Goal: Task Accomplishment & Management: Manage account settings

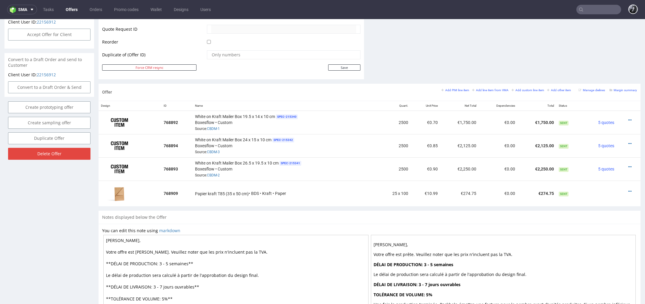
scroll to position [2, 0]
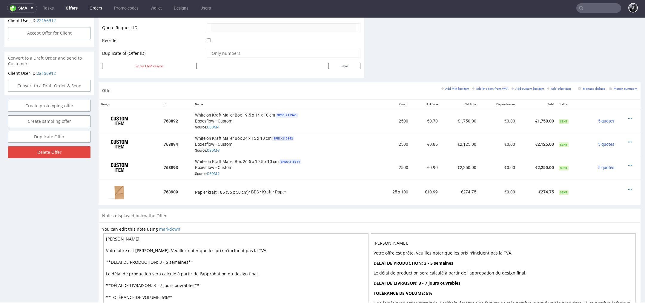
click at [99, 7] on link "Orders" at bounding box center [96, 8] width 20 height 10
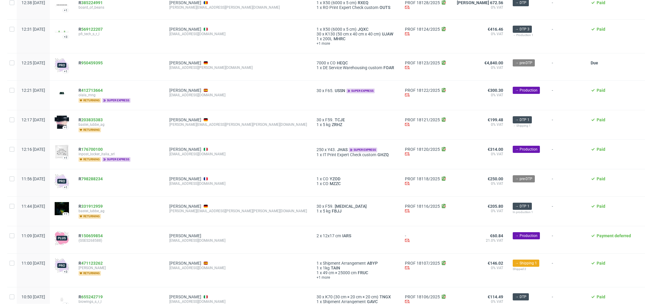
scroll to position [533, 0]
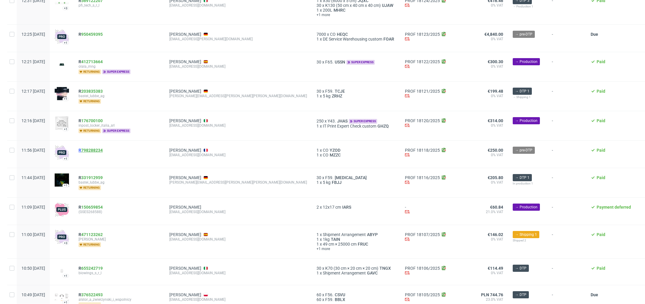
click at [103, 148] on link "798288234" at bounding box center [91, 150] width 21 height 5
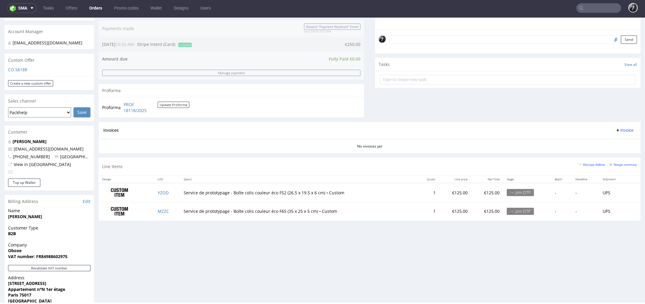
scroll to position [204, 0]
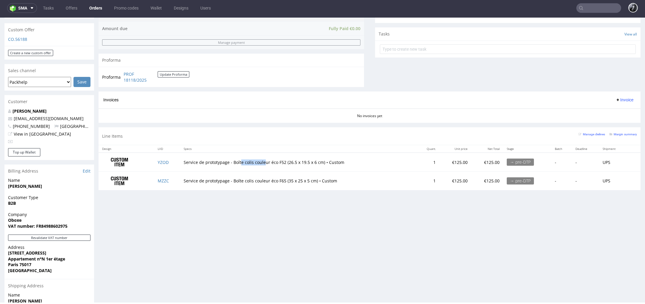
drag, startPoint x: 240, startPoint y: 163, endPoint x: 320, endPoint y: 166, distance: 80.0
click at [319, 166] on td "Service de prototypage - Boîte colis couleur éco F52 (26.5 x 19.5 x 6 cm) • Cus…" at bounding box center [298, 162] width 236 height 19
click at [311, 178] on td "Service de prototypage - Boîte colis couleur éco F65 (35 x 25 x 5 cm) • Custom" at bounding box center [298, 181] width 236 height 19
drag, startPoint x: 318, startPoint y: 179, endPoint x: 250, endPoint y: 178, distance: 67.2
click at [250, 178] on td "Service de prototypage - Boîte colis couleur éco F65 (35 x 25 x 5 cm) • Custom" at bounding box center [298, 181] width 236 height 19
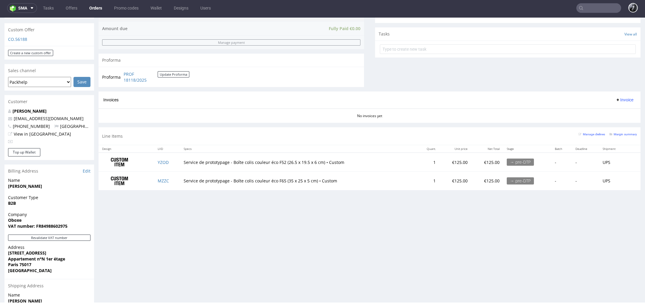
click at [238, 178] on td "Service de prototypage - Boîte colis couleur éco F65 (35 x 25 x 5 cm) • Custom" at bounding box center [298, 181] width 236 height 19
drag, startPoint x: 232, startPoint y: 162, endPoint x: 322, endPoint y: 163, distance: 90.4
click at [322, 163] on td "Service de prototypage - Boîte colis couleur éco F52 (26.5 x 19.5 x 6 cm) • Cus…" at bounding box center [298, 162] width 236 height 19
click at [322, 164] on td "Service de prototypage - Boîte colis couleur éco F52 (26.5 x 19.5 x 6 cm) • Cus…" at bounding box center [298, 162] width 236 height 19
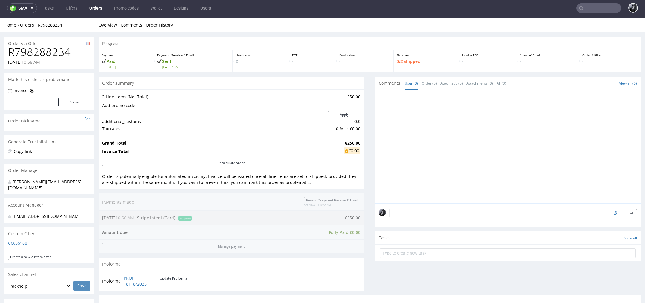
scroll to position [0, 0]
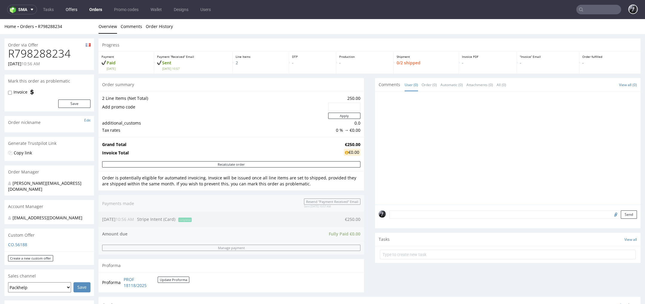
click at [75, 12] on link "Offers" at bounding box center [71, 10] width 19 height 10
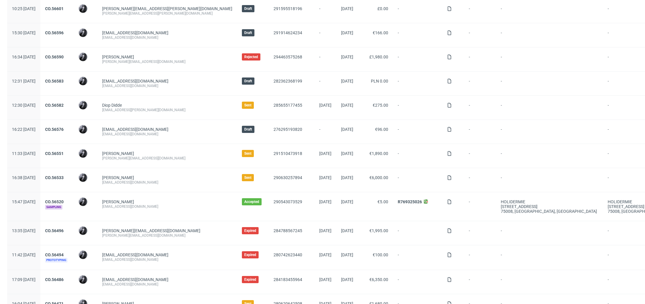
scroll to position [132, 0]
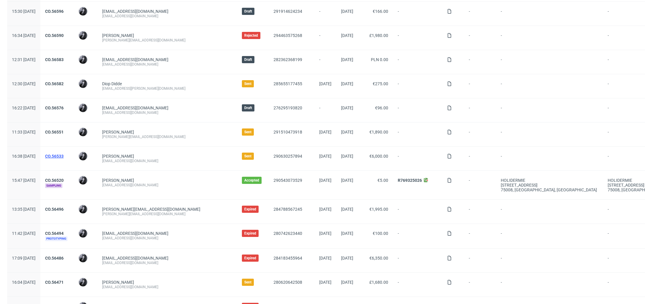
click at [64, 155] on link "CO.56533" at bounding box center [54, 156] width 19 height 5
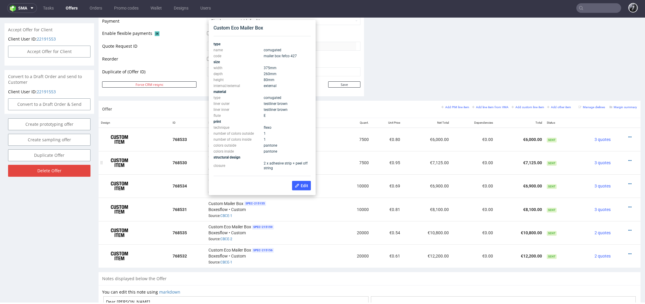
scroll to position [271, 0]
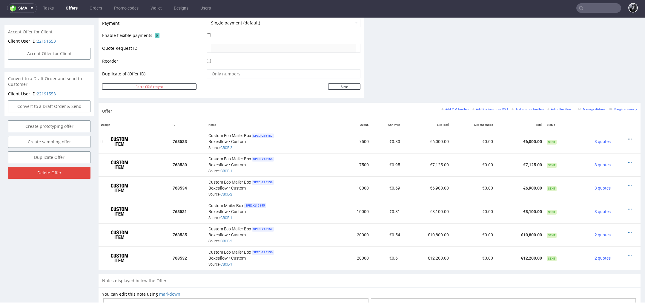
click at [628, 138] on icon at bounding box center [629, 139] width 3 height 4
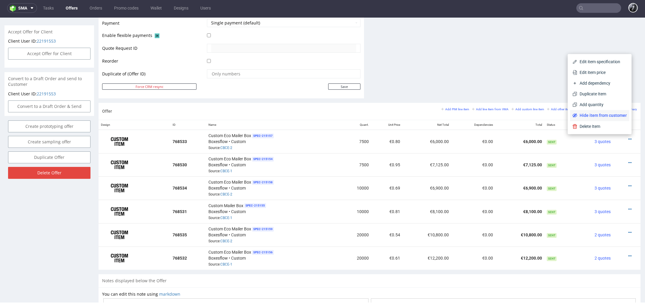
click at [600, 114] on span "Hide item from customer" at bounding box center [602, 116] width 50 height 6
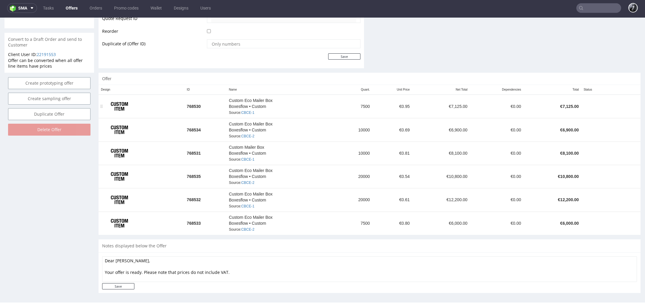
scroll to position [294, 0]
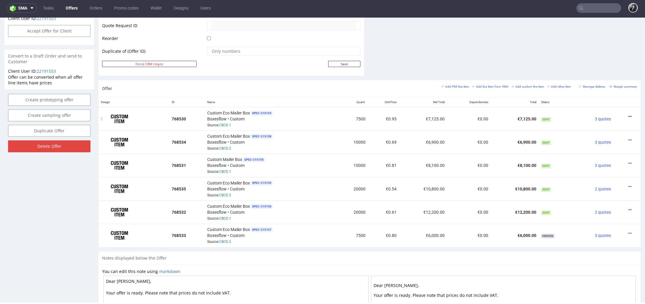
click at [628, 115] on icon at bounding box center [629, 117] width 3 height 4
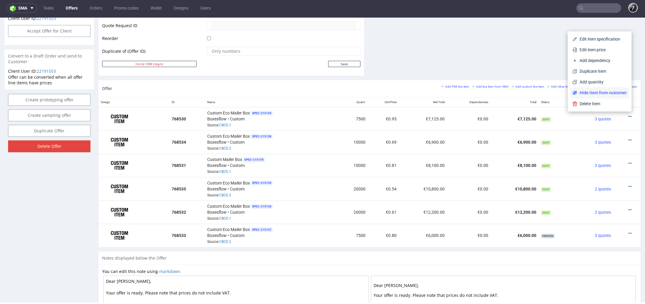
click at [604, 91] on span "Hide item from customer" at bounding box center [602, 93] width 50 height 6
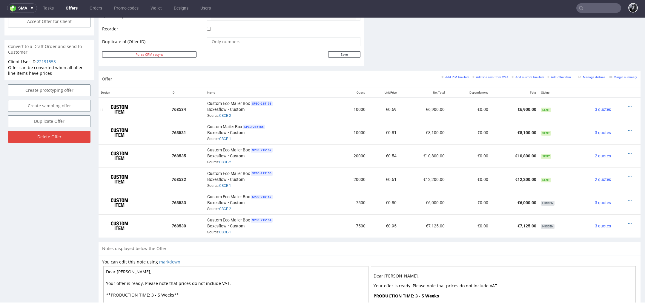
scroll to position [302, 0]
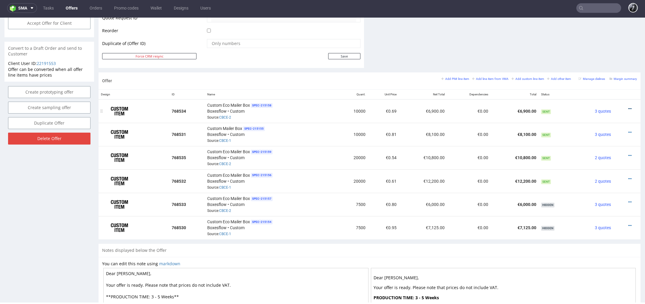
click at [628, 107] on icon at bounding box center [629, 109] width 3 height 4
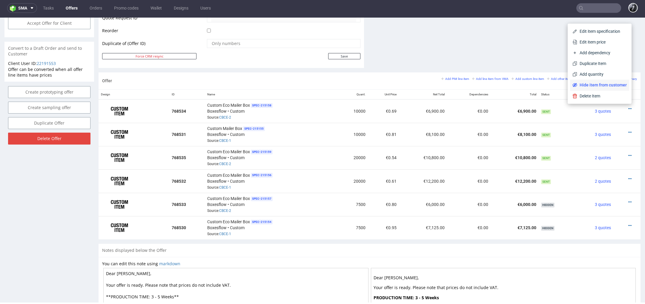
click at [607, 87] on span "Hide item from customer" at bounding box center [602, 85] width 50 height 6
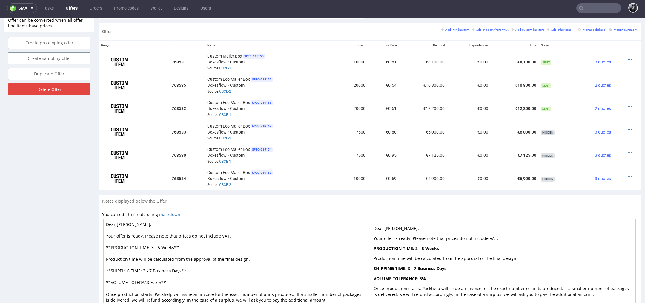
scroll to position [344, 0]
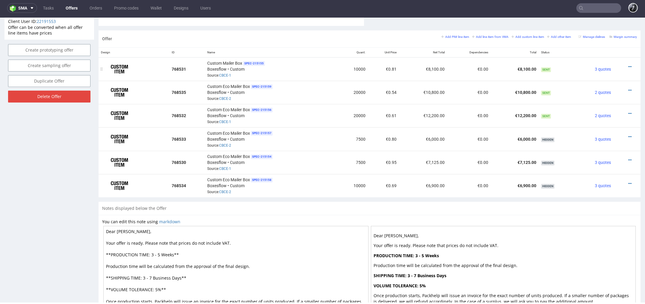
click at [622, 69] on td at bounding box center [626, 69] width 27 height 24
click at [628, 67] on icon at bounding box center [629, 67] width 3 height 4
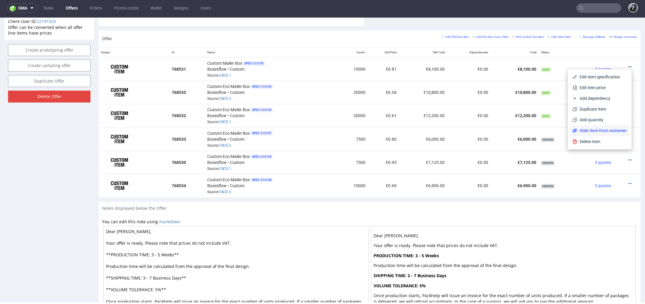
click at [607, 132] on span "Hide item from customer" at bounding box center [602, 131] width 50 height 6
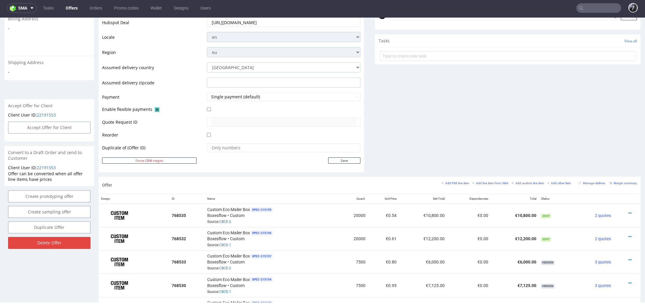
scroll to position [198, 0]
click at [628, 210] on icon at bounding box center [629, 212] width 3 height 4
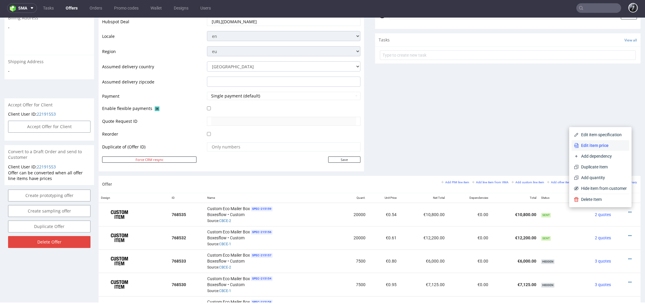
click at [605, 147] on span "Edit item price" at bounding box center [602, 146] width 48 height 6
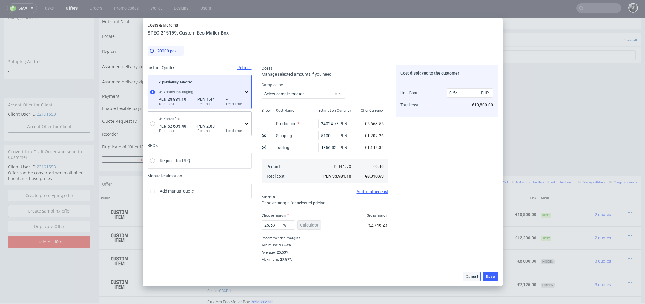
click at [470, 280] on button "Cancel" at bounding box center [472, 277] width 18 height 10
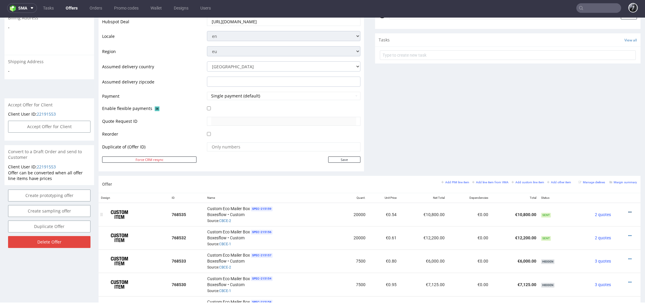
click at [628, 212] on icon at bounding box center [629, 212] width 3 height 4
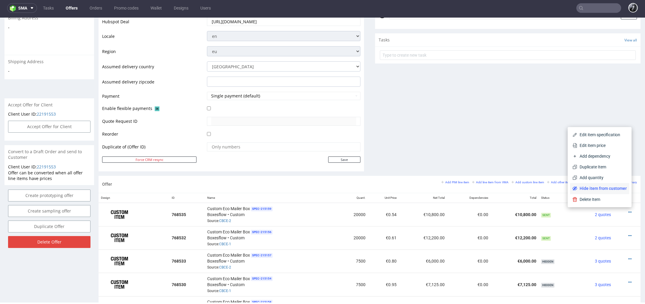
click at [607, 190] on span "Hide item from customer" at bounding box center [602, 189] width 50 height 6
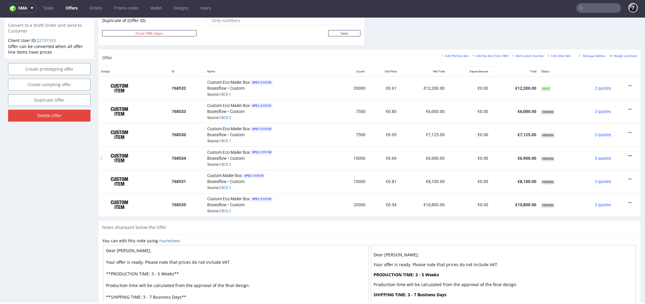
scroll to position [318, 0]
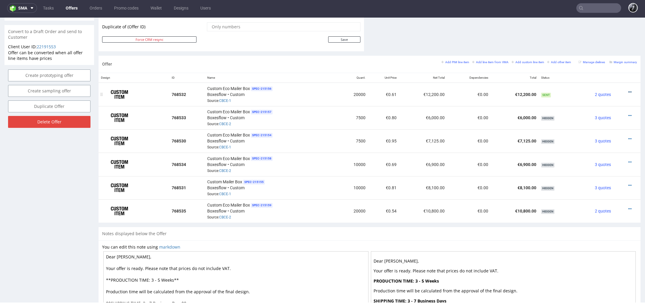
click at [628, 91] on icon at bounding box center [629, 92] width 3 height 4
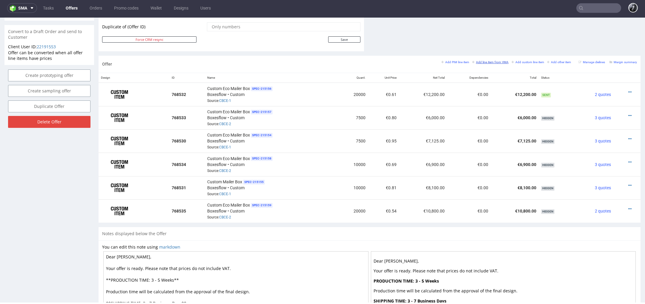
click at [489, 61] on small "Add line item from VMA" at bounding box center [490, 62] width 36 height 3
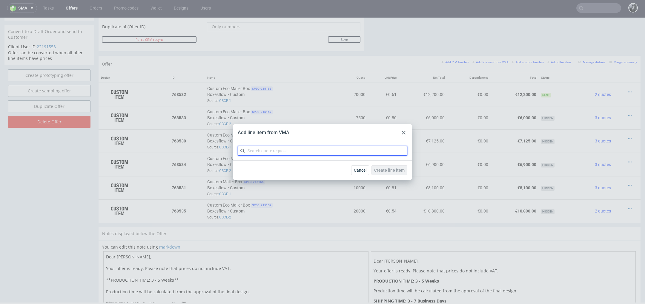
click at [311, 150] on input "text" at bounding box center [323, 151] width 170 height 10
type input "CBCE"
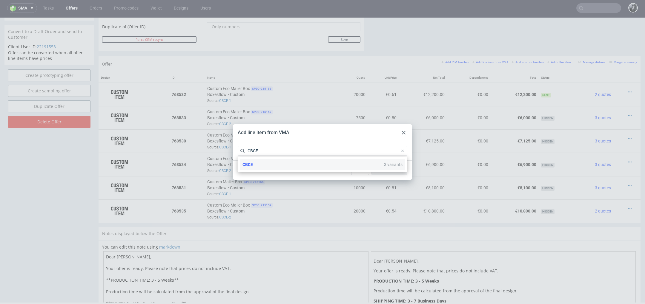
click at [311, 167] on div "CBCE 3 variants" at bounding box center [322, 164] width 165 height 11
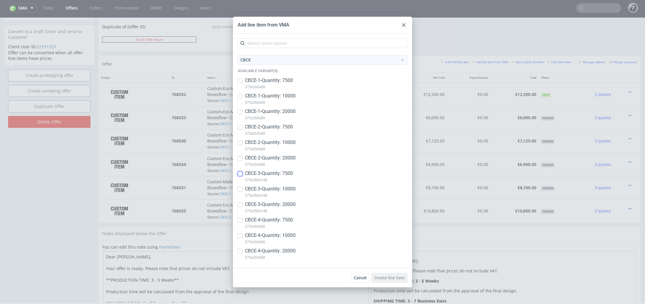
click at [241, 175] on input "checkbox" at bounding box center [240, 174] width 5 height 5
checkbox input "true"
click at [240, 190] on input "checkbox" at bounding box center [240, 189] width 5 height 5
checkbox input "true"
click at [241, 204] on input "checkbox" at bounding box center [240, 205] width 5 height 5
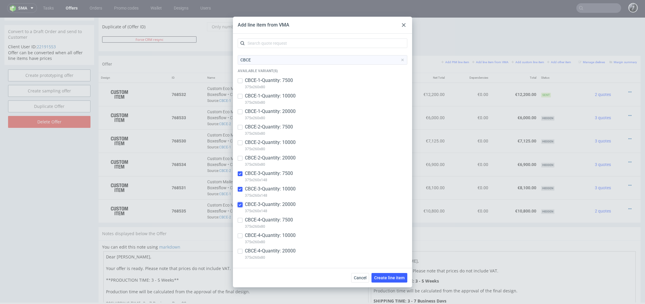
checkbox input "true"
click at [241, 221] on input "checkbox" at bounding box center [240, 220] width 5 height 5
checkbox input "true"
click at [241, 236] on input "checkbox" at bounding box center [240, 236] width 5 height 5
checkbox input "true"
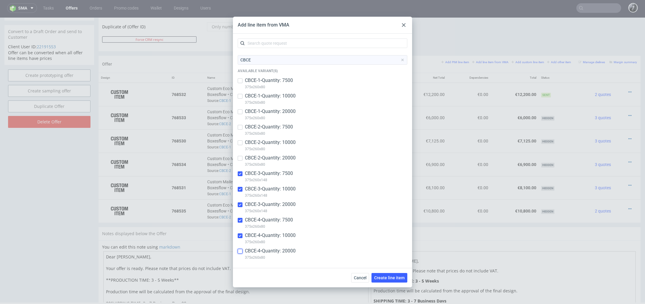
click at [241, 250] on input "checkbox" at bounding box center [240, 251] width 5 height 5
checkbox input "true"
click at [391, 279] on span "Create line item" at bounding box center [389, 278] width 30 height 4
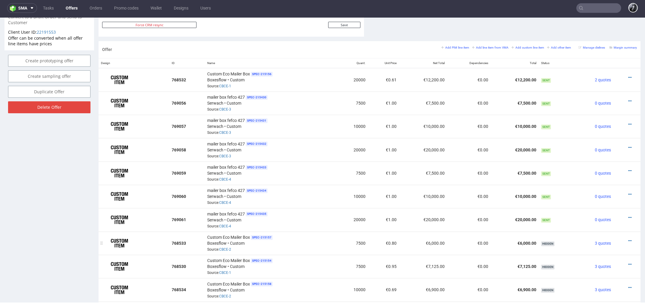
scroll to position [334, 0]
click at [628, 76] on icon at bounding box center [629, 77] width 3 height 4
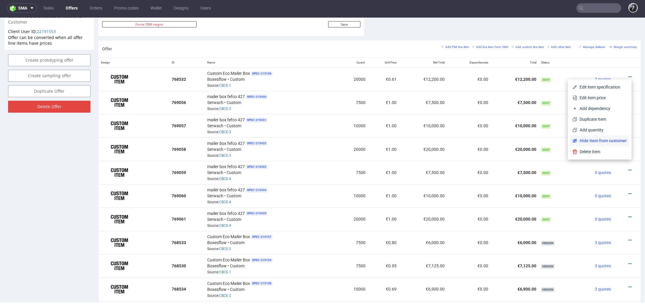
click at [603, 142] on span "Hide item from customer" at bounding box center [602, 141] width 50 height 6
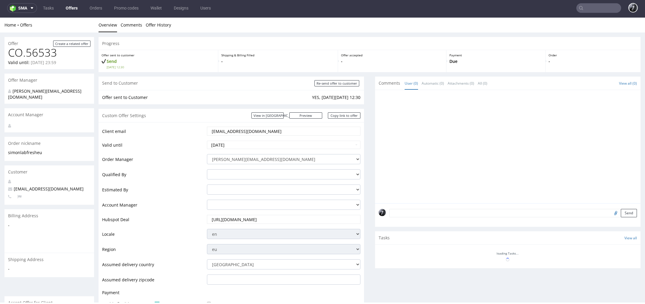
scroll to position [330, 0]
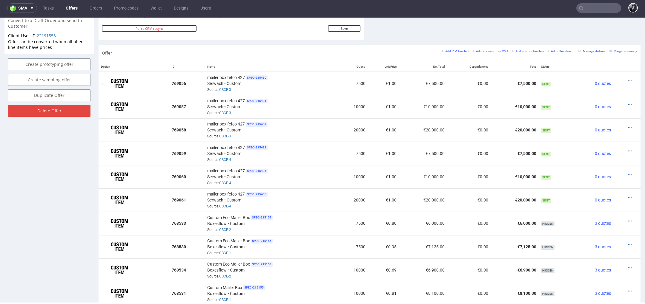
click at [628, 80] on icon at bounding box center [629, 81] width 3 height 4
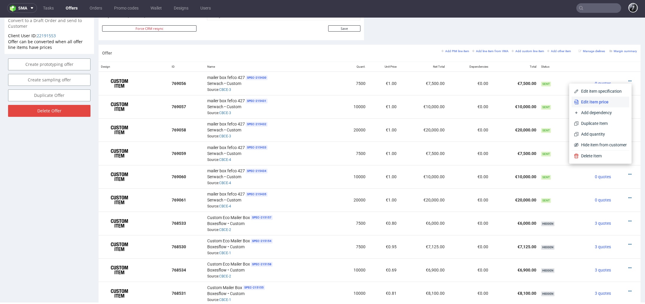
click at [588, 104] on span "Edit item price" at bounding box center [602, 102] width 48 height 6
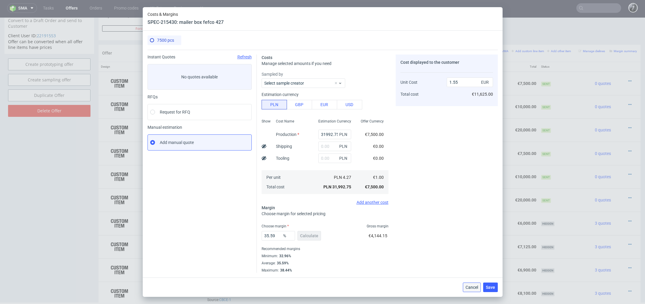
click at [467, 285] on button "Cancel" at bounding box center [472, 288] width 18 height 10
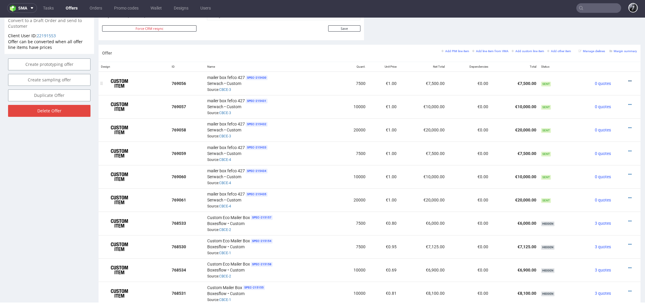
click at [628, 79] on icon at bounding box center [629, 81] width 3 height 4
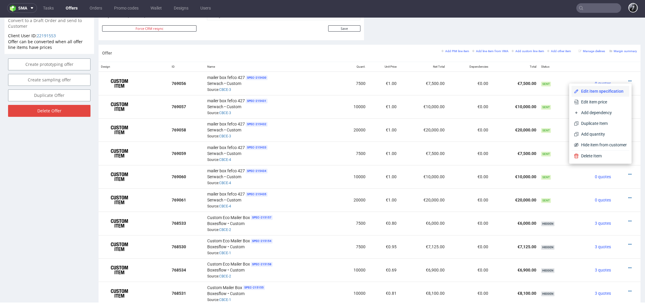
click at [604, 94] on li "Edit item specification" at bounding box center [600, 91] width 58 height 11
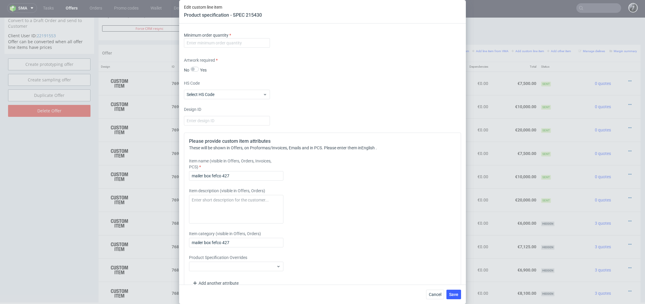
scroll to position [832, 0]
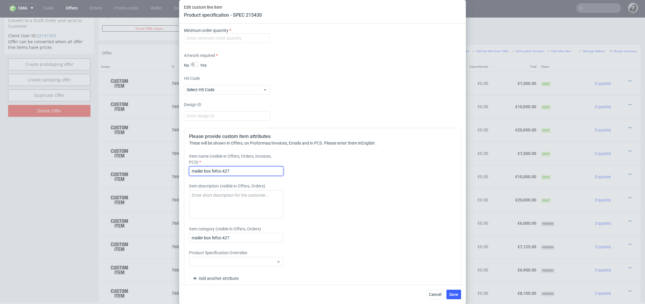
drag, startPoint x: 242, startPoint y: 168, endPoint x: 140, endPoint y: 164, distance: 101.8
click at [141, 164] on div "Edit custom line item Product specification - SPEC 215430 Supplier Custom Custo…" at bounding box center [322, 152] width 645 height 304
drag, startPoint x: 277, startPoint y: 174, endPoint x: 185, endPoint y: 167, distance: 92.2
click at [185, 167] on div "Please provide custom item attributes These will be shown in Offers, on Proform…" at bounding box center [322, 208] width 277 height 161
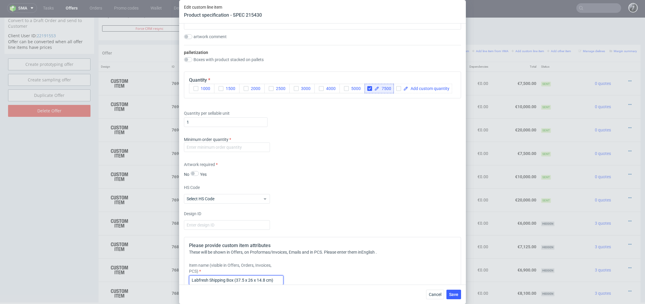
scroll to position [722, 0]
type input "Labfresh Shipping Box (37.5 x 26 x 14.8 cm)"
click at [233, 151] on input "number" at bounding box center [227, 149] width 86 height 10
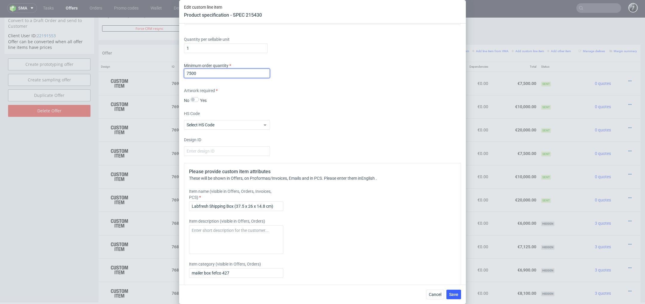
scroll to position [840, 0]
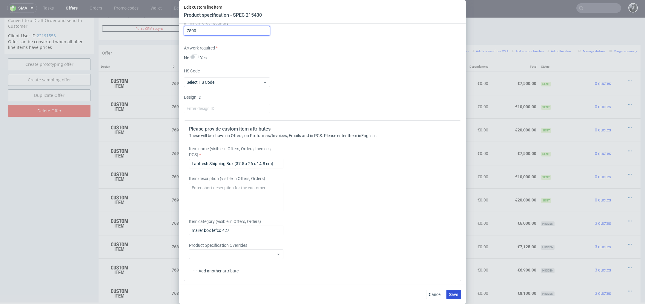
type input "7500"
click at [451, 293] on span "Save" at bounding box center [453, 295] width 9 height 4
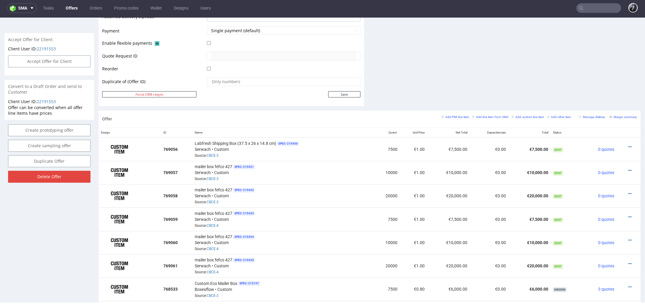
scroll to position [274, 0]
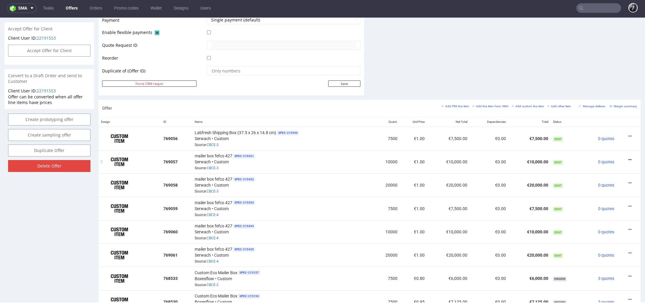
click at [628, 159] on icon at bounding box center [629, 160] width 3 height 4
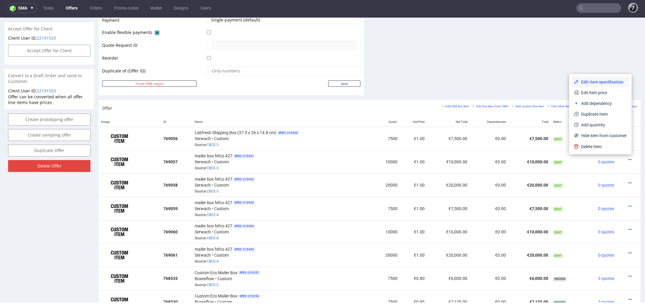
click at [594, 85] on li "Edit item specification" at bounding box center [600, 82] width 58 height 11
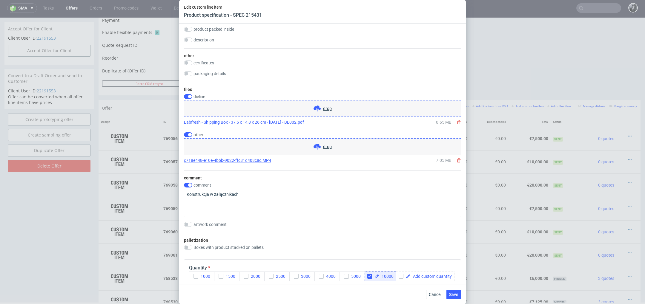
scroll to position [840, 0]
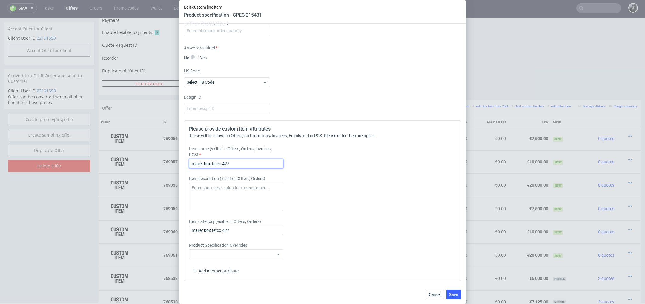
drag, startPoint x: 244, startPoint y: 164, endPoint x: 151, endPoint y: 162, distance: 92.5
click at [152, 163] on div "Edit custom line item Product specification - SPEC 215431 Supplier Custom Custo…" at bounding box center [322, 152] width 645 height 304
paste input "Labfresh Shipping Box (37.5 x 26 x 14.8 cm)"
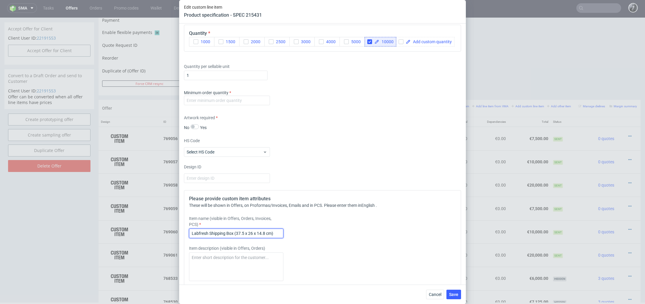
scroll to position [752, 0]
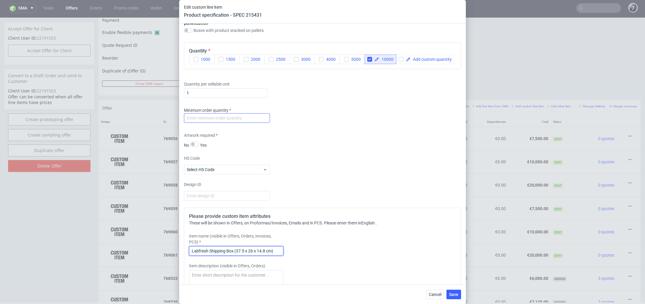
type input "Labfresh Shipping Box (37.5 x 26 x 14.8 cm)"
click at [215, 120] on input "number" at bounding box center [227, 118] width 86 height 10
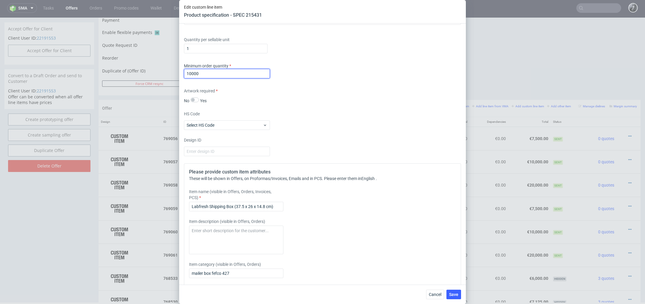
scroll to position [840, 0]
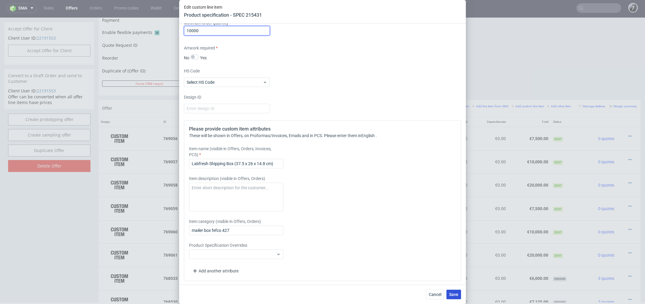
type input "10000"
click at [455, 296] on span "Save" at bounding box center [453, 295] width 9 height 4
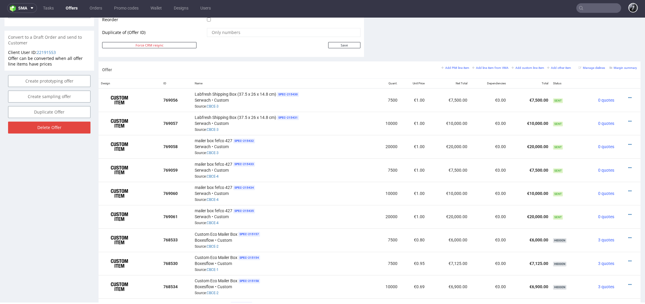
scroll to position [329, 0]
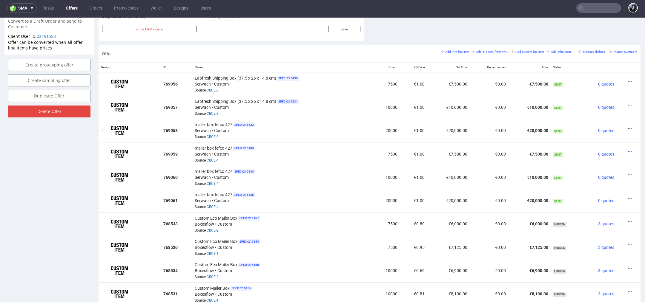
click at [628, 127] on icon at bounding box center [629, 129] width 3 height 4
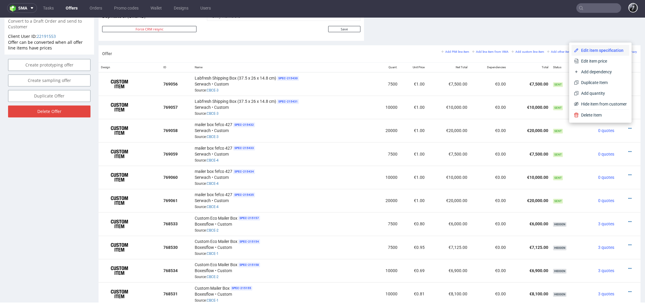
click at [602, 52] on span "Edit item specification" at bounding box center [602, 50] width 48 height 6
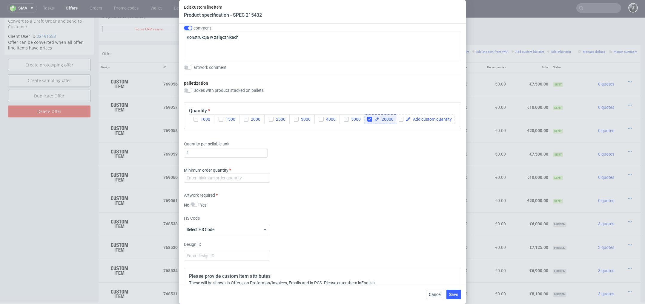
scroll to position [699, 0]
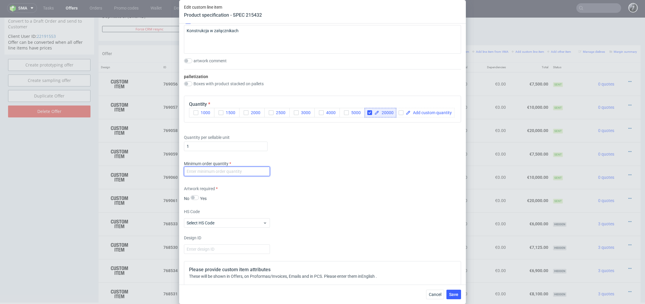
click at [233, 175] on input "number" at bounding box center [227, 172] width 86 height 10
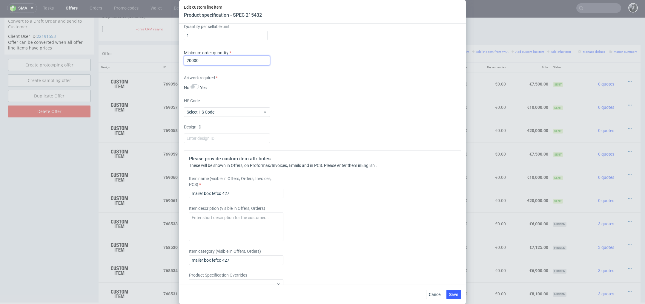
scroll to position [813, 0]
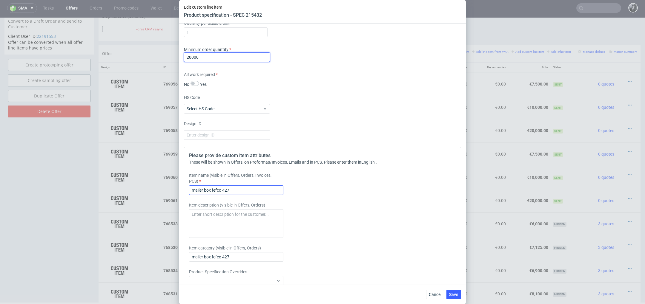
type input "20000"
drag, startPoint x: 247, startPoint y: 189, endPoint x: 161, endPoint y: 188, distance: 86.3
click at [161, 188] on div "Edit custom line item Product specification - SPEC 215432 Supplier Custom Custo…" at bounding box center [322, 152] width 645 height 304
paste input "Labfresh Shipping Box (37.5 x 26 x 14.8 cm)"
type input "Labfresh Shipping Box (37.5 x 26 x 14.8 cm)"
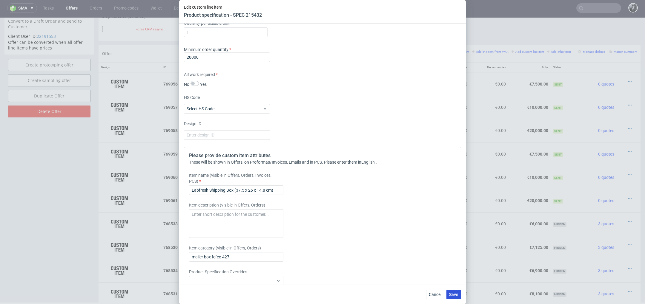
click at [454, 293] on span "Save" at bounding box center [453, 295] width 9 height 4
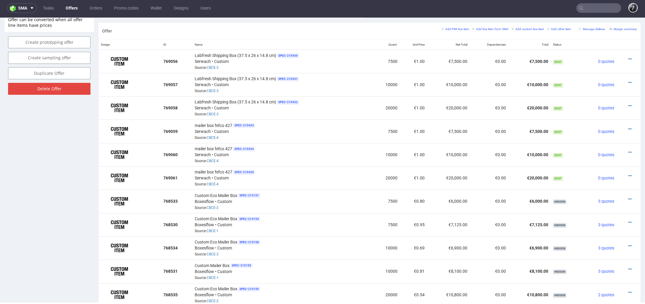
scroll to position [351, 0]
drag, startPoint x: 275, startPoint y: 102, endPoint x: 190, endPoint y: 99, distance: 84.6
click at [190, 99] on tr "769058 Labfresh Shipping Box (37.5 x 26 x 14.8 cm) SPEC- 215432 Serwach • Custo…" at bounding box center [370, 108] width 542 height 23
copy tr "769058 Labfresh Shipping Box (37.5 x 26 x 14.8 cm)"
click at [628, 129] on icon at bounding box center [629, 130] width 3 height 4
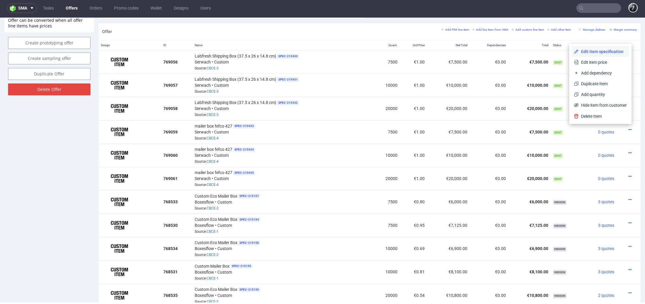
click at [598, 51] on span "Edit item specification" at bounding box center [602, 52] width 48 height 6
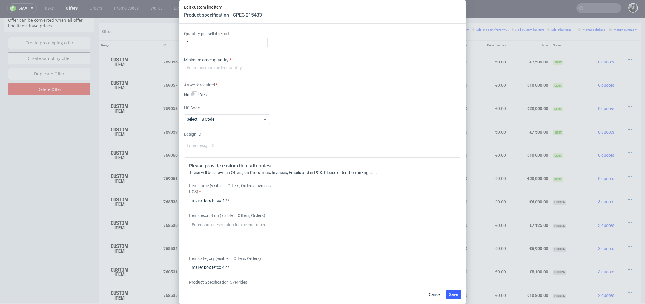
scroll to position [809, 0]
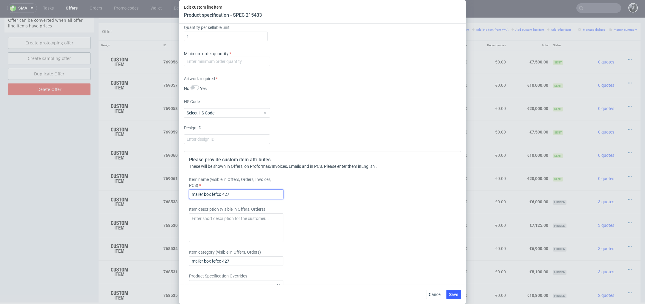
drag, startPoint x: 242, startPoint y: 194, endPoint x: 150, endPoint y: 194, distance: 92.8
click at [150, 194] on div "Edit custom line item Product specification - SPEC 215433 Supplier Custom Custo…" at bounding box center [322, 152] width 645 height 304
paste input "769058 Labfresh Shipping Box (37.5 x 26 x 14.8 cm)"
drag, startPoint x: 199, startPoint y: 194, endPoint x: 163, endPoint y: 193, distance: 35.8
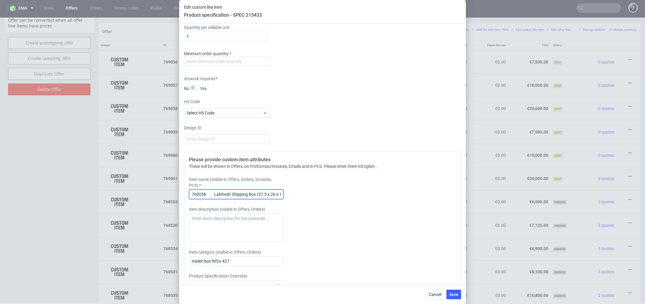
click at [163, 193] on div "Edit custom line item Product specification - SPEC 215433 Supplier Custom Custo…" at bounding box center [322, 152] width 645 height 304
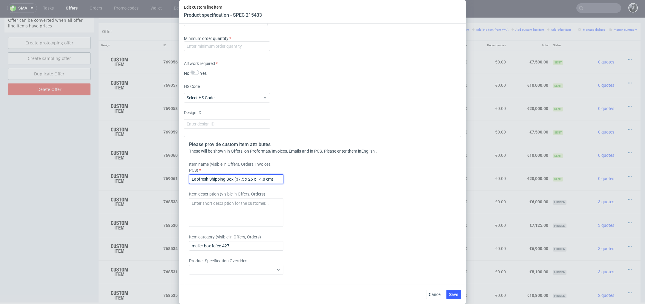
scroll to position [840, 0]
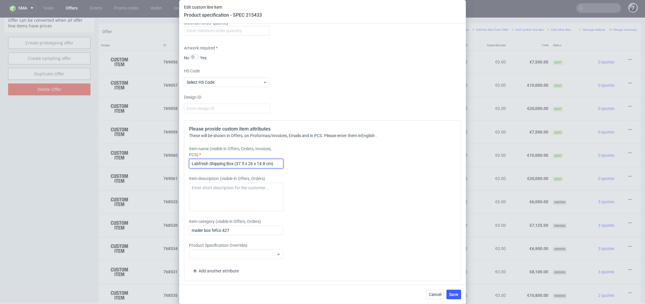
click at [264, 164] on input "Labfresh Shipping Box (37.5 x 26 x 14.8 cm)" at bounding box center [236, 164] width 94 height 10
drag, startPoint x: 272, startPoint y: 162, endPoint x: 185, endPoint y: 161, distance: 86.3
click at [185, 161] on div "Please provide custom item attributes These will be shown in Offers, on Proform…" at bounding box center [322, 201] width 277 height 161
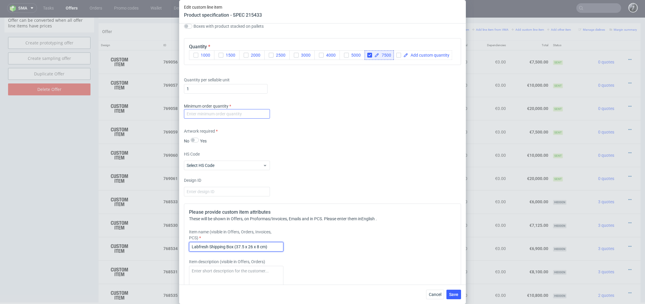
type input "Labfresh Shipping Box (37.5 x 26 x 8 cm)"
click at [227, 114] on input "number" at bounding box center [227, 114] width 86 height 10
type input "7500"
click at [453, 299] on button "Save" at bounding box center [453, 295] width 15 height 10
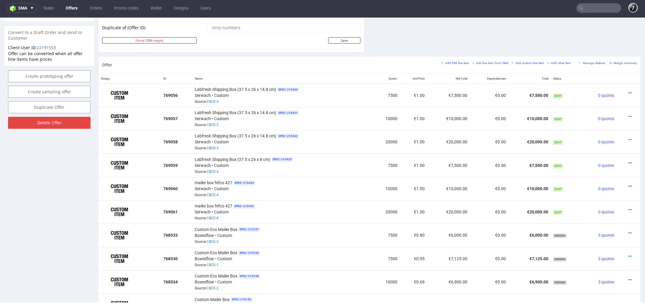
scroll to position [315, 0]
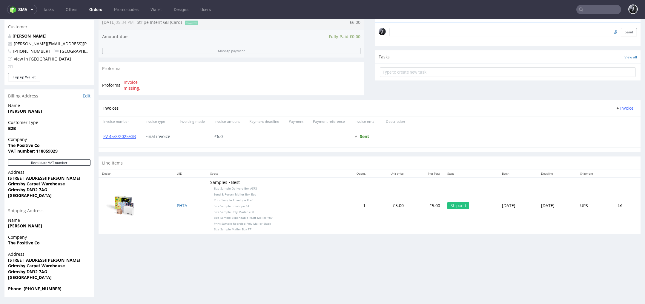
scroll to position [2, 0]
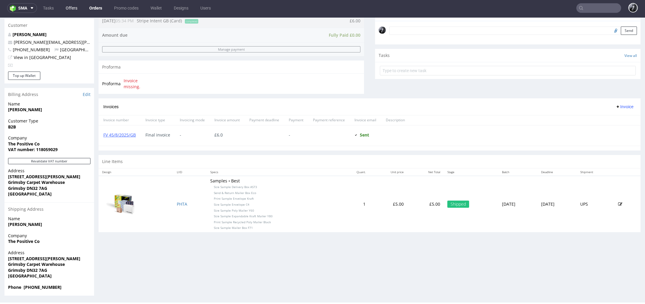
click at [74, 11] on link "Offers" at bounding box center [71, 8] width 19 height 10
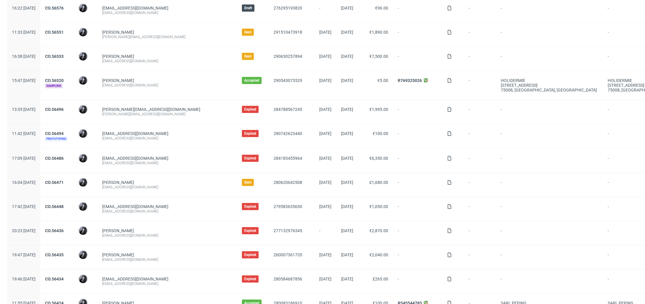
scroll to position [233, 0]
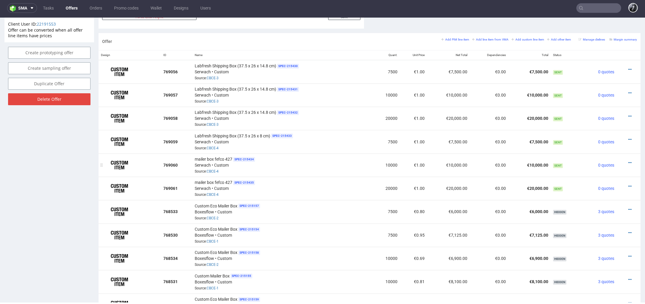
scroll to position [341, 0]
click at [628, 163] on link at bounding box center [629, 163] width 3 height 5
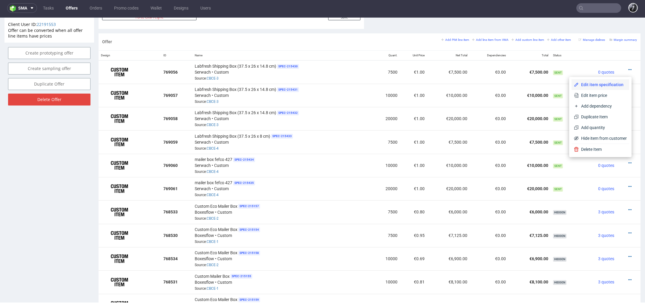
click at [602, 89] on li "Edit item specification" at bounding box center [600, 84] width 58 height 11
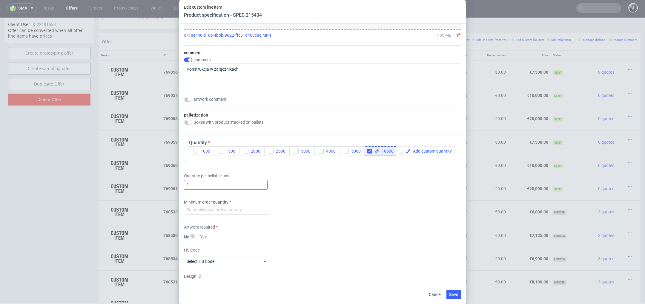
scroll to position [840, 0]
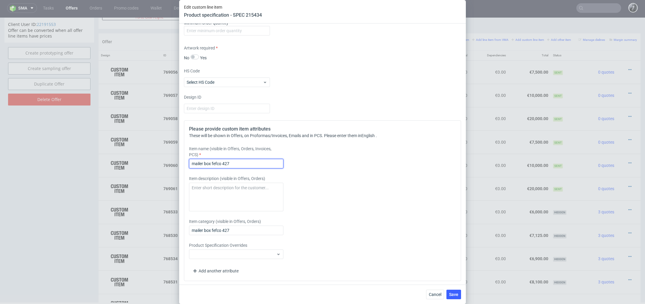
drag, startPoint x: 248, startPoint y: 164, endPoint x: 186, endPoint y: 162, distance: 62.4
click at [186, 162] on div "Please provide custom item attributes These will be shown in Offers, on Proform…" at bounding box center [322, 201] width 277 height 161
paste input "Labfresh Shipping Box (37.5 x 26 x 8 cm)"
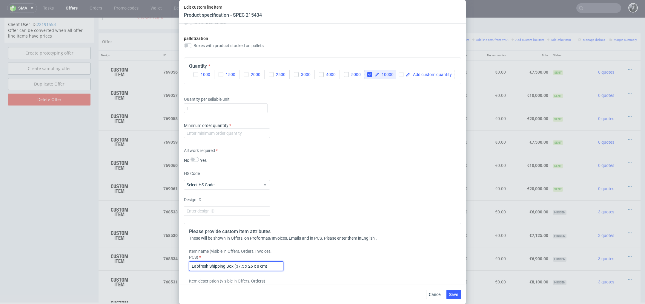
scroll to position [731, 0]
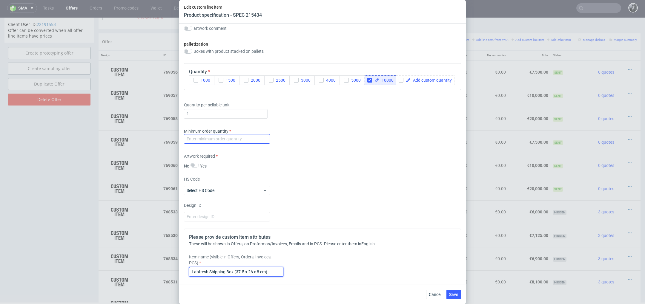
type input "Labfresh Shipping Box (37.5 x 26 x 8 cm)"
click at [225, 142] on input "number" at bounding box center [227, 139] width 86 height 10
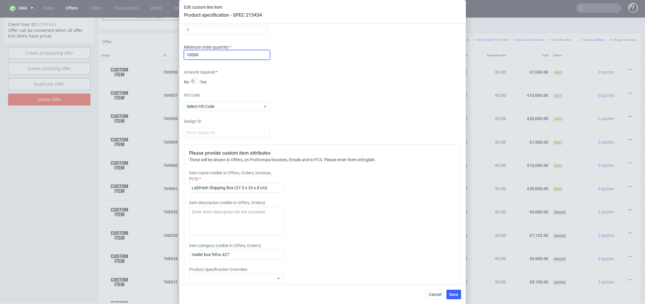
scroll to position [840, 0]
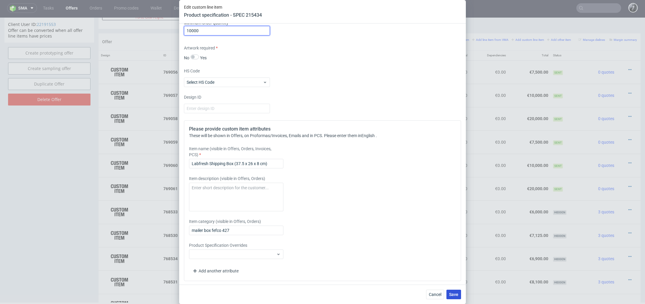
type input "10000"
click at [456, 293] on span "Save" at bounding box center [453, 295] width 9 height 4
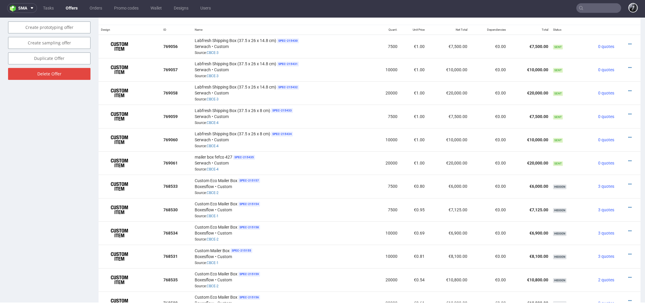
scroll to position [361, 0]
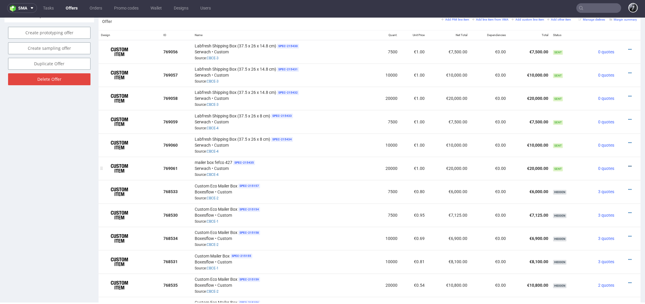
click at [628, 164] on icon at bounding box center [629, 166] width 3 height 4
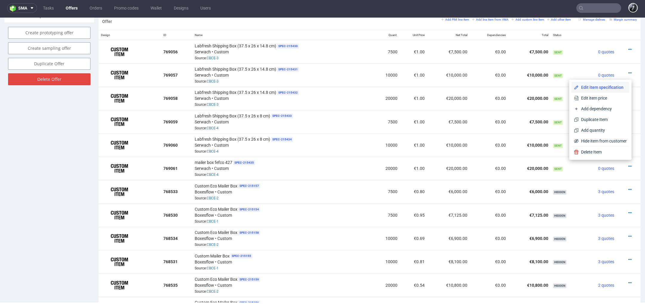
click at [602, 85] on span "Edit item specification" at bounding box center [602, 87] width 48 height 6
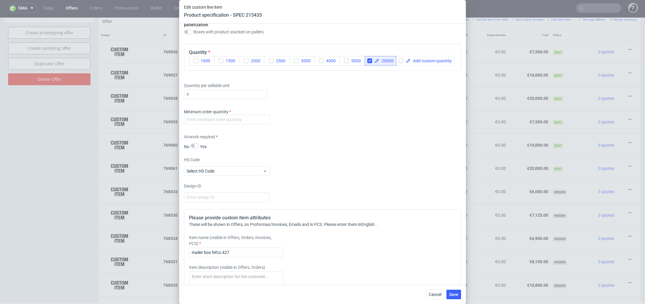
scroll to position [840, 0]
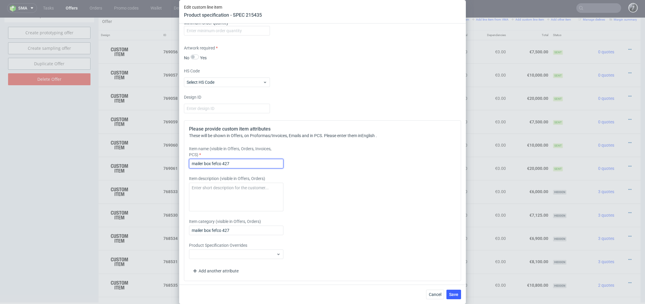
drag, startPoint x: 254, startPoint y: 165, endPoint x: 137, endPoint y: 161, distance: 117.7
click at [139, 161] on div "Edit custom line item Product specification - SPEC 215435 Supplier Custom Custo…" at bounding box center [322, 152] width 645 height 304
paste input "Labfresh Shipping Box (37.5 x 26 x 8 cm)"
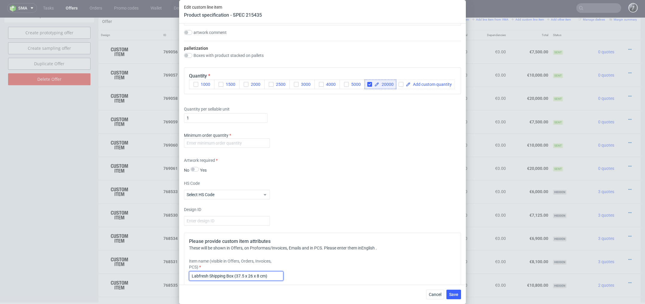
scroll to position [725, 0]
type input "Labfresh Shipping Box (37.5 x 26 x 8 cm)"
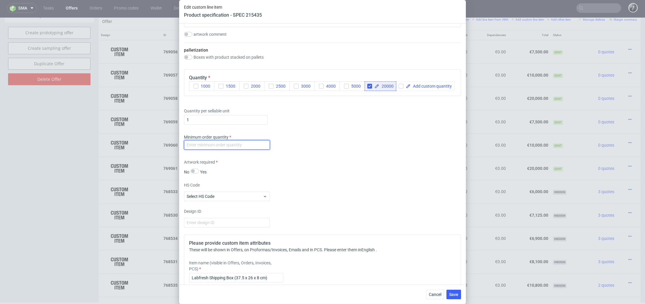
click at [217, 144] on input "number" at bounding box center [227, 145] width 86 height 10
type input "20000"
click at [455, 292] on button "Save" at bounding box center [453, 295] width 15 height 10
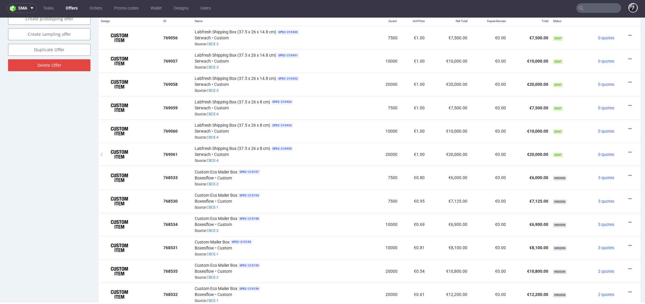
scroll to position [336, 0]
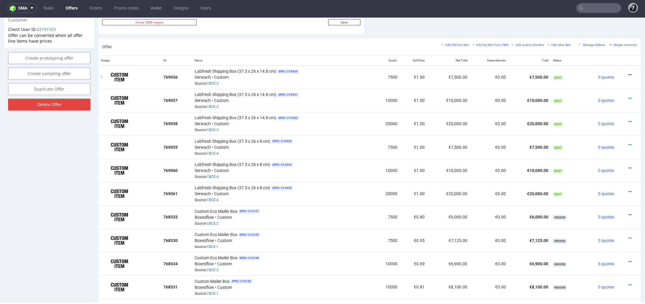
click at [628, 74] on icon at bounding box center [629, 75] width 3 height 4
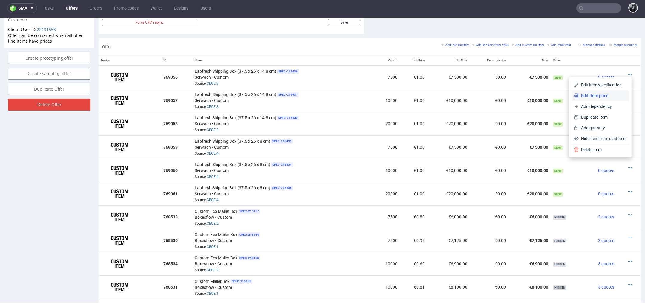
click at [613, 97] on span "Edit item price" at bounding box center [602, 96] width 48 height 6
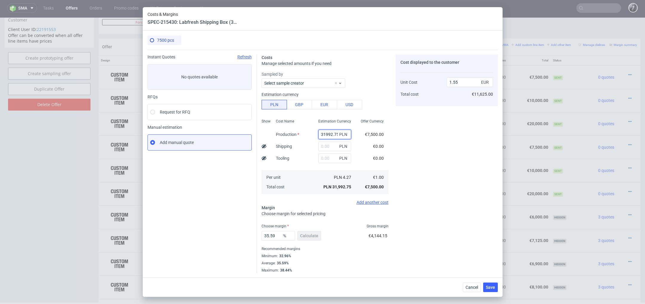
scroll to position [0, 1]
drag, startPoint x: 322, startPoint y: 136, endPoint x: 384, endPoint y: 133, distance: 61.9
click at [384, 133] on div "Show Cost Name Production Shipping Tooling Per unit Total cost Estimation Curre…" at bounding box center [324, 156] width 127 height 79
type input "3"
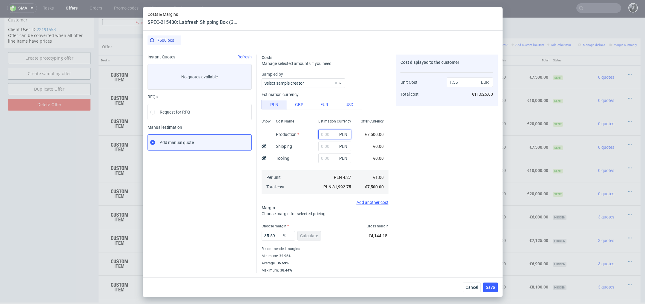
paste input "13625.00"
type input "13625.00"
type input "0"
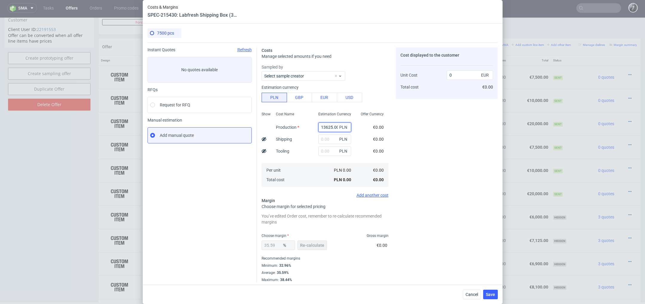
scroll to position [0, 2]
type input "13625"
type input "0.66"
type input "13625"
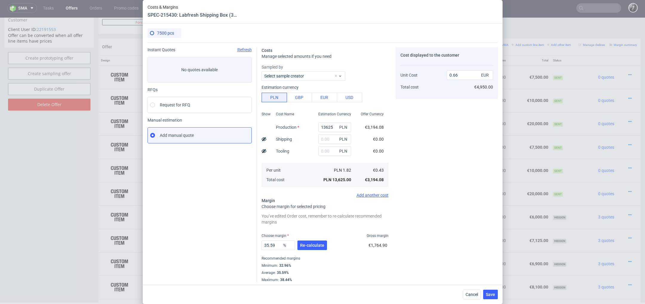
click at [308, 125] on div "Cost Name Production Shipping Tooling Per unit Total cost" at bounding box center [292, 149] width 42 height 79
click at [330, 142] on input "text" at bounding box center [334, 140] width 33 height 10
type input "400"
type input "0.68"
type input "4000"
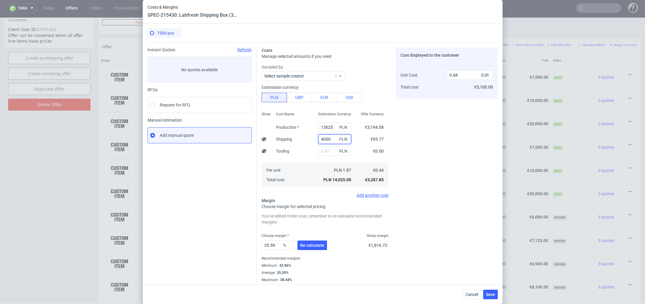
type input "0.86"
type input "4"
type input "0.66"
type input "4000"
type input "0.86"
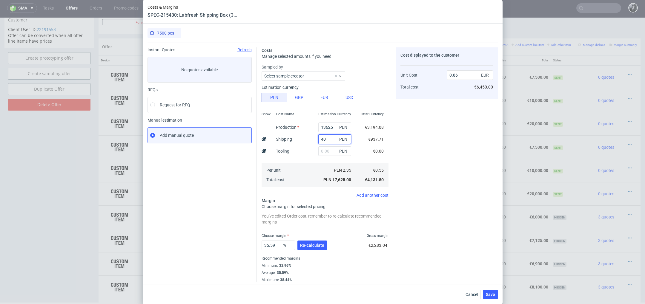
type input "4"
type input "0.66"
type input "2500"
type input "0.78"
type input "2"
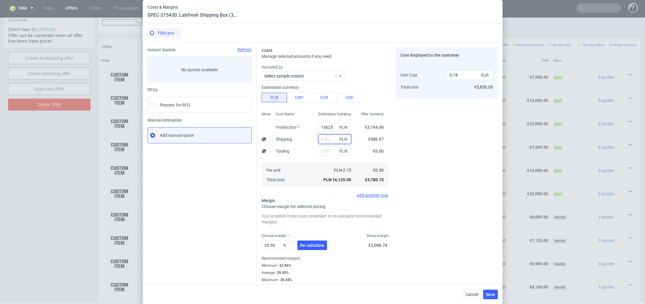
type input "0.66"
type input "3000"
type input "0.8"
type input "3"
type input "0.66"
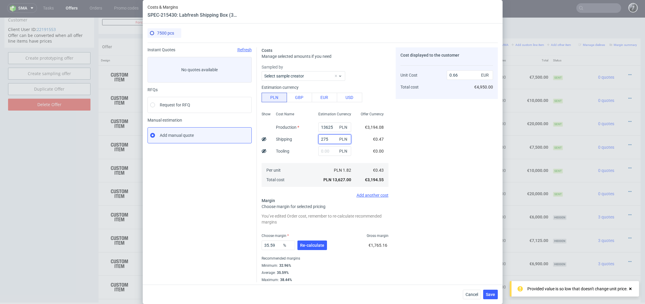
type input "2750"
type input "0.8"
type input "2700"
type input "0.79"
type input "27"
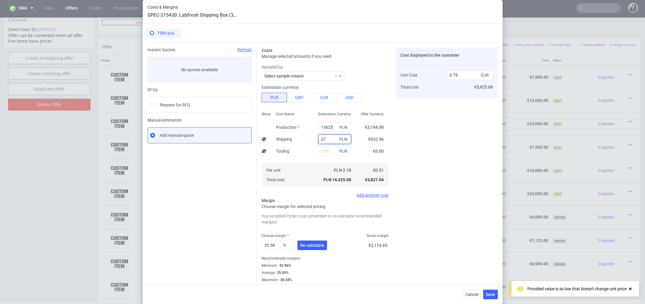
type input "0.66"
type input "2750"
type input "0.8"
type input "2750"
click at [296, 153] on div "Cost Name Production Shipping Tooling Per unit Total cost" at bounding box center [292, 149] width 42 height 79
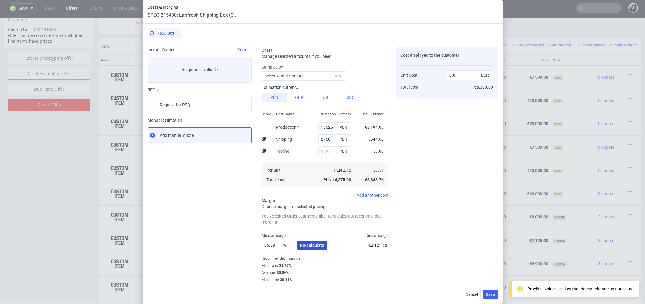
click at [318, 244] on span "Re-calculate" at bounding box center [312, 246] width 24 height 4
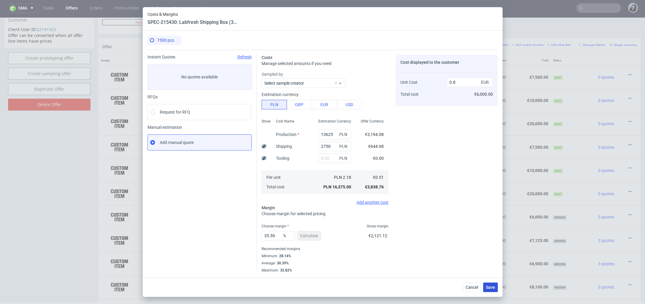
click at [492, 287] on span "Save" at bounding box center [490, 288] width 9 height 4
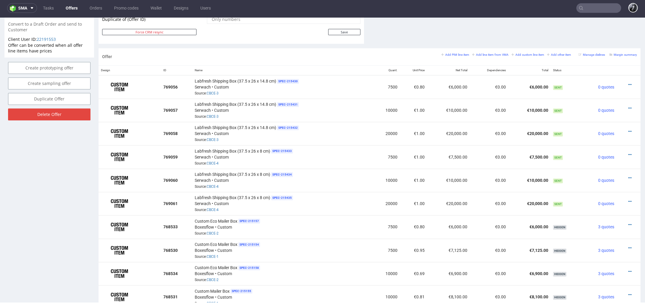
scroll to position [332, 0]
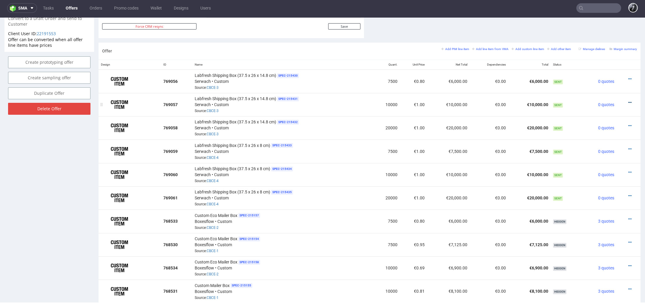
click at [628, 101] on icon at bounding box center [629, 103] width 3 height 4
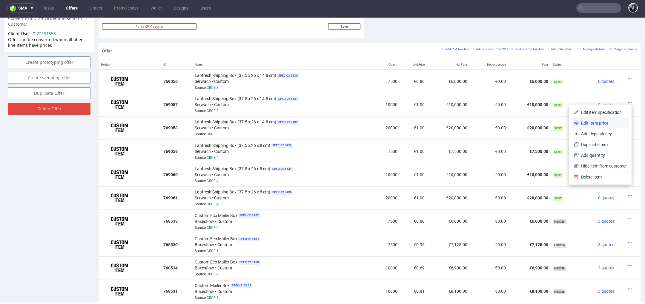
click at [604, 124] on span "Edit item price" at bounding box center [602, 123] width 48 height 6
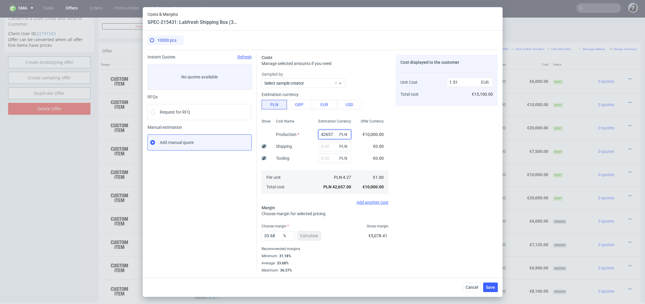
drag, startPoint x: 334, startPoint y: 134, endPoint x: 282, endPoint y: 132, distance: 52.0
click at [285, 134] on div "Show Cost Name Production Shipping Tooling Per unit Total cost Estimation Curre…" at bounding box center [324, 156] width 127 height 79
type input "0"
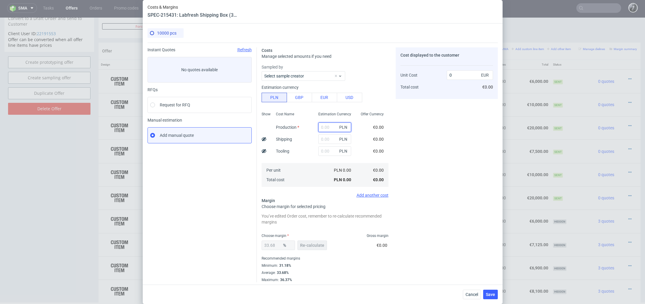
paste input "17000.00"
type input "17000"
type input "0.6"
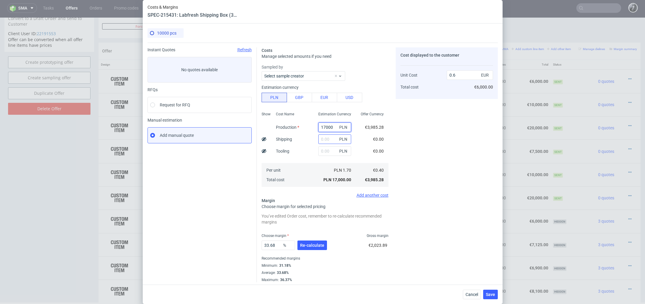
type input "17000"
click at [331, 141] on input "text" at bounding box center [334, 140] width 33 height 10
type input "300"
type input "0.61"
type input "3000"
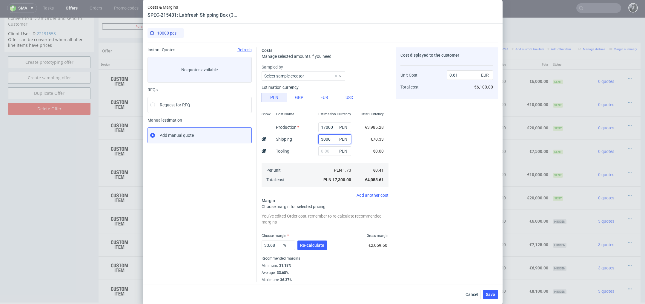
type input "0.71"
type input "3500"
type input "0.72"
type input "35"
type input "0.6"
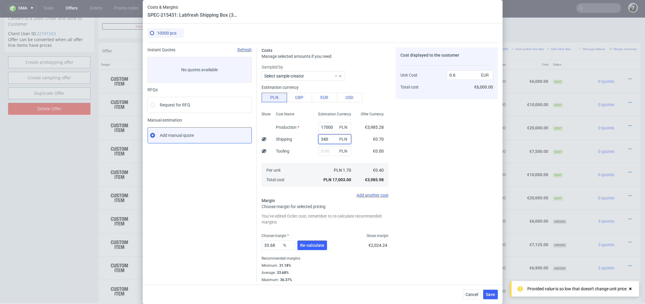
type input "3400"
type input "0.72"
type input "335"
type input "0.6"
type input "3350"
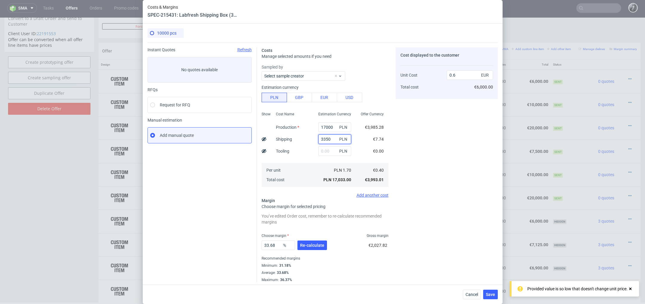
type input "0.72"
type input "335"
type input "0.61"
type input "3300"
type input "0.72"
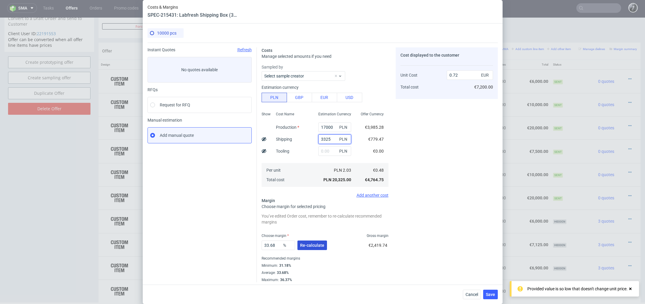
type input "3325"
click at [315, 247] on span "Re-calculate" at bounding box center [312, 246] width 24 height 4
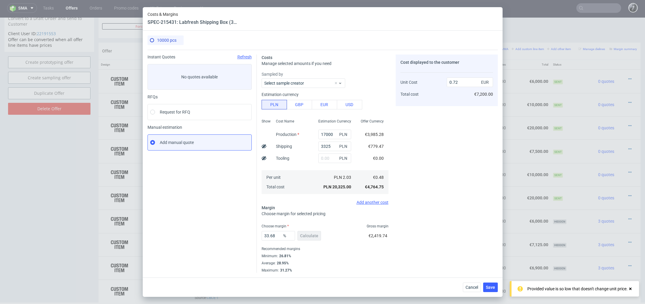
click at [313, 239] on div "33.68 % Calculate" at bounding box center [291, 237] width 61 height 17
click at [449, 193] on div "Cost displayed to the customer Unit Cost Total cost 0.72 EUR €7,200.00" at bounding box center [446, 164] width 102 height 218
click at [494, 289] on span "Save" at bounding box center [490, 288] width 9 height 4
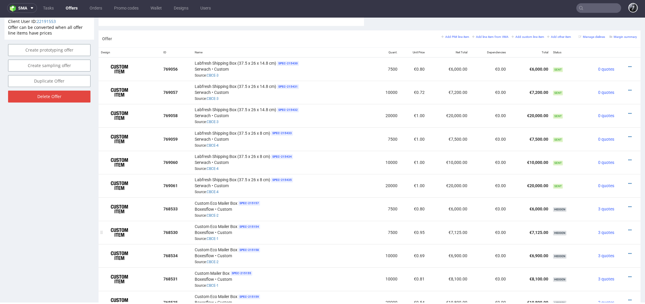
scroll to position [346, 0]
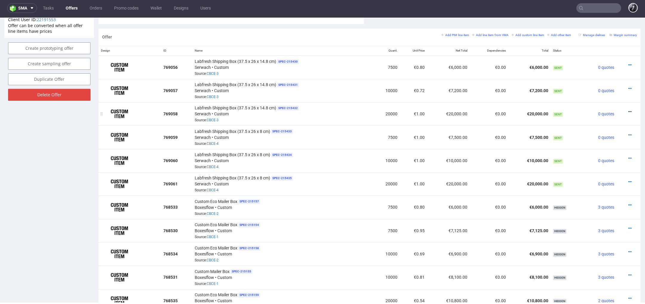
click at [628, 110] on icon at bounding box center [629, 112] width 3 height 4
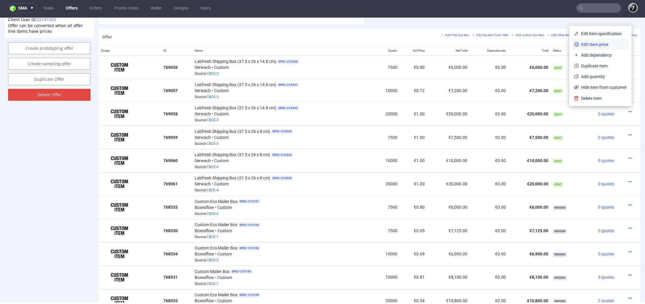
click at [592, 48] on li "Edit item price" at bounding box center [600, 44] width 58 height 11
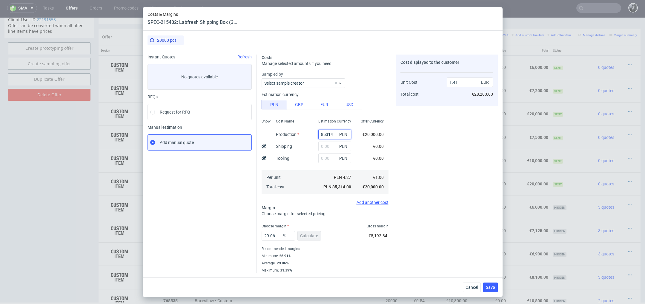
drag, startPoint x: 336, startPoint y: 133, endPoint x: 281, endPoint y: 133, distance: 55.5
click at [281, 133] on div "Show Cost Name Production Shipping Tooling Per unit Total cost Estimation Curre…" at bounding box center [324, 156] width 127 height 79
paste input "30600.00"
type input "30600"
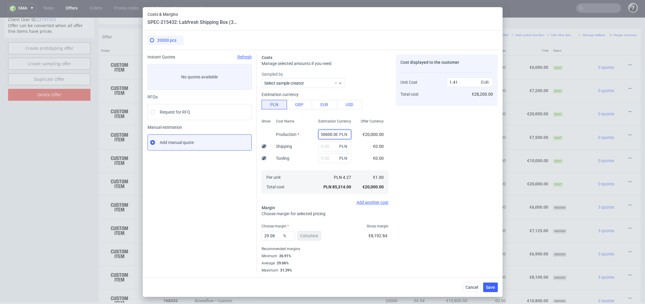
type input "0.51"
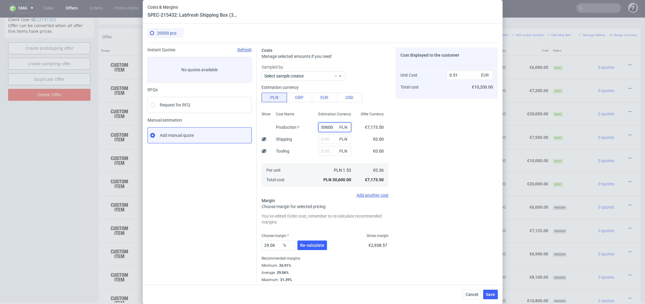
scroll to position [0, 0]
type input "30600"
click at [328, 141] on input "text" at bounding box center [334, 140] width 33 height 10
type input "5000"
type input "0.59"
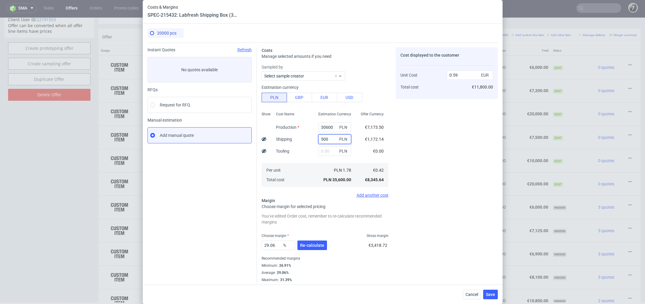
type input "50"
type input "0.51"
type input "5100"
type input "0.59"
type input "5125"
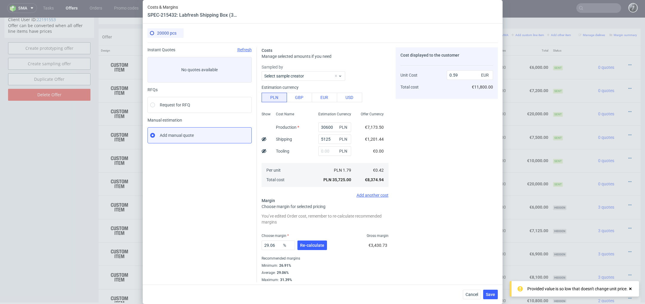
click at [427, 189] on div "Cost displayed to the customer Unit Cost Total cost 0.59 EUR €11,800.00" at bounding box center [446, 164] width 102 height 235
click at [313, 246] on span "Re-calculate" at bounding box center [312, 246] width 24 height 4
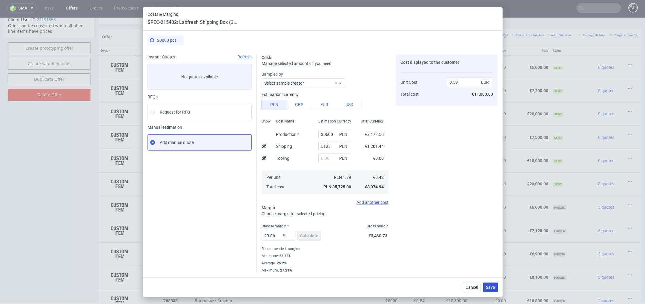
click at [493, 287] on span "Save" at bounding box center [490, 288] width 9 height 4
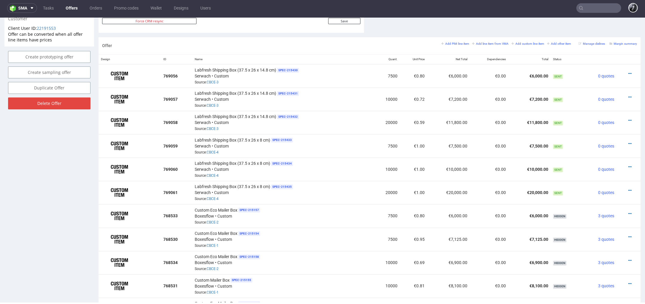
scroll to position [343, 0]
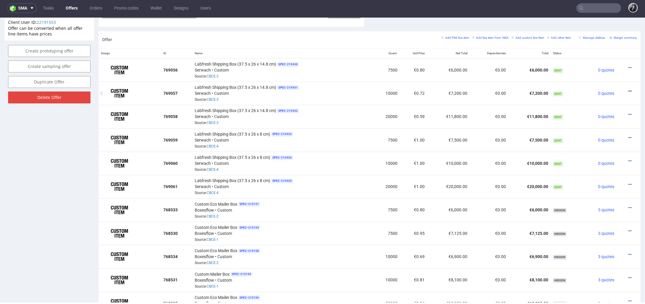
click at [628, 89] on icon at bounding box center [629, 91] width 3 height 4
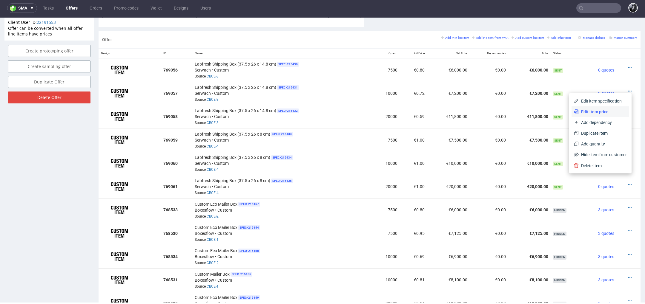
click at [608, 113] on span "Edit item price" at bounding box center [602, 112] width 48 height 6
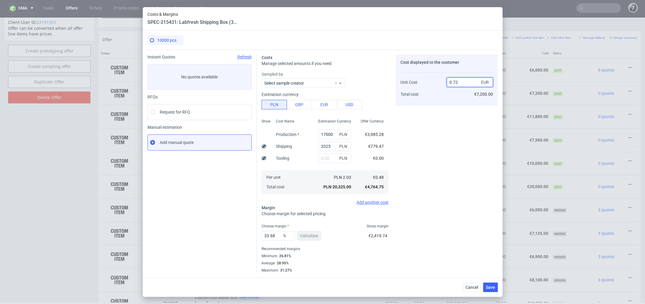
click at [469, 84] on input "0.72" at bounding box center [470, 83] width 46 height 10
type input "0.7"
type input "31.428571428571427"
type input "0.7"
click at [439, 126] on div "Cost displayed to the customer Unit Cost Total cost 0.7 EUR €7,000.00" at bounding box center [446, 164] width 102 height 218
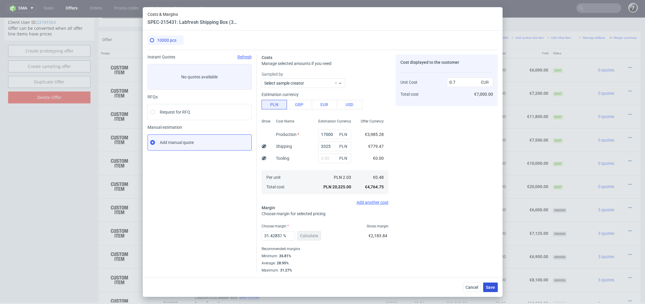
click at [487, 287] on span "Save" at bounding box center [490, 288] width 9 height 4
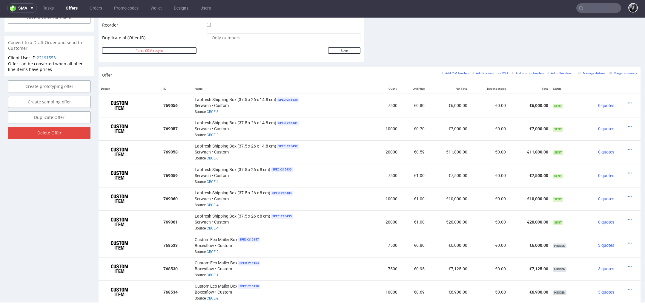
scroll to position [317, 0]
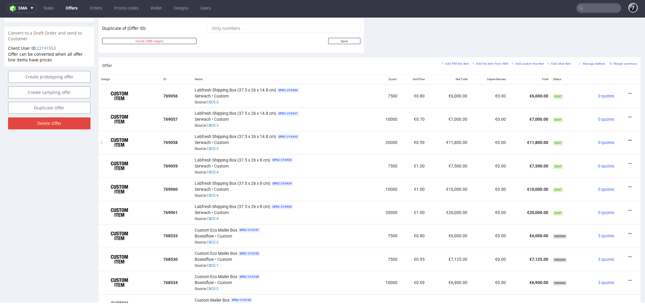
click at [628, 138] on icon at bounding box center [629, 140] width 3 height 4
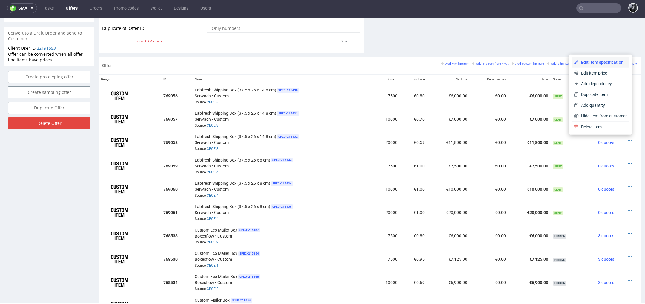
click at [592, 65] on span "Edit item specification" at bounding box center [602, 62] width 48 height 6
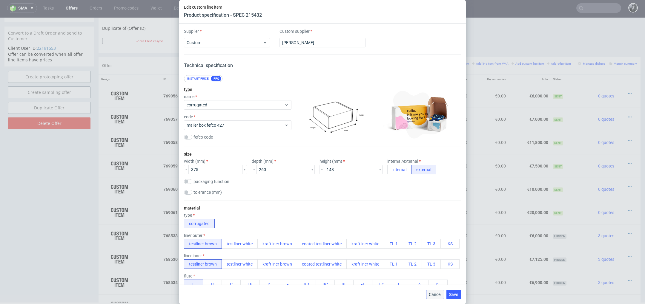
click at [437, 294] on span "Cancel" at bounding box center [435, 295] width 13 height 4
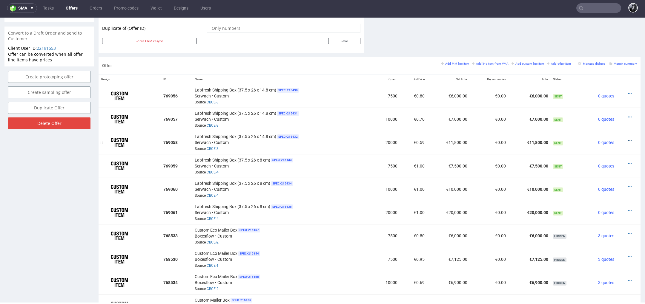
click at [628, 138] on icon at bounding box center [629, 140] width 3 height 4
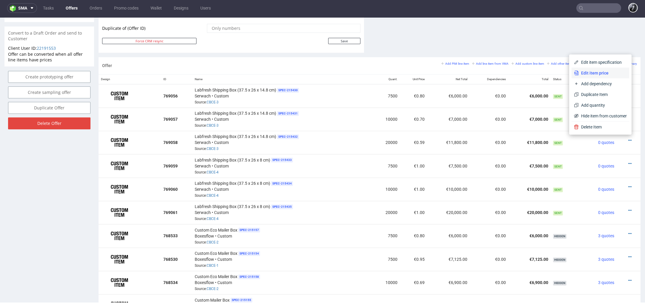
click at [605, 71] on span "Edit item price" at bounding box center [602, 73] width 48 height 6
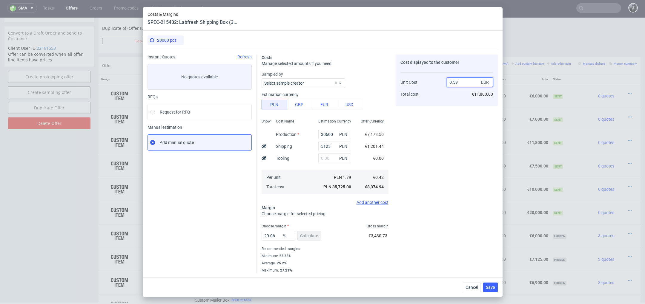
click at [458, 86] on input "0.59" at bounding box center [470, 83] width 46 height 10
type input "0.6"
type input "30"
type input "0.6"
click at [439, 115] on div "Cost displayed to the customer Unit Cost Total cost 0.6 EUR €12,000.00" at bounding box center [446, 164] width 102 height 218
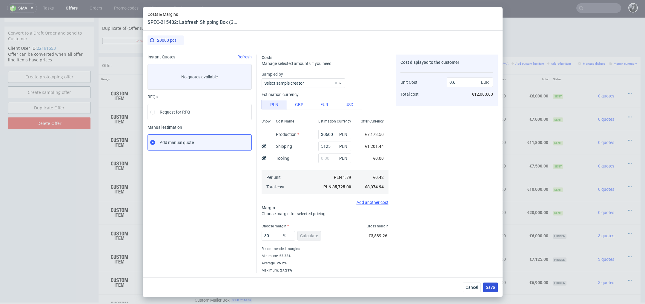
click at [488, 287] on span "Save" at bounding box center [490, 288] width 9 height 4
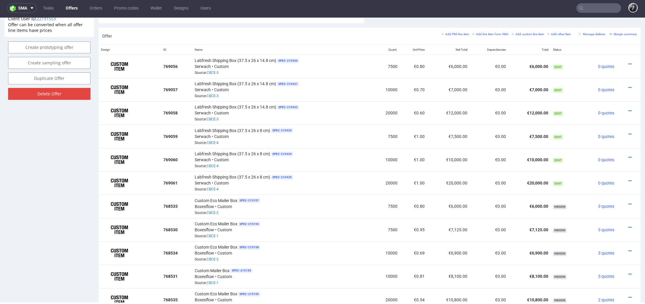
scroll to position [346, 0]
click at [628, 133] on icon at bounding box center [629, 135] width 3 height 4
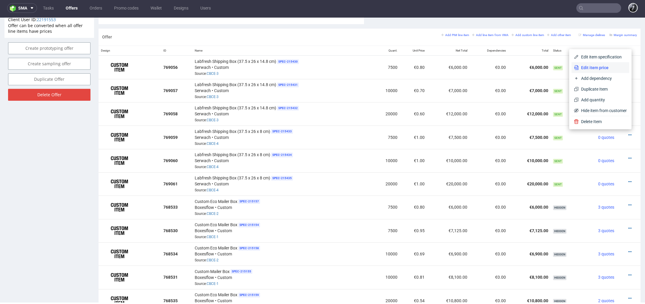
click at [604, 71] on li "Edit item price" at bounding box center [600, 67] width 58 height 11
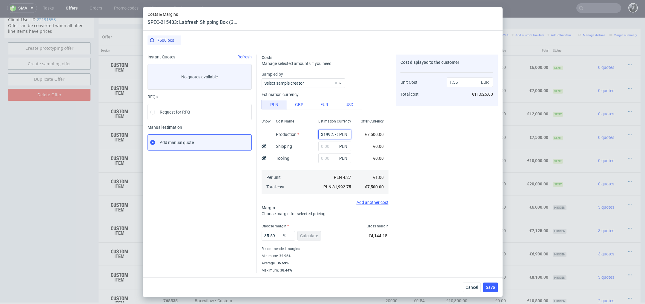
scroll to position [0, 1]
drag, startPoint x: 322, startPoint y: 133, endPoint x: 355, endPoint y: 133, distance: 33.1
click at [355, 133] on div "Show Cost Name Production Shipping Tooling Per unit Total cost Estimation Curre…" at bounding box center [324, 156] width 127 height 79
type input "3"
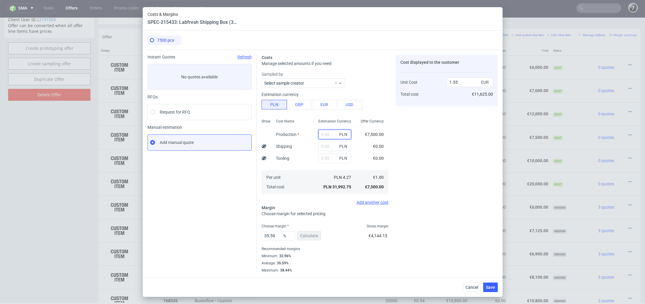
paste input "11375.00"
type input "11375.00"
type input "0"
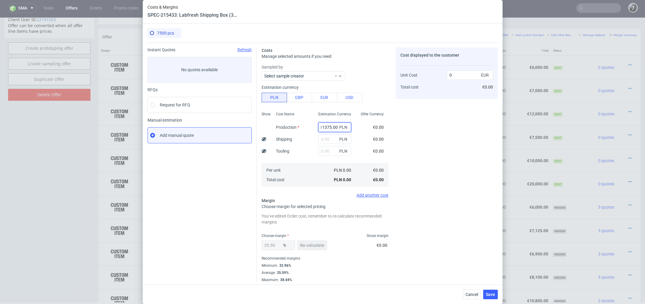
type input "11375"
type input "0.55"
type input "11375"
click at [327, 141] on input "text" at bounding box center [334, 140] width 33 height 10
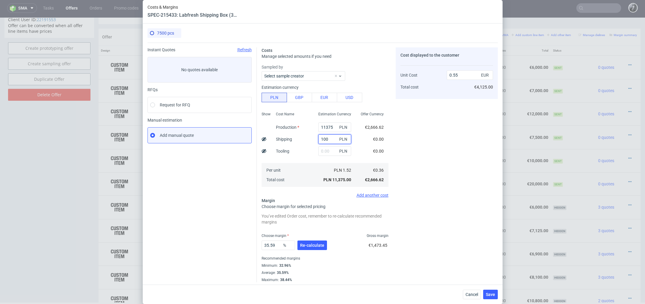
type input "1000"
type input "0.6"
type input "1"
type input "0.55"
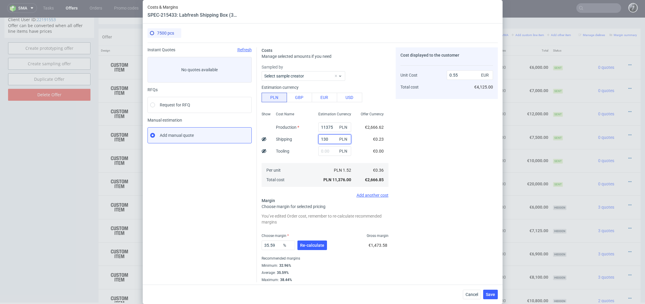
type input "1300"
type input "0.61"
type input "1340"
type input "0.62"
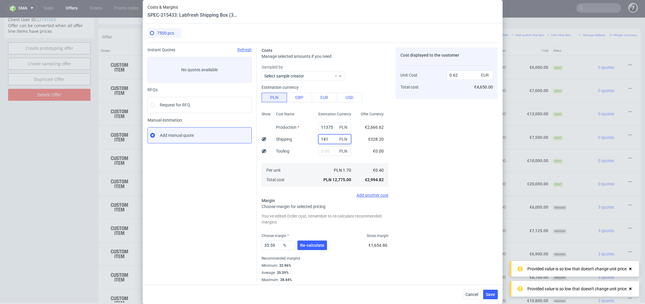
type input "1415"
type input "0.62"
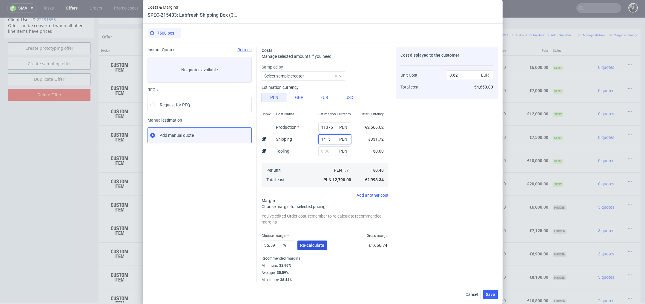
type input "1415"
click at [317, 247] on span "Re-calculate" at bounding box center [312, 246] width 24 height 4
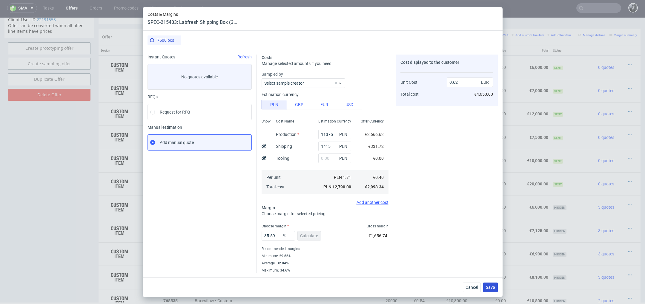
click at [490, 287] on span "Save" at bounding box center [490, 288] width 9 height 4
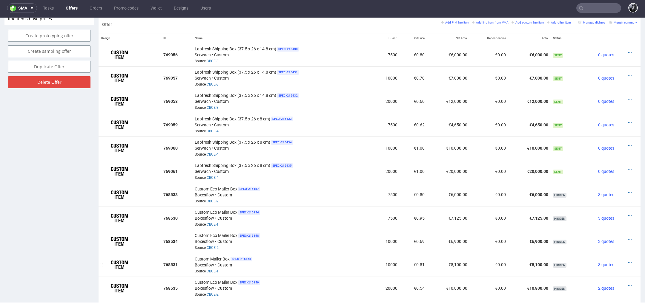
scroll to position [350, 0]
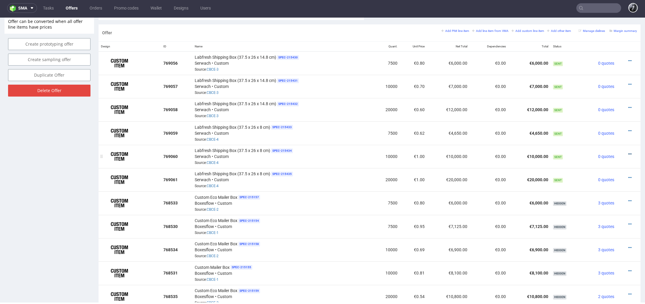
click at [628, 152] on icon at bounding box center [629, 154] width 3 height 4
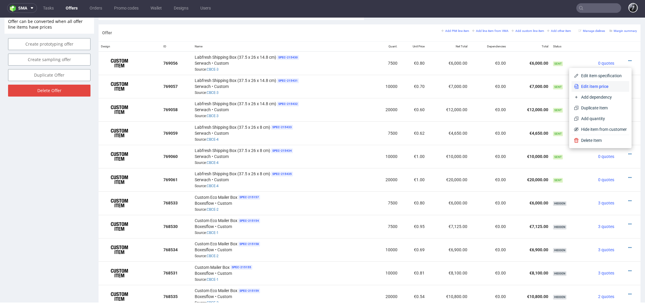
click at [602, 85] on span "Edit item price" at bounding box center [602, 87] width 48 height 6
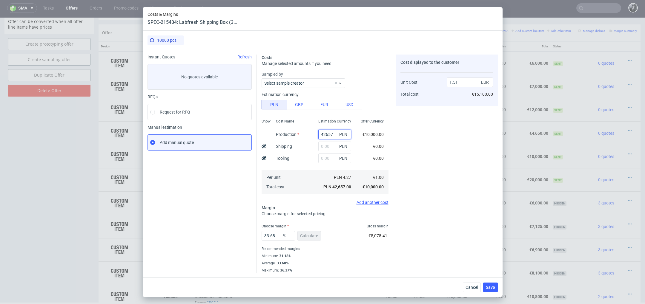
drag, startPoint x: 336, startPoint y: 135, endPoint x: 274, endPoint y: 135, distance: 61.8
click at [274, 135] on div "Show Cost Name Production Shipping Tooling Per unit Total cost Estimation Curre…" at bounding box center [324, 156] width 127 height 79
type input "0"
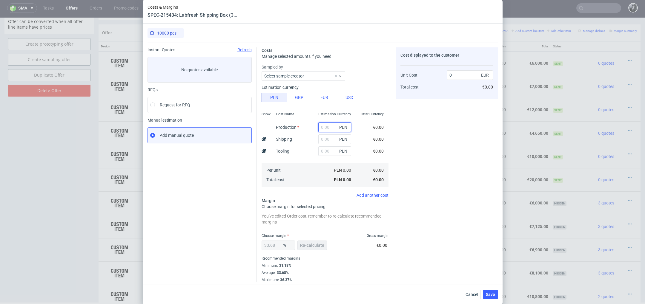
paste input "13700.00"
type input "13700"
type input "0.48"
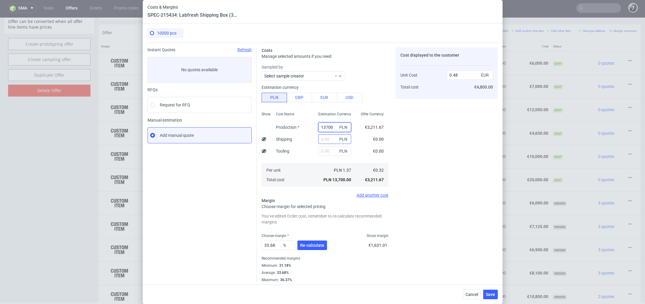
type input "13700"
click at [326, 141] on input "text" at bounding box center [334, 140] width 33 height 10
type input "1800"
type input "0.55"
type input "18"
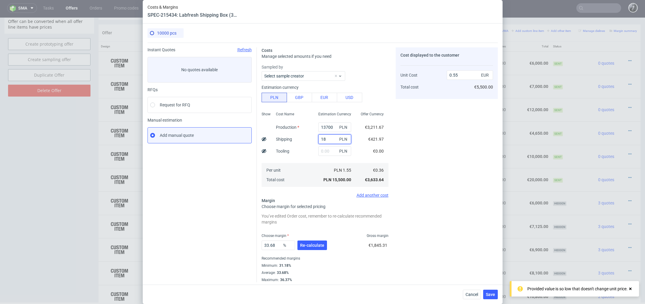
type input "0.48"
type input "18500"
type input "1.13"
type input "1500"
type input "0.54"
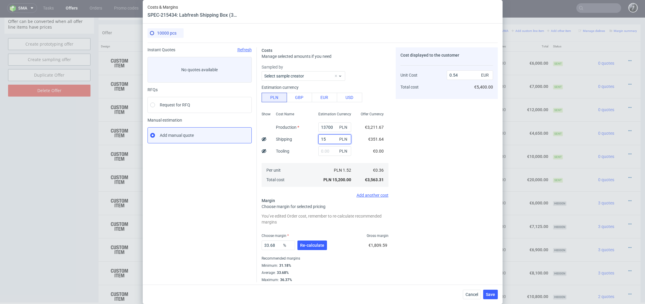
type input "1"
type input "0.48"
type input "1700"
type input "0.54"
type input "1"
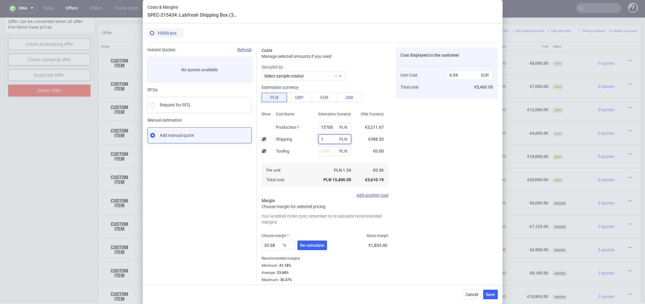
type input "0.48"
type input "1600"
type input "0.54"
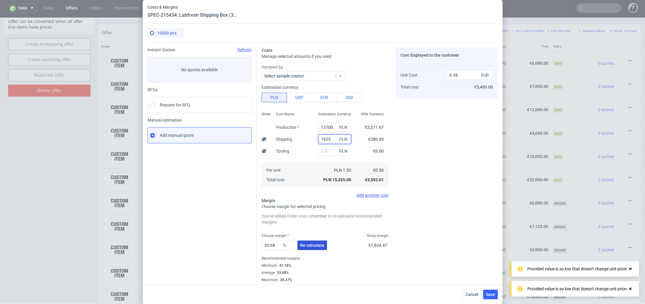
type input "1625"
click at [307, 245] on span "Re-calculate" at bounding box center [312, 246] width 24 height 4
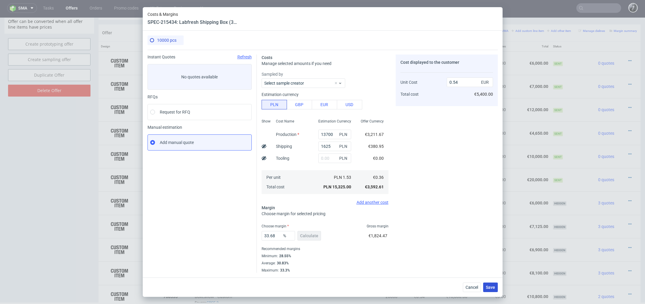
click at [490, 288] on span "Save" at bounding box center [490, 288] width 9 height 4
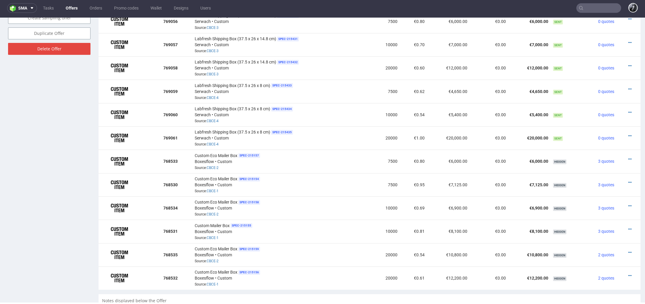
scroll to position [390, 0]
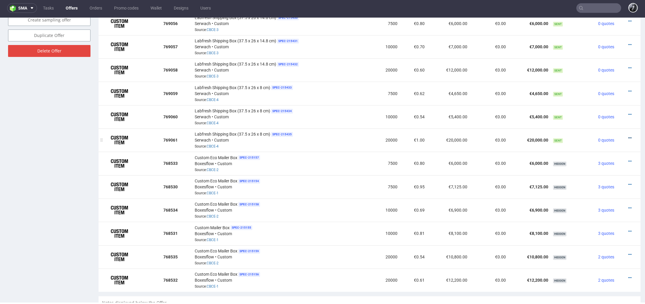
click at [628, 136] on icon at bounding box center [629, 138] width 3 height 4
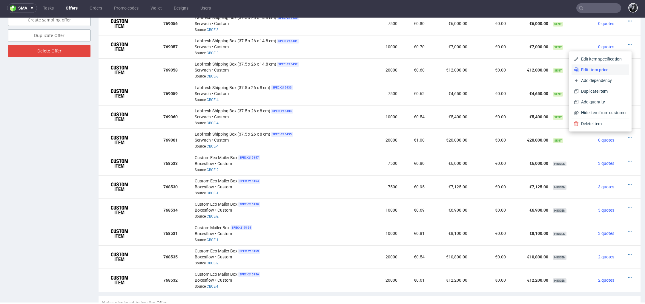
click at [599, 71] on span "Edit item price" at bounding box center [602, 70] width 48 height 6
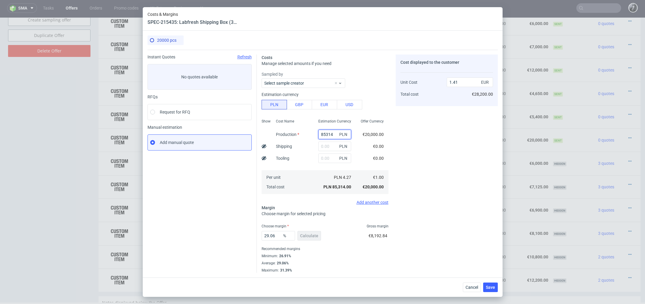
drag, startPoint x: 335, startPoint y: 137, endPoint x: 299, endPoint y: 137, distance: 35.8
click at [299, 137] on div "Show Cost Name Production Shipping Tooling Per unit Total cost Estimation Curre…" at bounding box center [324, 156] width 127 height 79
type input "0"
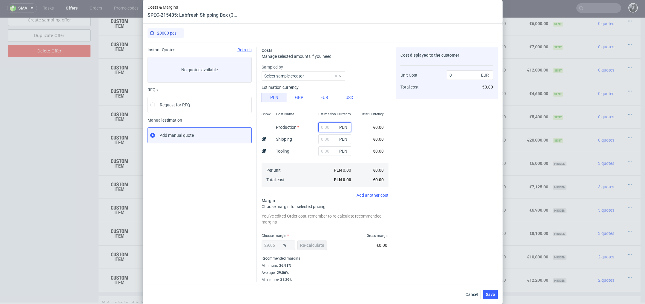
paste input "22800.00"
type input "22800"
type input "0.38"
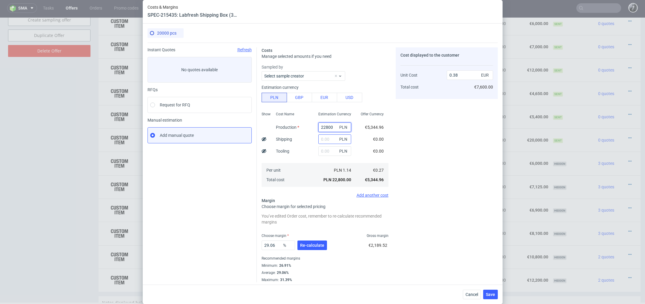
type input "22800"
click at [329, 140] on input "text" at bounding box center [334, 140] width 33 height 10
type input "800"
type input "0.39"
type input "8000"
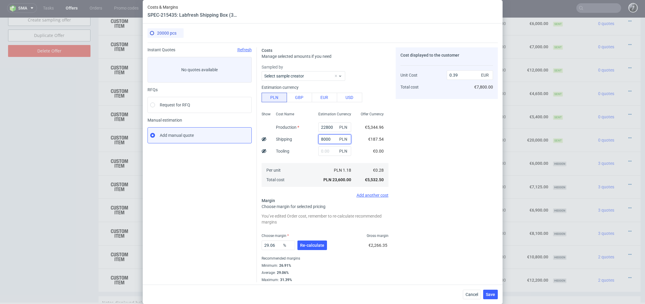
type input "0.51"
type input "800"
type input "0.39"
type input "8000"
type input "0.51"
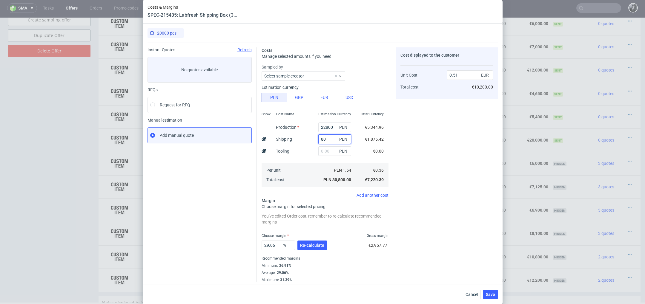
type input "8"
type input "0.38"
type input "4000"
type input "0.45"
type input "4"
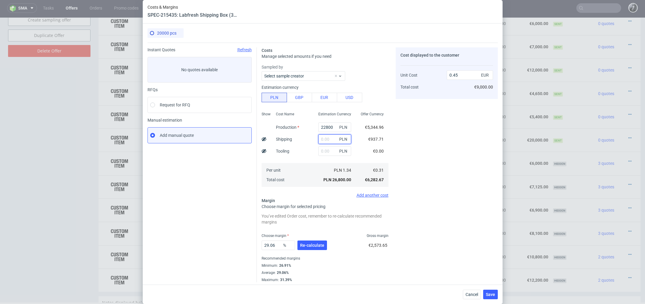
type input "3"
type input "0.38"
type input "3500"
type input "0.43"
type input "32"
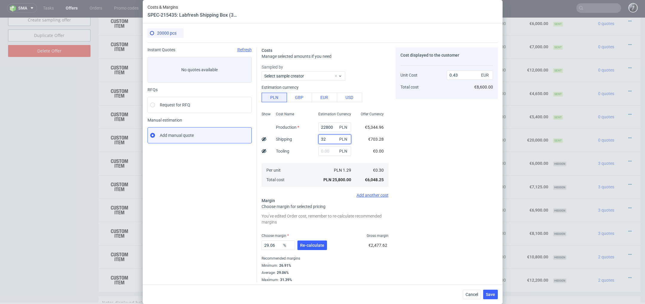
type input "0.38"
type input "3250"
type input "0.43"
type input "33"
type input "0.38"
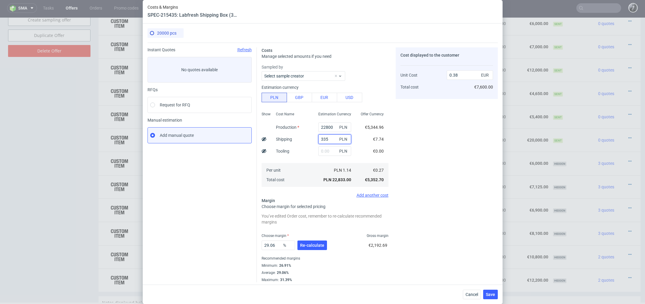
type input "3350"
type input "0.43"
type input "33"
type input "0.38"
type input "3310"
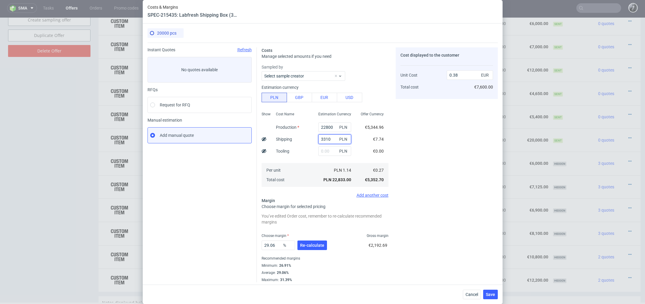
type input "0.43"
type input "3325"
type input "0.43"
type input "3325"
click at [316, 246] on span "Re-calculate" at bounding box center [312, 246] width 24 height 4
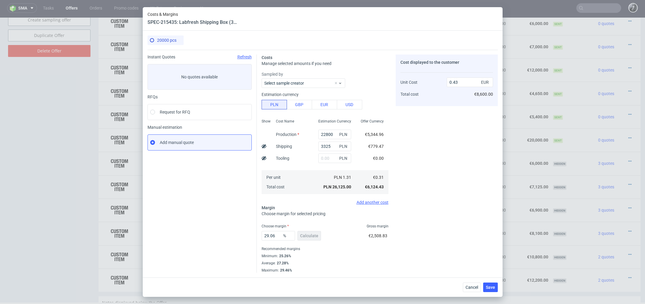
click at [312, 238] on div "29.06 % Calculate" at bounding box center [291, 237] width 61 height 17
click at [489, 287] on span "Save" at bounding box center [490, 288] width 9 height 4
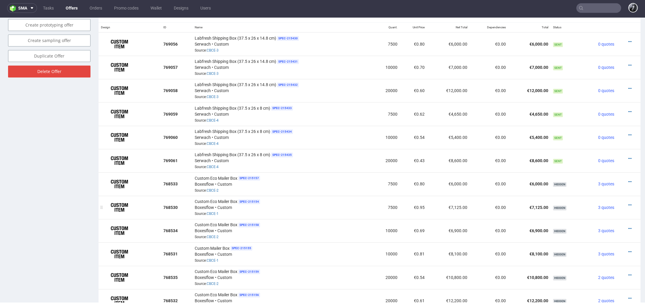
scroll to position [371, 0]
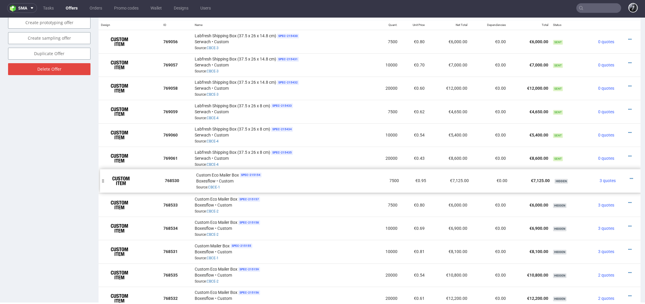
drag, startPoint x: 103, startPoint y: 201, endPoint x: 104, endPoint y: 177, distance: 23.6
drag, startPoint x: 103, startPoint y: 248, endPoint x: 105, endPoint y: 261, distance: 13.3
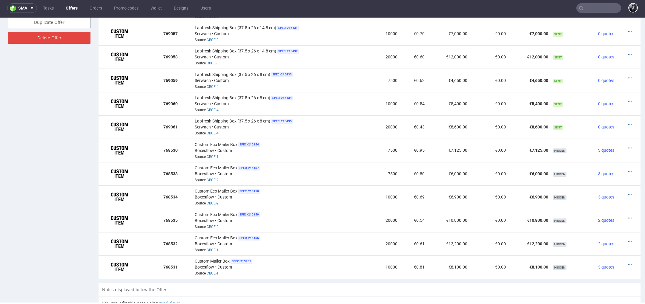
scroll to position [404, 0]
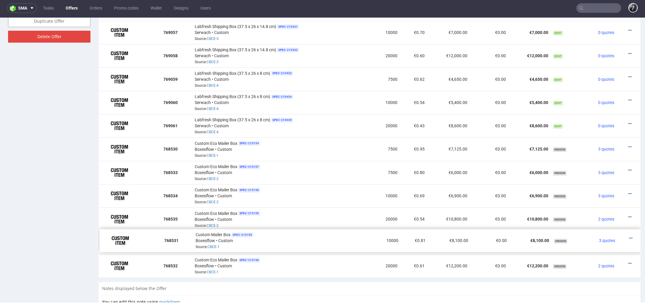
drag, startPoint x: 103, startPoint y: 260, endPoint x: 104, endPoint y: 235, distance: 25.1
drag, startPoint x: 103, startPoint y: 236, endPoint x: 104, endPoint y: 213, distance: 23.6
drag, startPoint x: 104, startPoint y: 213, endPoint x: 104, endPoint y: 188, distance: 24.5
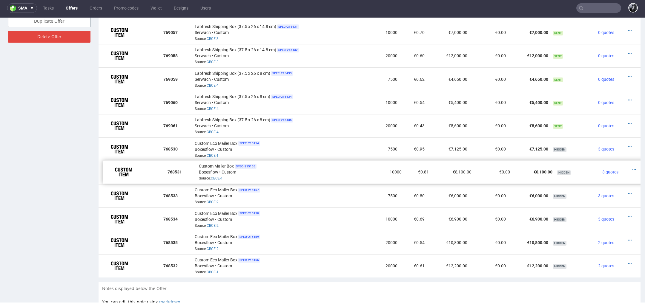
drag, startPoint x: 101, startPoint y: 192, endPoint x: 106, endPoint y: 169, distance: 23.9
drag, startPoint x: 103, startPoint y: 169, endPoint x: 102, endPoint y: 166, distance: 3.5
click at [102, 166] on div at bounding box center [101, 169] width 6 height 23
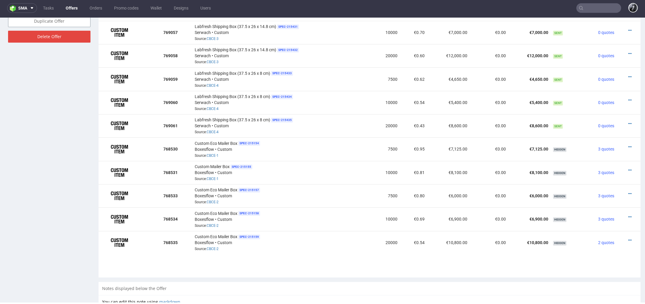
drag, startPoint x: 103, startPoint y: 260, endPoint x: 118, endPoint y: 271, distance: 18.5
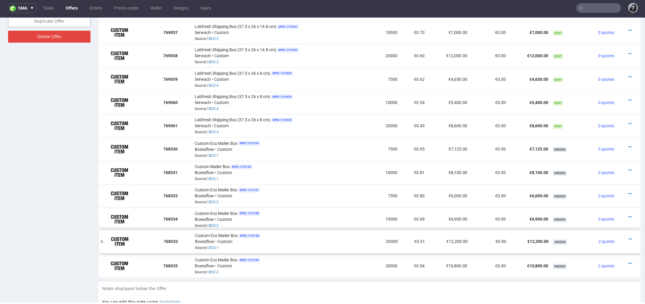
drag, startPoint x: 103, startPoint y: 258, endPoint x: 103, endPoint y: 233, distance: 24.8
drag, startPoint x: 103, startPoint y: 238, endPoint x: 103, endPoint y: 215, distance: 23.9
drag, startPoint x: 103, startPoint y: 215, endPoint x: 103, endPoint y: 191, distance: 23.9
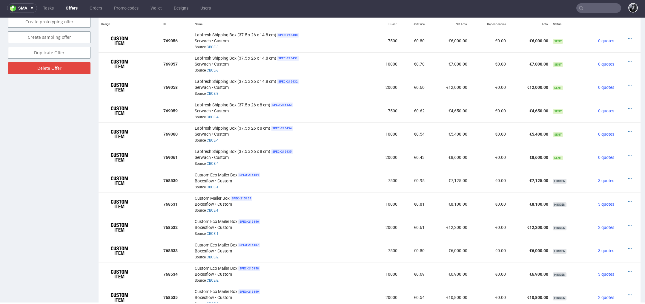
scroll to position [0, 0]
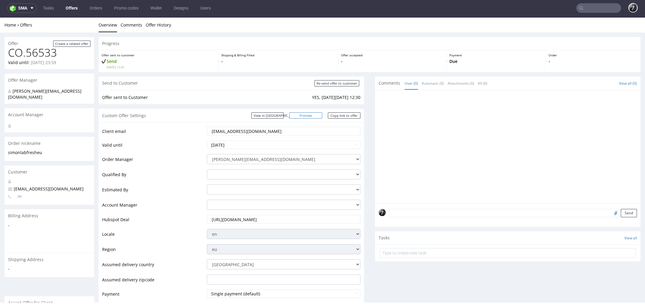
click at [309, 116] on link "Preview" at bounding box center [305, 116] width 33 height 6
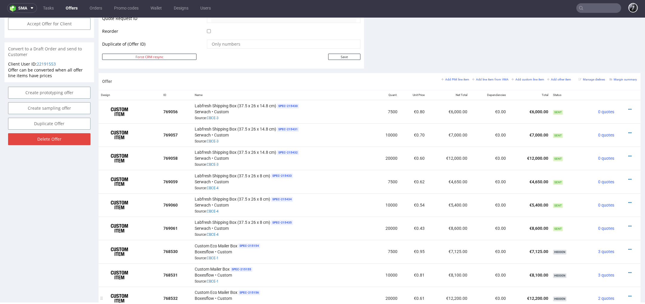
scroll to position [298, 0]
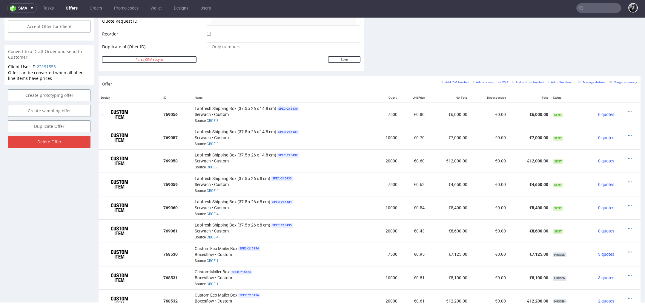
click at [628, 111] on icon at bounding box center [629, 112] width 3 height 4
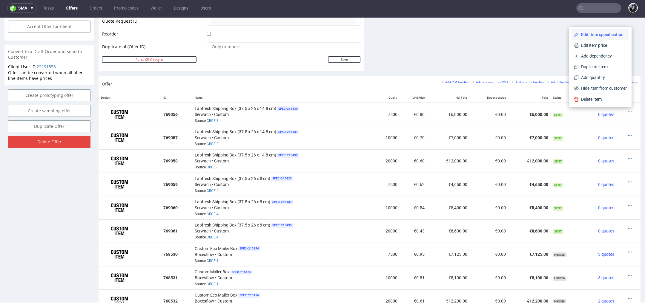
click at [608, 35] on span "Edit item specification" at bounding box center [602, 35] width 48 height 6
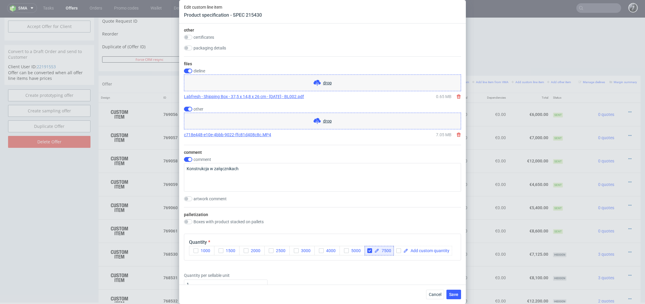
scroll to position [570, 0]
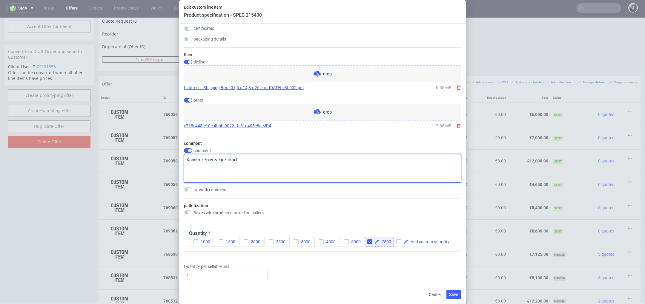
drag, startPoint x: 259, startPoint y: 157, endPoint x: 130, endPoint y: 152, distance: 129.1
click at [133, 152] on div "Edit custom line item Product specification - SPEC 215430 Supplier Custom Custo…" at bounding box center [322, 152] width 645 height 304
click at [190, 148] on input "checkbox" at bounding box center [188, 150] width 8 height 5
checkbox input "false"
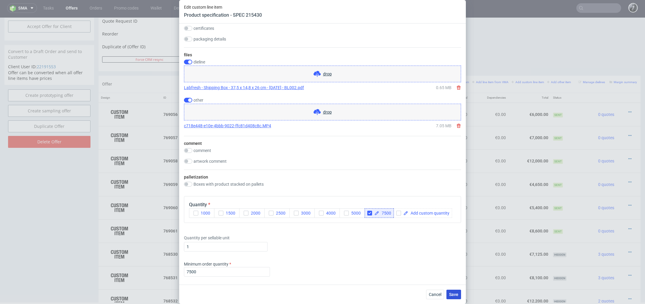
click at [459, 298] on button "Save" at bounding box center [453, 295] width 15 height 10
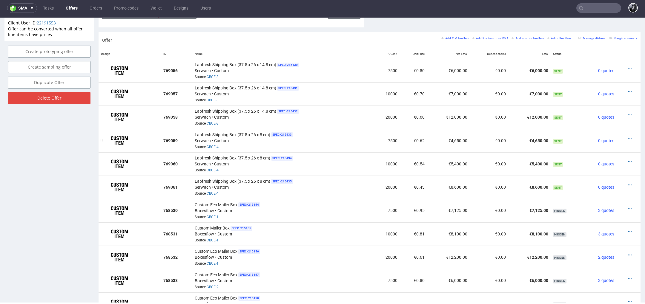
scroll to position [334, 0]
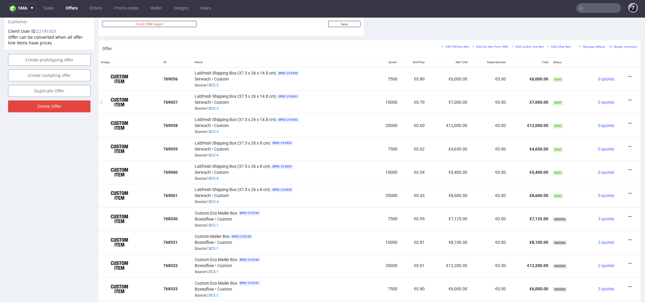
click at [624, 98] on div at bounding box center [627, 100] width 16 height 6
click at [628, 98] on icon at bounding box center [629, 100] width 3 height 4
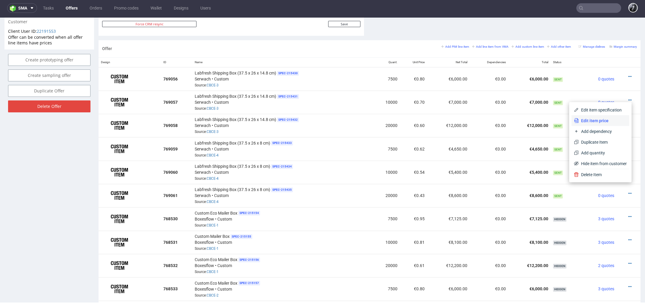
click at [603, 121] on span "Edit item price" at bounding box center [602, 121] width 48 height 6
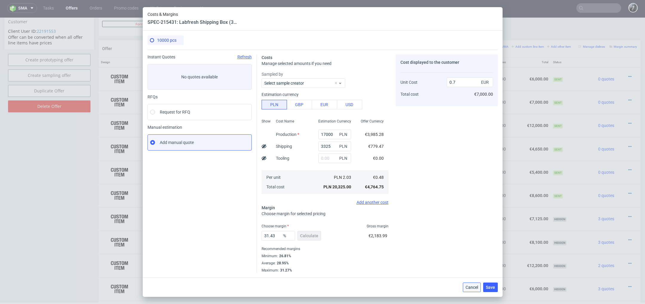
click at [471, 288] on span "Cancel" at bounding box center [471, 288] width 13 height 4
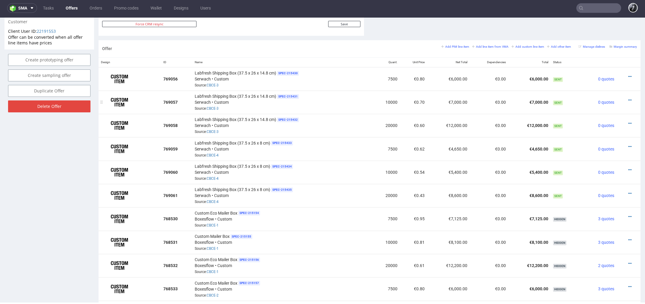
click at [624, 98] on div at bounding box center [627, 100] width 16 height 6
click at [628, 99] on icon at bounding box center [629, 100] width 3 height 4
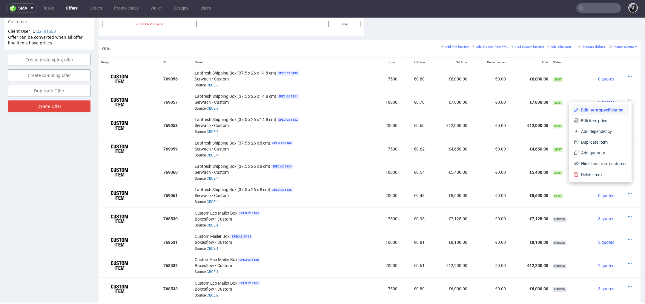
click at [603, 111] on span "Edit item specification" at bounding box center [602, 110] width 48 height 6
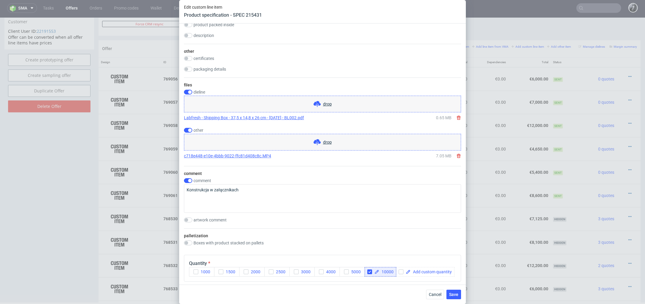
scroll to position [544, 0]
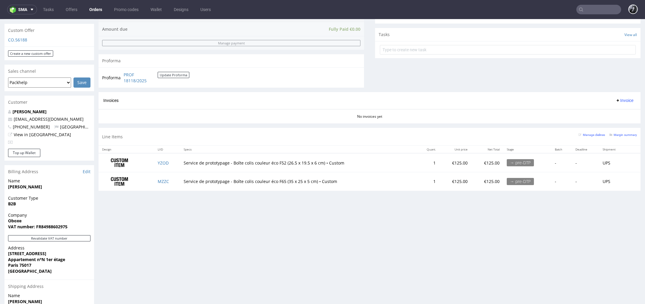
scroll to position [206, 0]
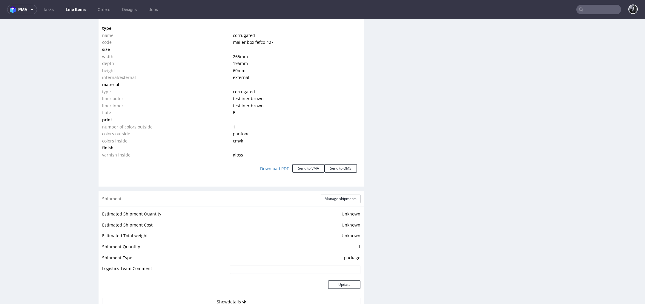
scroll to position [576, 0]
drag, startPoint x: 254, startPoint y: 133, endPoint x: 227, endPoint y: 135, distance: 27.0
click at [227, 135] on tr "colors outside pantone" at bounding box center [231, 134] width 258 height 7
click at [227, 135] on td "colors outside" at bounding box center [166, 134] width 129 height 7
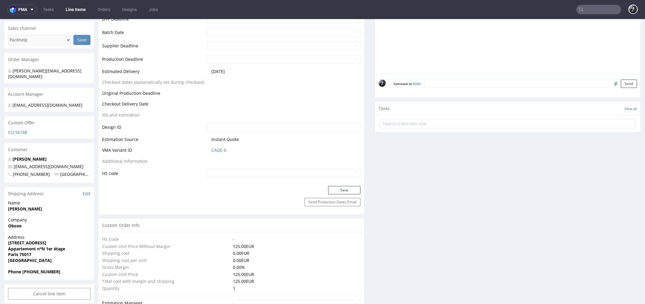
scroll to position [0, 0]
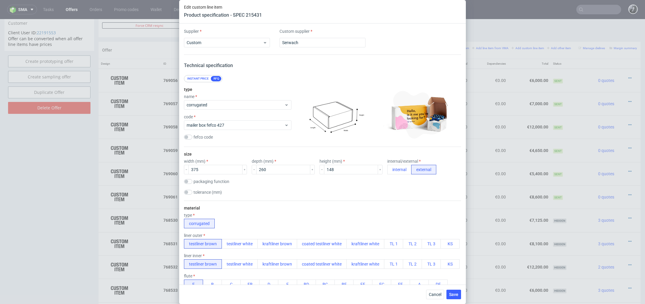
scroll to position [544, 0]
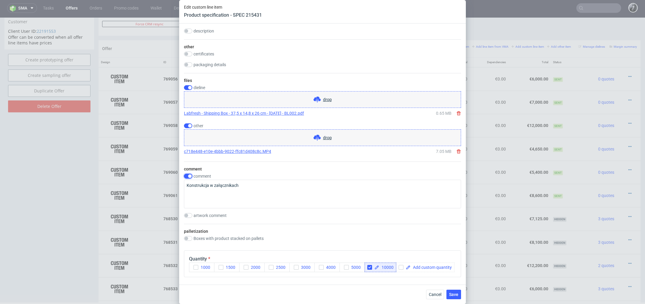
click at [189, 176] on input "checkbox" at bounding box center [188, 176] width 8 height 5
checkbox input "false"
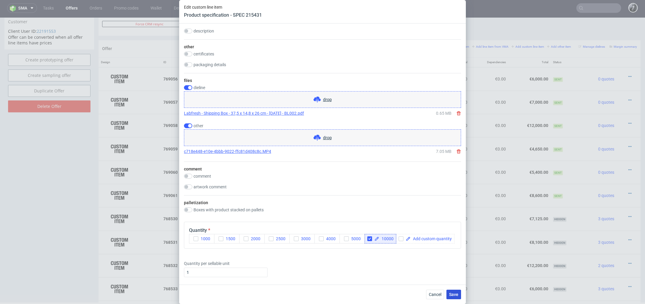
click at [455, 297] on span "Save" at bounding box center [453, 295] width 9 height 4
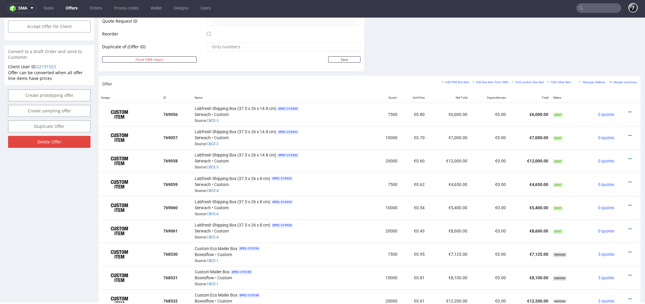
scroll to position [298, 0]
click at [628, 159] on icon at bounding box center [629, 159] width 3 height 4
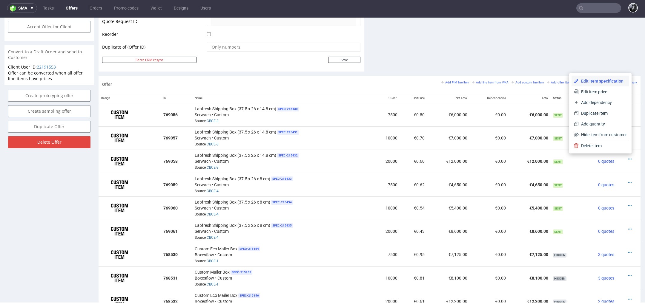
click at [603, 83] on span "Edit item specification" at bounding box center [602, 81] width 48 height 6
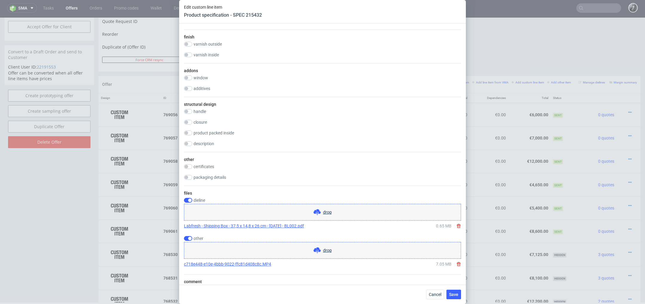
scroll to position [498, 0]
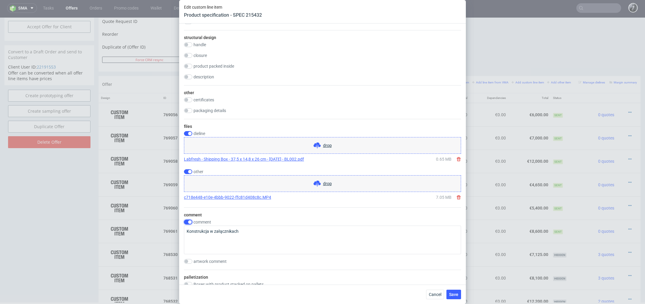
click at [190, 220] on input "checkbox" at bounding box center [188, 222] width 8 height 5
checkbox input "false"
click at [457, 296] on span "Save" at bounding box center [453, 295] width 9 height 4
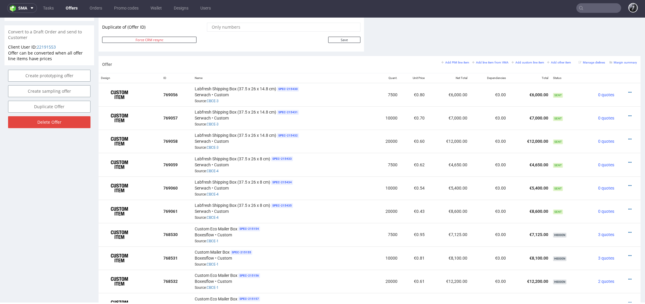
scroll to position [319, 0]
click at [628, 161] on icon at bounding box center [629, 162] width 3 height 4
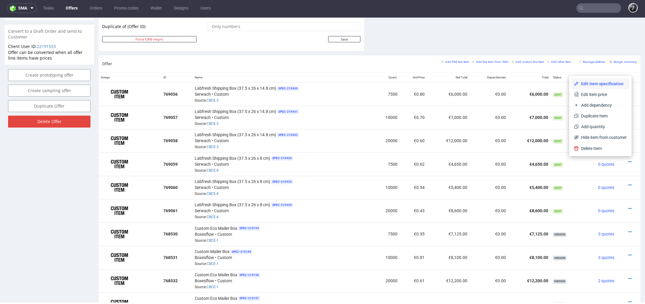
click at [603, 83] on span "Edit item specification" at bounding box center [602, 84] width 48 height 6
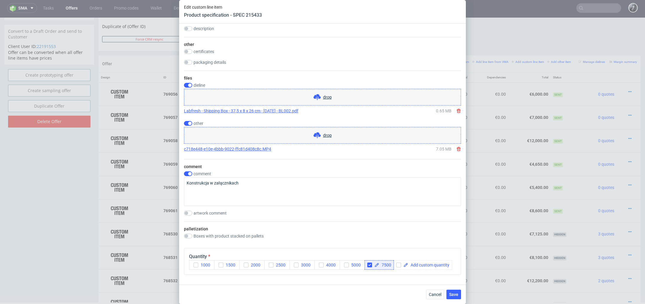
scroll to position [558, 0]
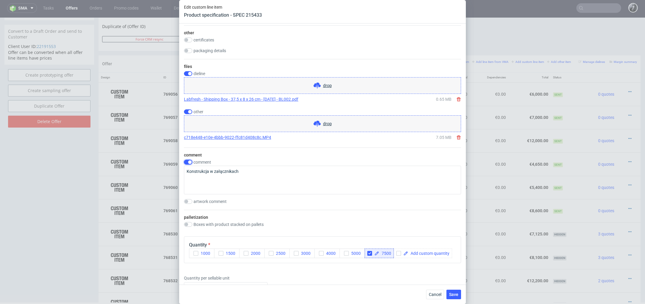
click at [190, 161] on input "checkbox" at bounding box center [188, 162] width 8 height 5
checkbox input "false"
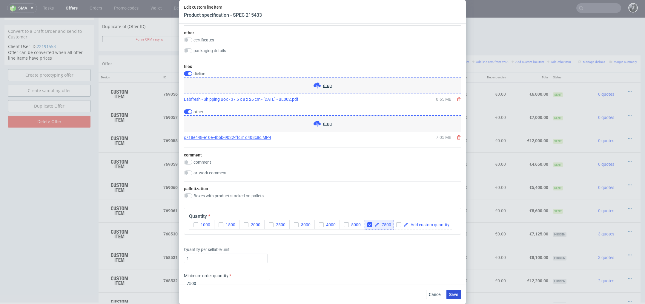
click at [455, 295] on span "Save" at bounding box center [453, 295] width 9 height 4
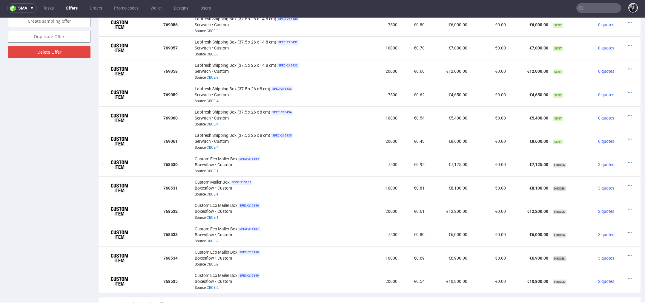
scroll to position [378, 0]
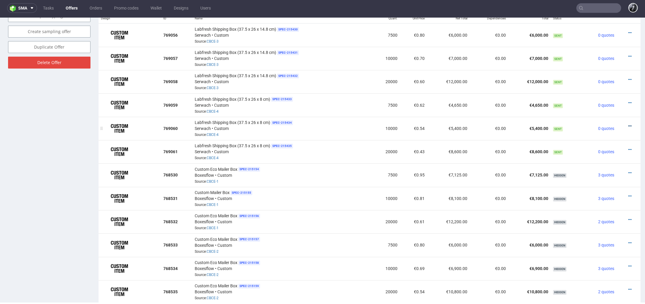
click at [628, 124] on icon at bounding box center [629, 126] width 3 height 4
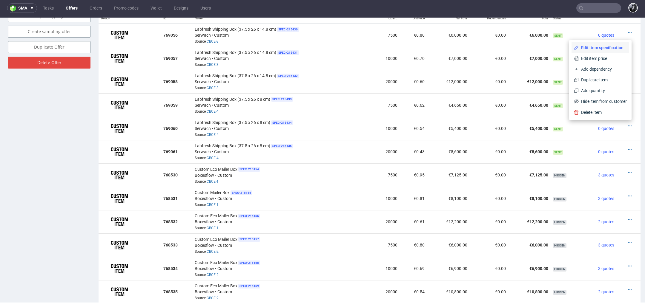
click at [602, 50] on span "Edit item specification" at bounding box center [602, 48] width 48 height 6
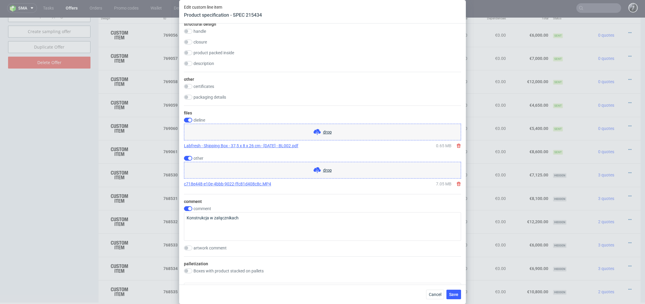
scroll to position [513, 0]
click at [189, 207] on input "checkbox" at bounding box center [188, 207] width 8 height 5
checkbox input "false"
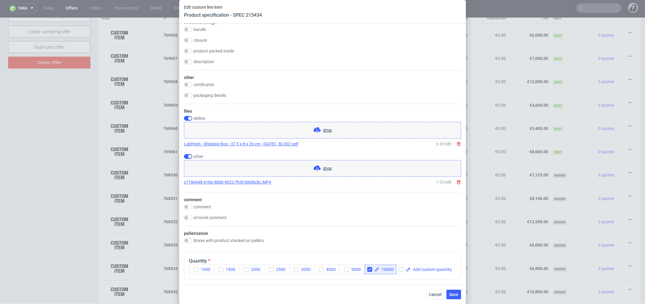
click at [462, 296] on div "Cancel Save" at bounding box center [322, 294] width 287 height 19
click at [456, 296] on span "Save" at bounding box center [453, 295] width 9 height 4
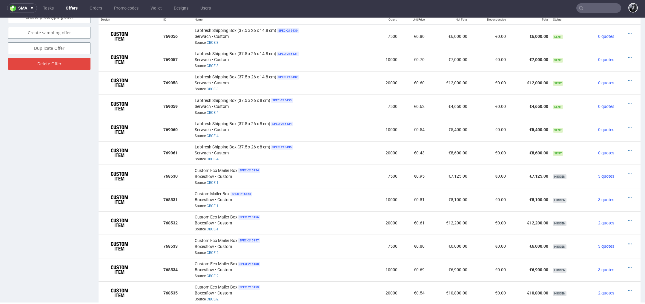
scroll to position [386, 0]
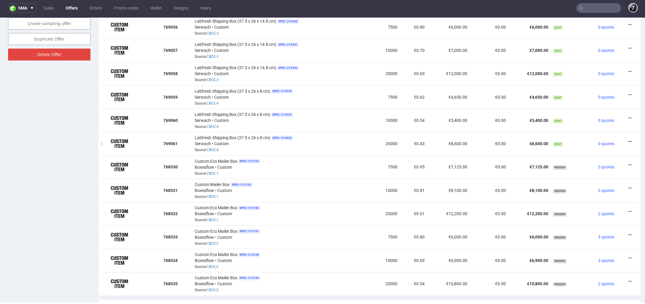
click at [628, 140] on icon at bounding box center [629, 142] width 3 height 4
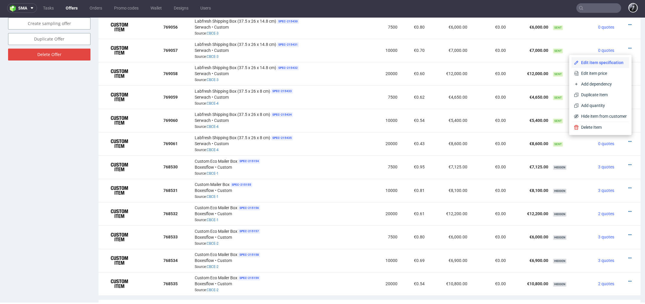
click at [604, 63] on span "Edit item specification" at bounding box center [602, 63] width 48 height 6
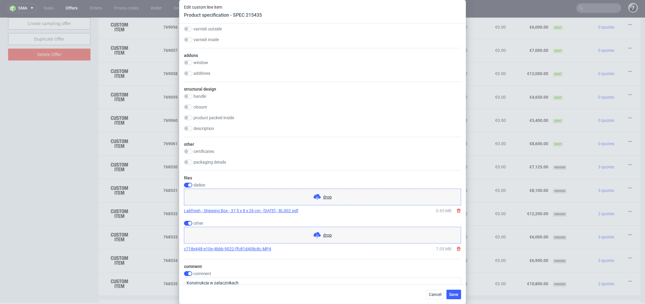
scroll to position [486, 0]
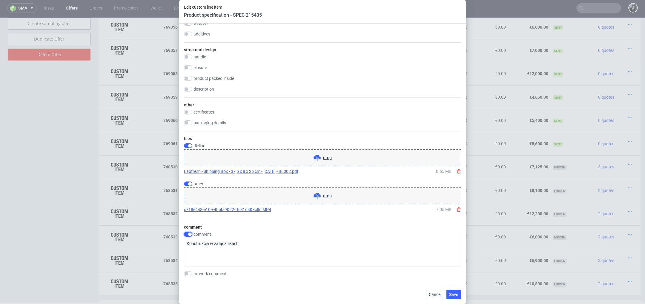
click at [188, 232] on input "checkbox" at bounding box center [188, 234] width 8 height 5
checkbox input "false"
click at [453, 295] on span "Save" at bounding box center [453, 295] width 9 height 4
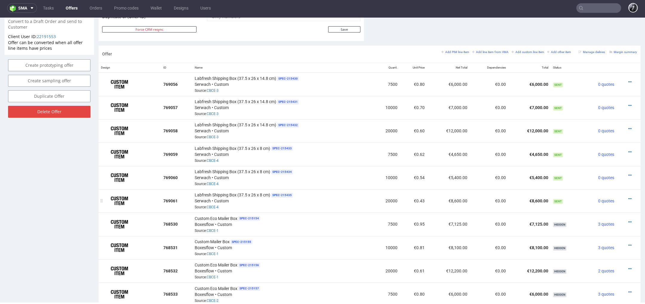
scroll to position [328, 0]
click at [628, 198] on icon at bounding box center [629, 200] width 3 height 4
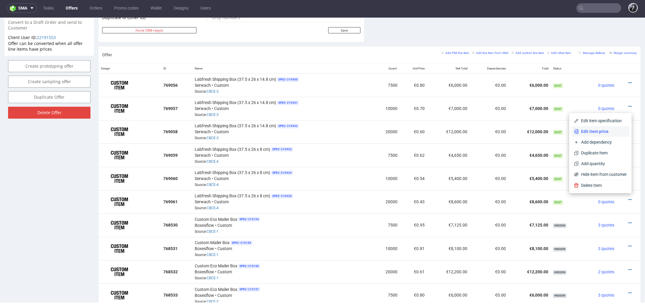
click at [603, 133] on span "Edit item price" at bounding box center [602, 132] width 48 height 6
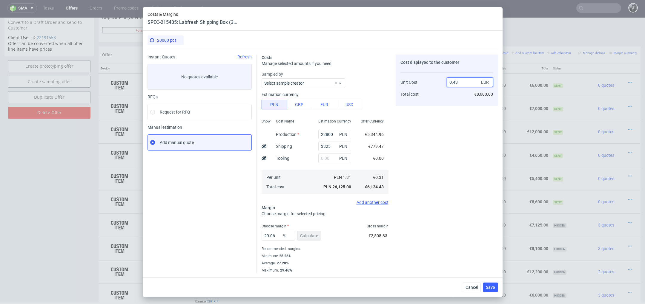
click at [461, 84] on input "0.43" at bounding box center [470, 83] width 46 height 10
type input "0.4"
type input "22.5"
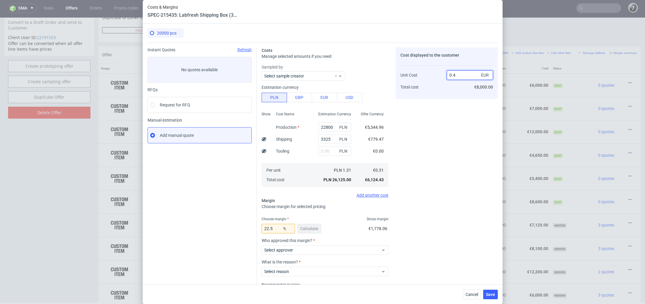
type input "0.45"
type input "31.11111111111111"
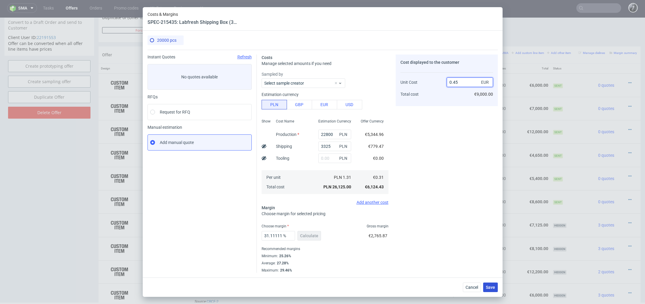
type input "0.45"
click at [489, 289] on span "Save" at bounding box center [490, 288] width 9 height 4
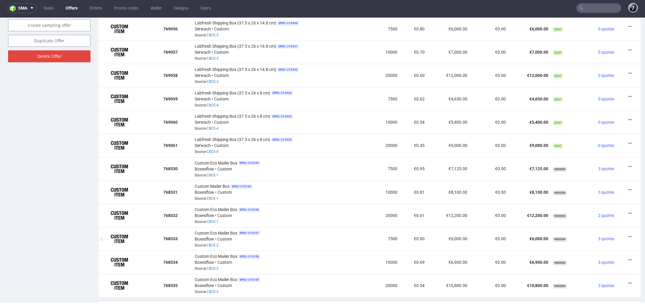
scroll to position [373, 0]
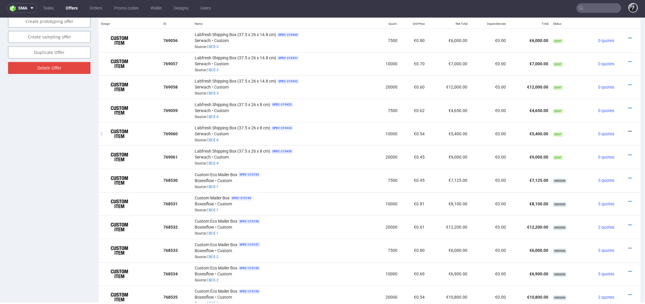
click at [628, 130] on icon at bounding box center [629, 132] width 3 height 4
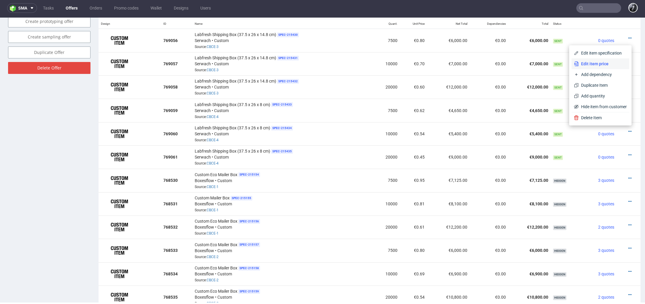
click at [608, 62] on span "Edit item price" at bounding box center [602, 64] width 48 height 6
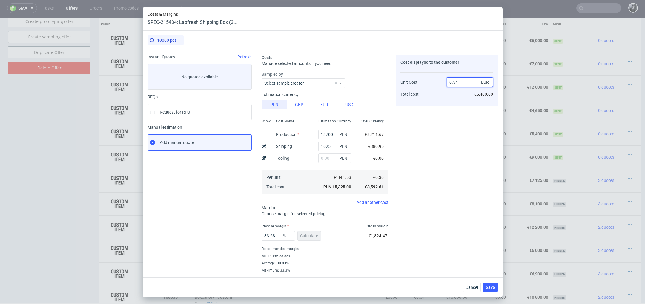
click at [461, 85] on input "0.54" at bounding box center [470, 83] width 46 height 10
type input "0.55"
type input "34.54545454545455"
type input "0.55"
click at [489, 287] on span "Save" at bounding box center [490, 288] width 9 height 4
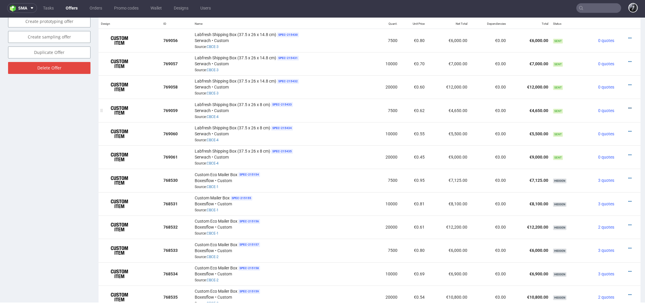
click at [628, 106] on icon at bounding box center [629, 108] width 3 height 4
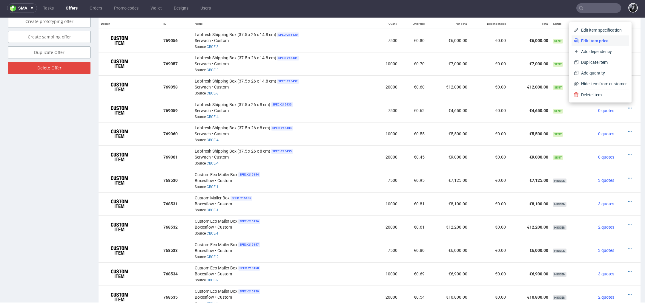
click at [602, 40] on span "Edit item price" at bounding box center [602, 41] width 48 height 6
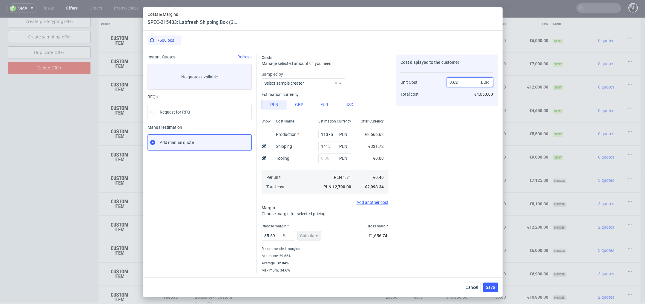
click at [458, 81] on input "0.62" at bounding box center [470, 83] width 46 height 10
type input "0.65"
type input "38.46153846153847"
type input "0.65"
click at [463, 156] on div "Cost displayed to the customer Unit Cost Total cost 0.65 EUR €4,875.00" at bounding box center [446, 164] width 102 height 218
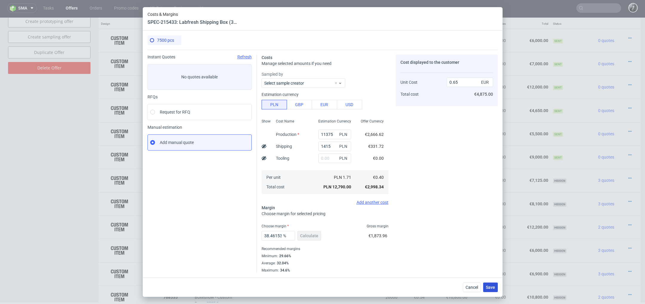
click at [490, 288] on span "Save" at bounding box center [490, 288] width 9 height 4
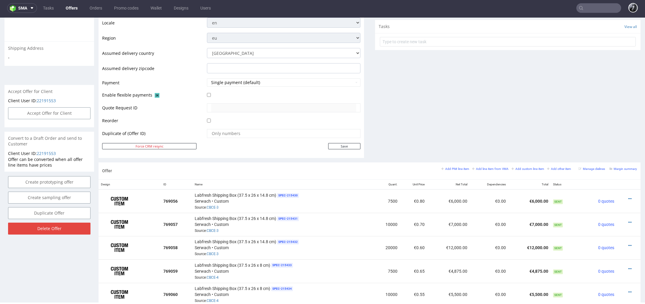
scroll to position [0, 0]
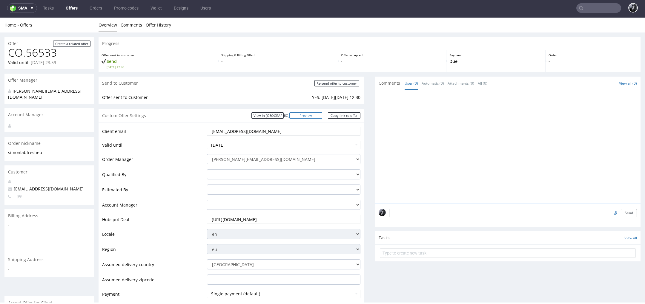
click at [312, 117] on link "Preview" at bounding box center [305, 116] width 33 height 6
click at [341, 83] on input "Re-send offer to customer" at bounding box center [336, 83] width 45 height 6
type input "In progress..."
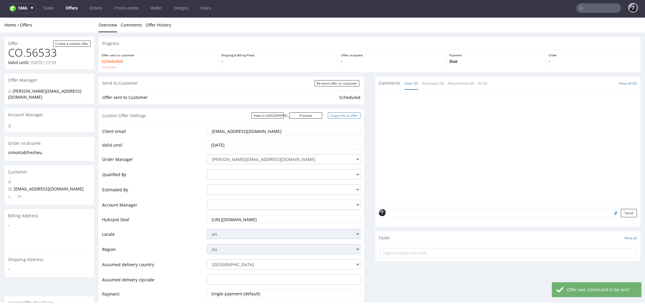
click at [342, 116] on link "Copy link to offer" at bounding box center [344, 116] width 33 height 6
click at [344, 117] on link "Copy link to offer" at bounding box center [344, 116] width 33 height 6
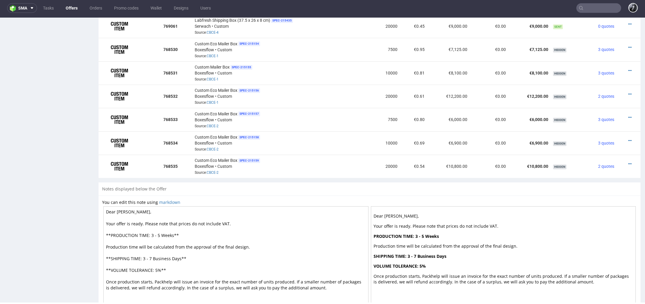
scroll to position [507, 0]
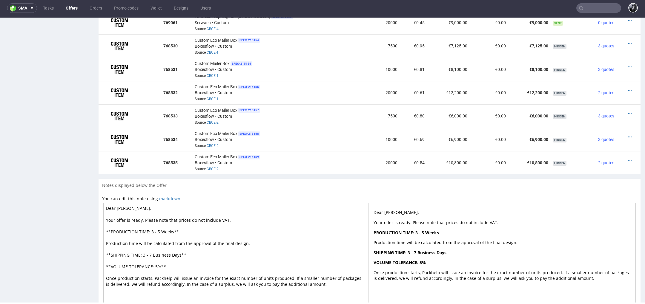
click at [161, 225] on textarea "Dear Simon, Your offer is ready. Please note that prices do not include VAT. **…" at bounding box center [235, 255] width 265 height 104
click at [170, 250] on textarea "Dear Simon, Your offer is ready. Please note that prices do not include VAT. **…" at bounding box center [235, 255] width 265 height 104
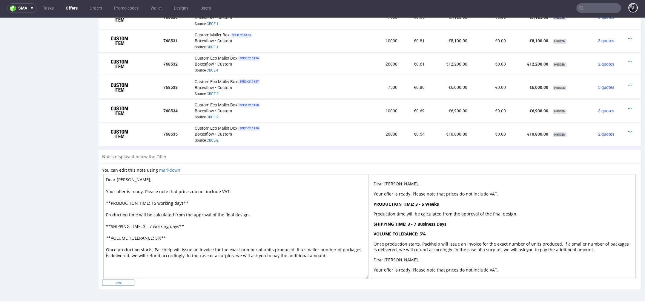
type textarea "Dear Simon, Your offer is ready. Please note that prices do not include VAT. **…"
click at [124, 280] on input "Save" at bounding box center [118, 283] width 32 height 6
type input "In progress..."
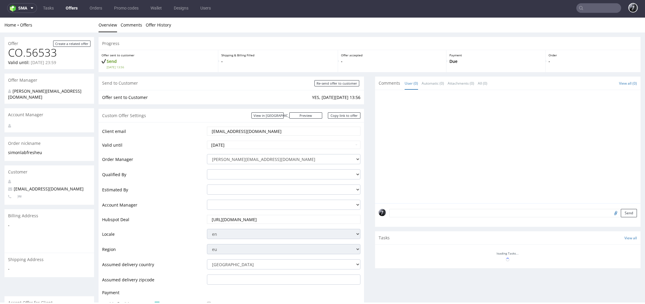
scroll to position [0, 0]
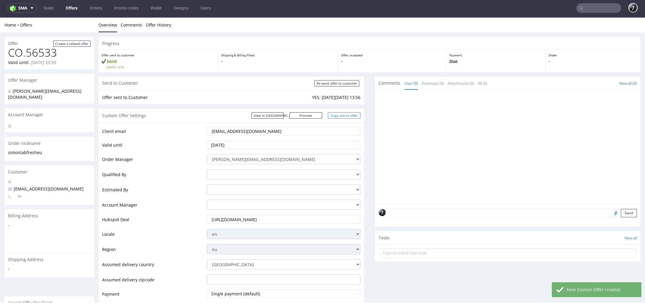
click at [338, 117] on link "Copy link to offer" at bounding box center [344, 116] width 33 height 6
click at [73, 8] on link "Offers" at bounding box center [71, 8] width 19 height 10
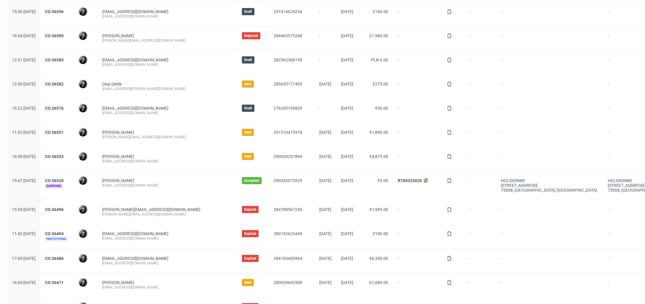
scroll to position [184, 0]
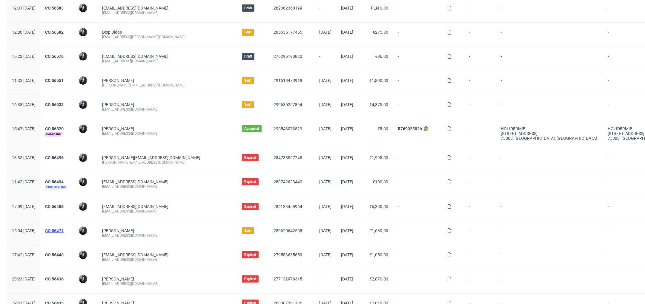
click at [64, 229] on link "CO.56471" at bounding box center [54, 231] width 19 height 5
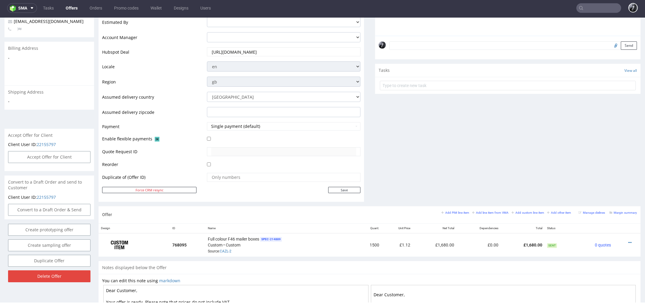
scroll to position [276, 0]
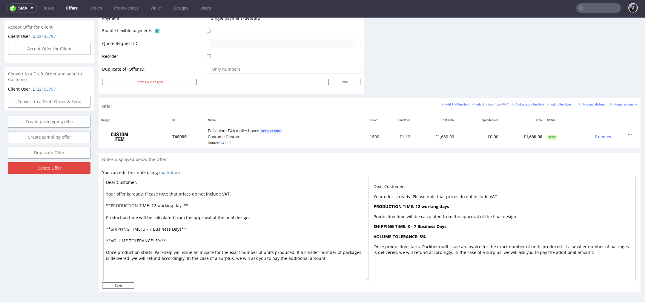
click at [478, 104] on small "Add line item from VMA" at bounding box center [490, 104] width 36 height 3
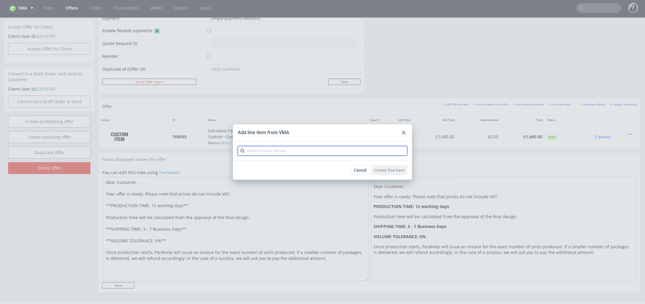
click at [326, 149] on input "text" at bounding box center [323, 151] width 170 height 10
type input "CAZL"
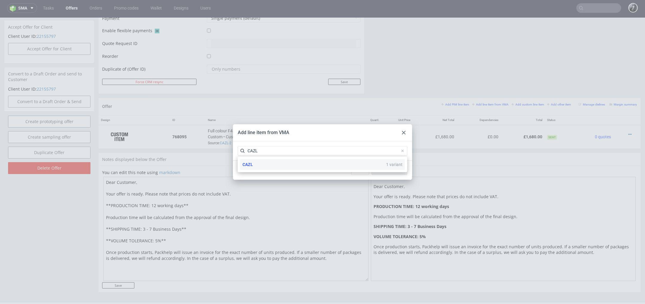
click at [302, 162] on div "CAZL 1 variant" at bounding box center [322, 164] width 165 height 11
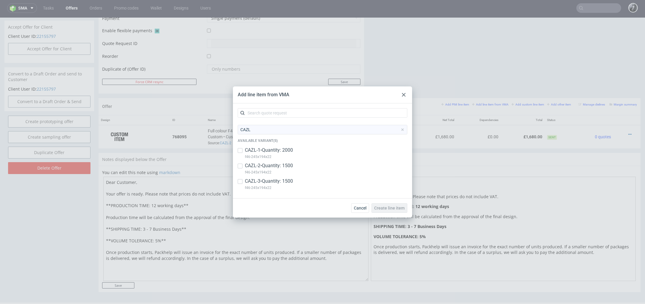
click at [279, 179] on p "CAZL-3 • Quantity: 1500" at bounding box center [269, 181] width 48 height 7
checkbox input "true"
click at [384, 208] on span "Create line item" at bounding box center [389, 208] width 30 height 4
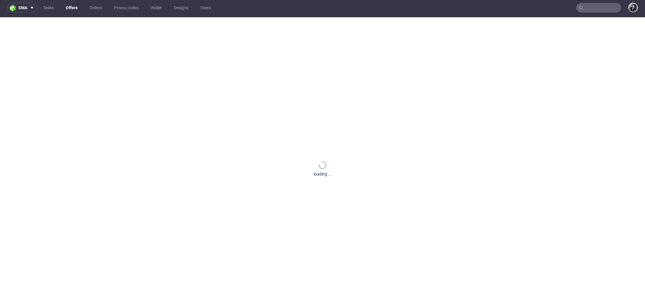
scroll to position [0, 0]
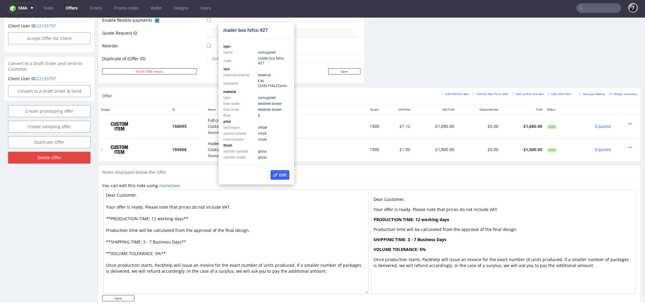
scroll to position [286, 0]
click at [279, 172] on span "Edit" at bounding box center [279, 171] width 13 height 5
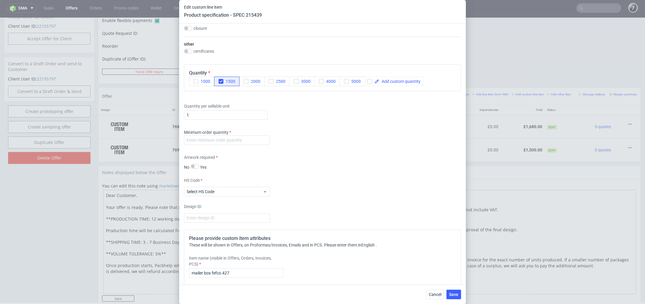
scroll to position [489, 0]
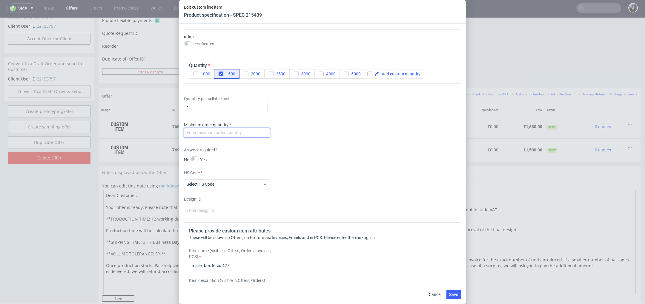
click at [243, 135] on input "number" at bounding box center [227, 133] width 86 height 10
type input "1500"
drag, startPoint x: 242, startPoint y: 264, endPoint x: 152, endPoint y: 256, distance: 90.2
click at [154, 256] on div "Edit custom line item Product specification - SPEC 215439 Supplier Marex Techni…" at bounding box center [322, 152] width 645 height 304
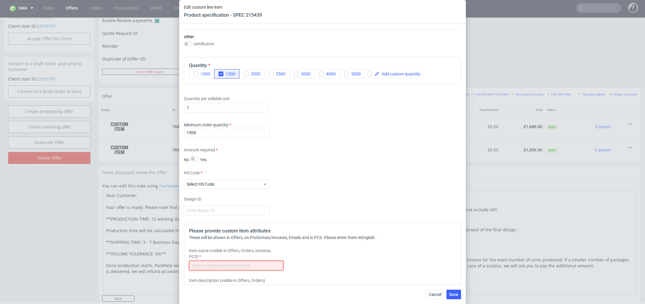
paste input "F46 mailer, full colour print inside & out"
click at [213, 265] on input "F46 mailer, full colour print inside & out" at bounding box center [236, 266] width 94 height 10
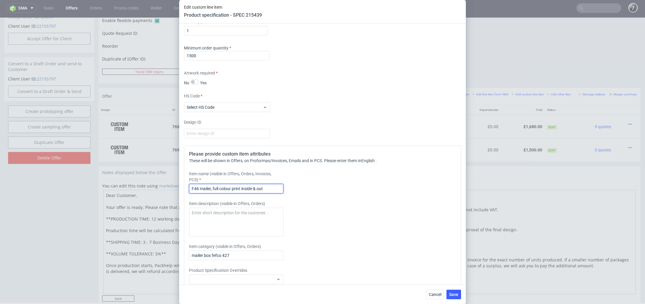
scroll to position [567, 0]
click at [201, 188] on input "F46 mailer Box, full colour print inside & out" at bounding box center [236, 188] width 94 height 10
drag, startPoint x: 274, startPoint y: 190, endPoint x: 221, endPoint y: 187, distance: 52.6
click at [221, 187] on input "F46 Mailer Box, full colour print inside & out" at bounding box center [236, 188] width 94 height 10
click at [233, 216] on textarea at bounding box center [236, 221] width 94 height 29
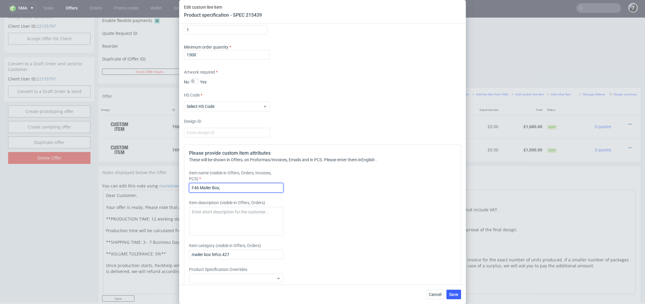
click at [243, 183] on input "F46 Mailer Box," at bounding box center [236, 188] width 94 height 10
click at [236, 185] on input "F46 Mailer Box," at bounding box center [236, 188] width 94 height 10
type input "F46 Mailer Box"
click at [233, 219] on textarea at bounding box center [236, 221] width 94 height 29
paste textarea "full colour print inside & out"
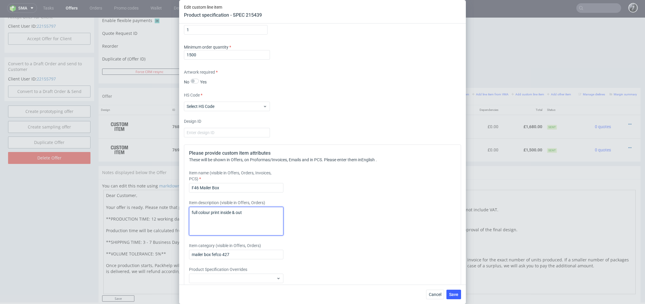
click at [193, 211] on textarea "full colour print inside & out" at bounding box center [236, 221] width 94 height 29
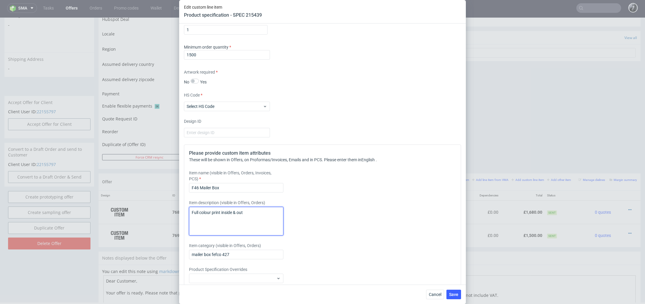
click at [251, 213] on textarea "Full colour print inside & out" at bounding box center [236, 221] width 94 height 29
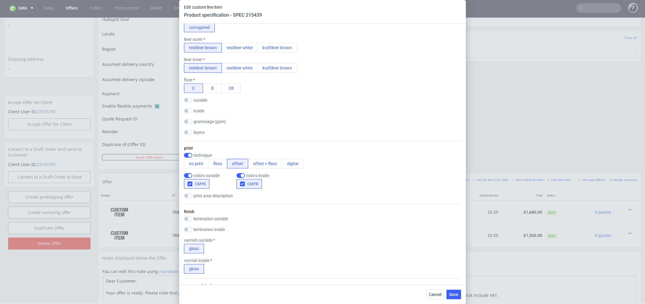
scroll to position [0, 0]
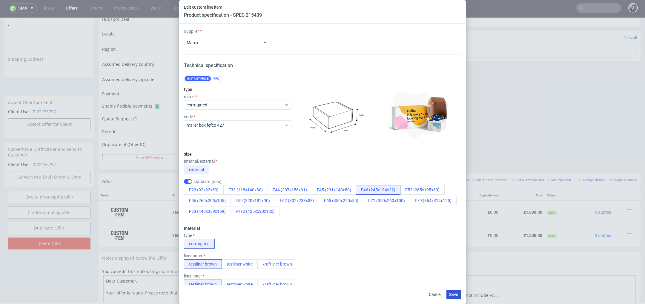
type textarea "Full colour print inside & outside"
click at [455, 296] on span "Save" at bounding box center [453, 295] width 9 height 4
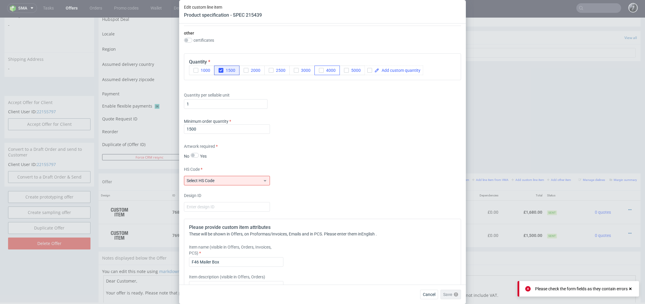
scroll to position [504, 0]
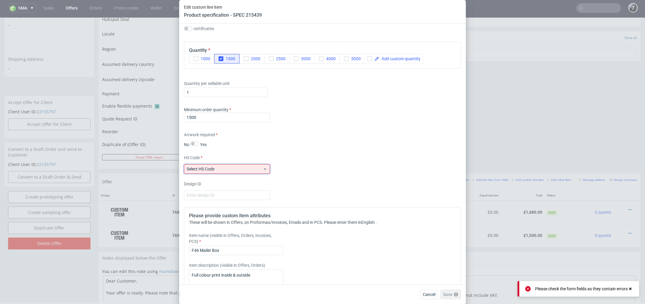
click at [249, 168] on span "Select HS Code" at bounding box center [225, 169] width 76 height 6
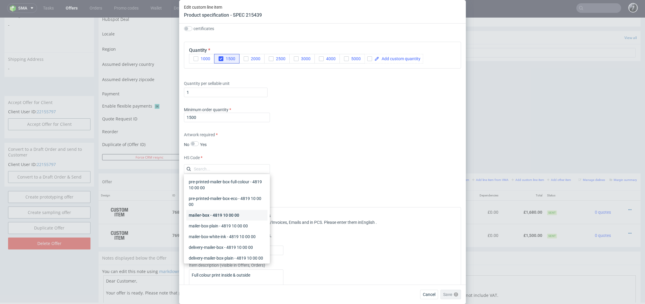
click at [242, 217] on div "mailer-box - 4819 10 00 00" at bounding box center [226, 215] width 81 height 11
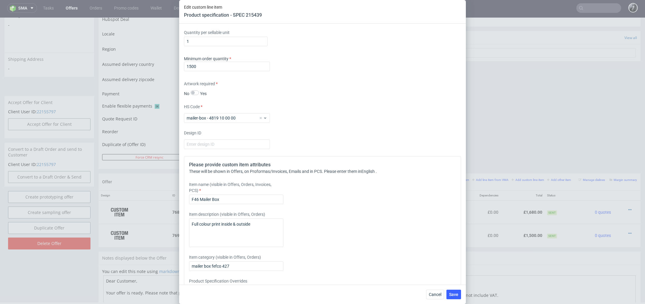
scroll to position [592, 0]
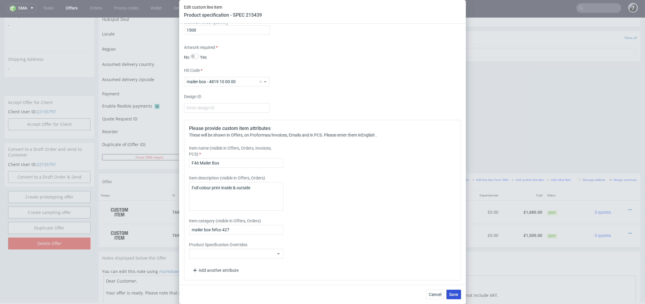
click at [451, 293] on span "Save" at bounding box center [453, 295] width 9 height 4
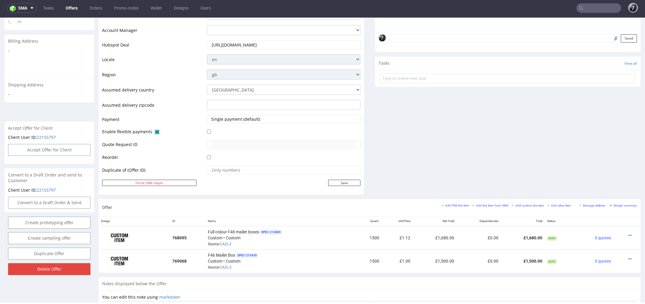
scroll to position [299, 0]
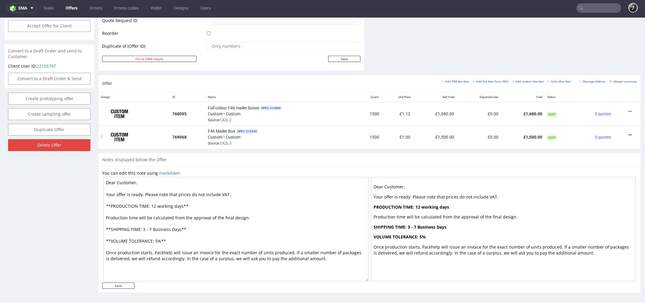
click at [628, 133] on icon at bounding box center [629, 135] width 3 height 4
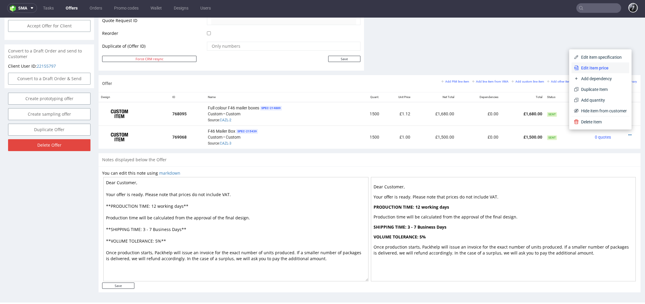
click at [604, 71] on li "Edit item price" at bounding box center [600, 68] width 58 height 11
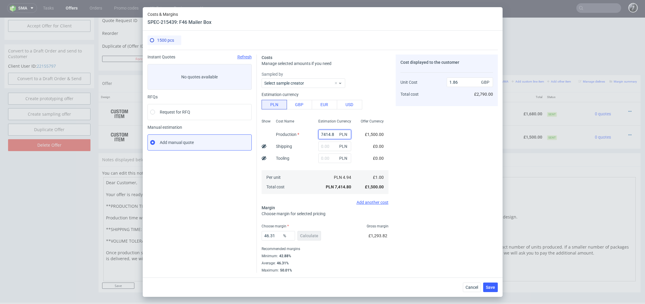
click at [335, 134] on input "7414.8" at bounding box center [334, 135] width 33 height 10
drag, startPoint x: 333, startPoint y: 134, endPoint x: 296, endPoint y: 132, distance: 37.1
click at [298, 132] on div "Show Cost Name Production Shipping Tooling Per unit Total cost Estimation Curre…" at bounding box center [324, 156] width 127 height 79
type input "0"
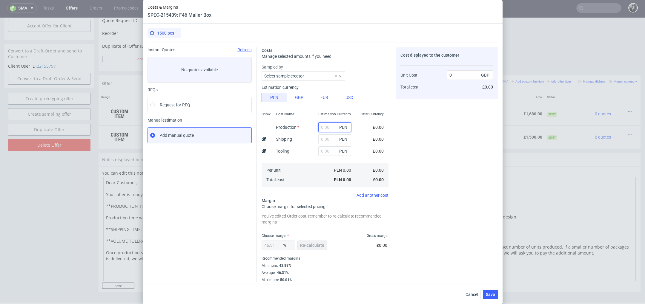
paste input "5070"
type input "5070"
type input "1.27"
type input "5070"
click at [330, 141] on input "text" at bounding box center [334, 140] width 33 height 10
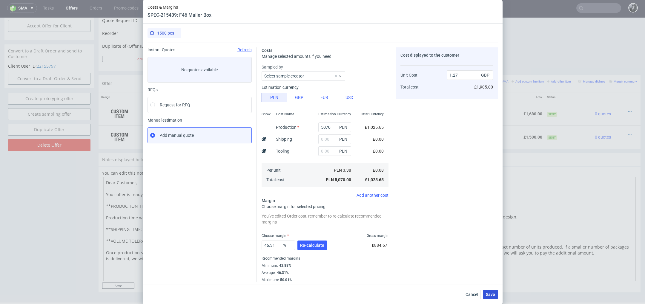
click at [495, 296] on button "Save" at bounding box center [490, 295] width 15 height 10
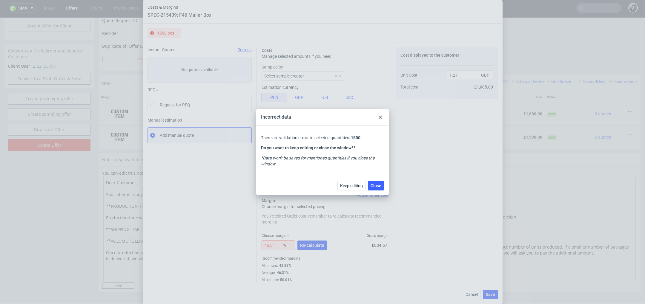
click at [381, 117] on icon at bounding box center [380, 118] width 4 height 4
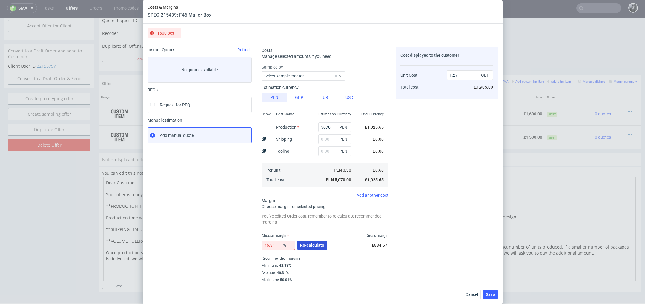
click at [320, 246] on span "Re-calculate" at bounding box center [312, 246] width 24 height 4
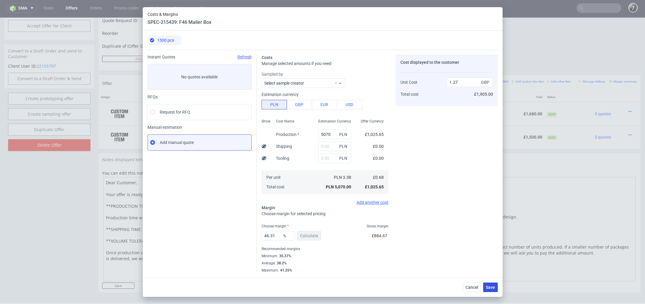
click at [493, 288] on span "Save" at bounding box center [490, 288] width 9 height 4
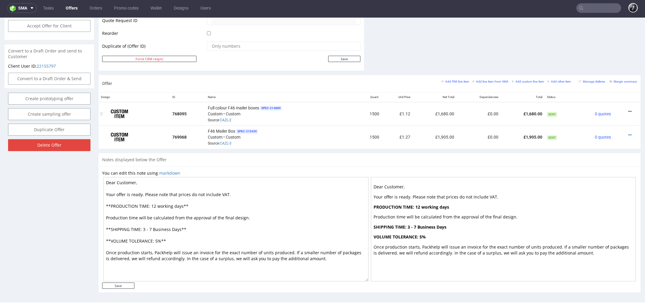
click at [628, 110] on icon at bounding box center [629, 112] width 3 height 4
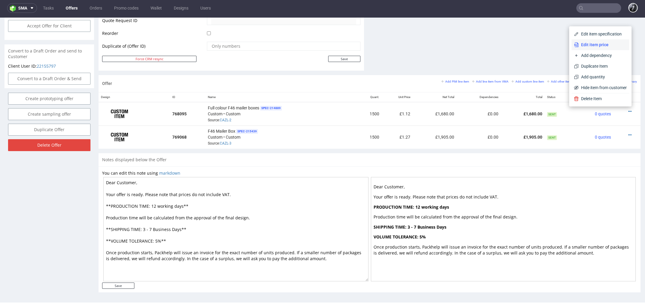
click at [592, 47] on span "Edit item price" at bounding box center [602, 45] width 48 height 6
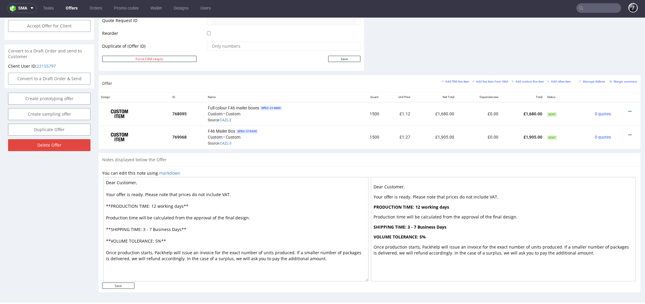
scroll to position [0, 0]
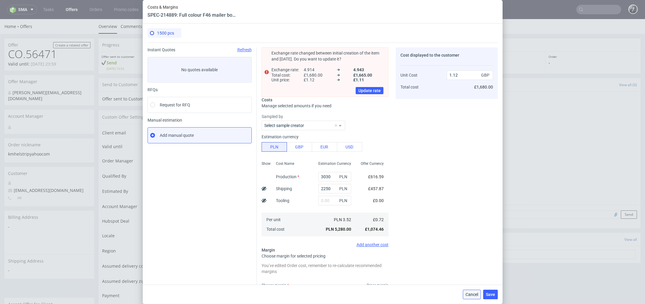
click at [469, 295] on span "Cancel" at bounding box center [471, 295] width 13 height 4
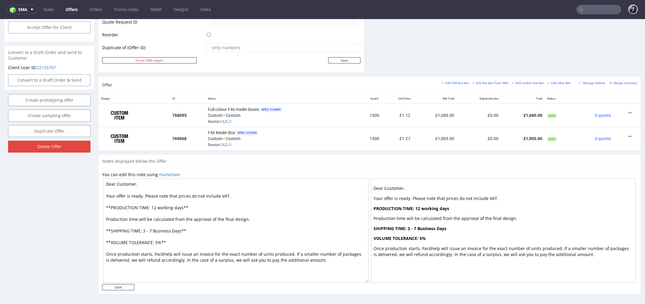
scroll to position [2, 0]
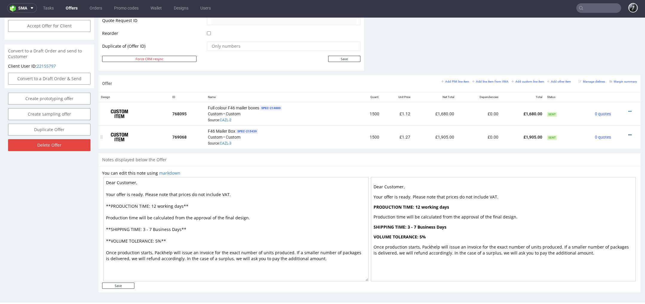
click at [628, 133] on icon at bounding box center [629, 135] width 3 height 4
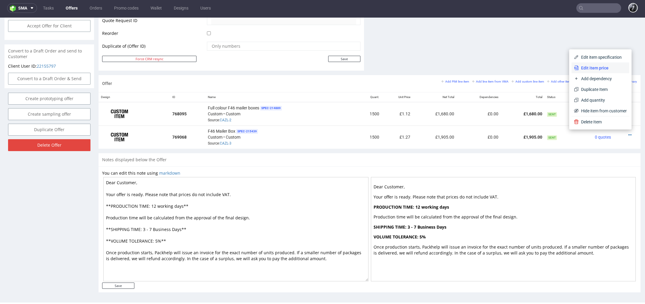
click at [598, 69] on span "Edit item price" at bounding box center [602, 68] width 48 height 6
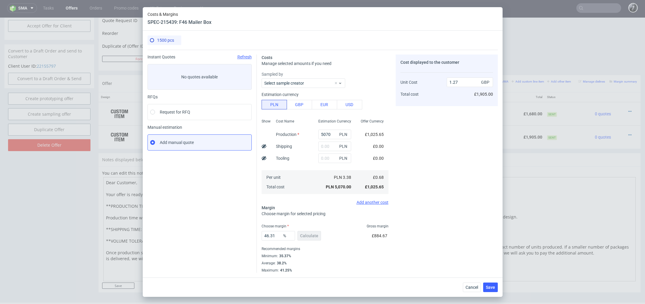
click at [335, 152] on div "PLN" at bounding box center [334, 147] width 42 height 12
click at [333, 148] on input "text" at bounding box center [334, 147] width 33 height 10
type input "22"
type input "1.28"
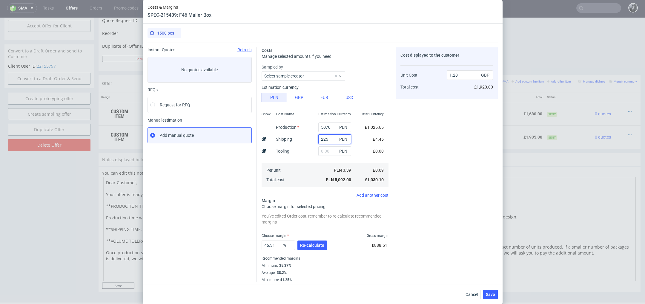
type input "2250"
type input "1.84"
type input "2250"
click at [310, 246] on span "Re-calculate" at bounding box center [312, 246] width 24 height 4
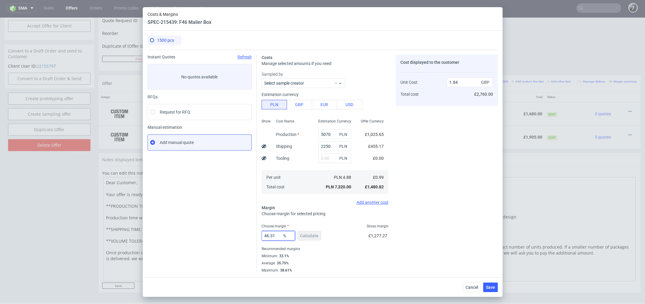
click at [276, 239] on input "46.31" at bounding box center [277, 236] width 33 height 10
type input "4"
type input "0"
type input "0.98"
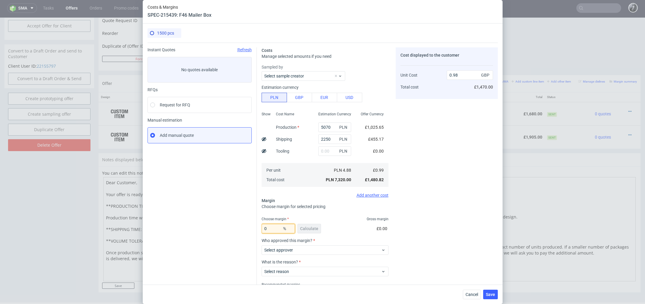
scroll to position [13, 0]
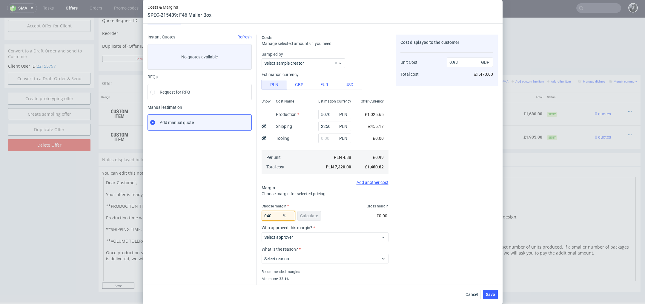
type input "40"
type input "1.64"
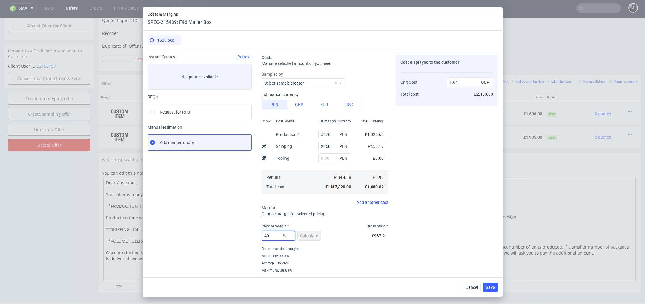
scroll to position [0, 0]
type input "40"
click at [489, 288] on span "Save" at bounding box center [490, 288] width 9 height 4
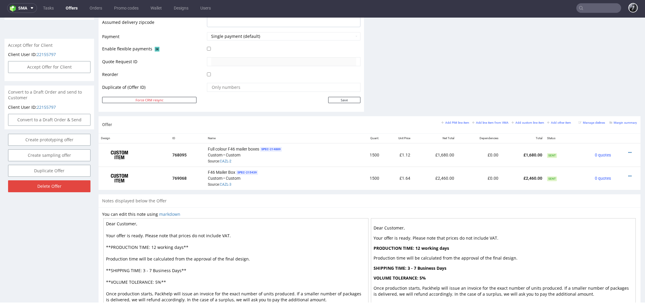
scroll to position [270, 0]
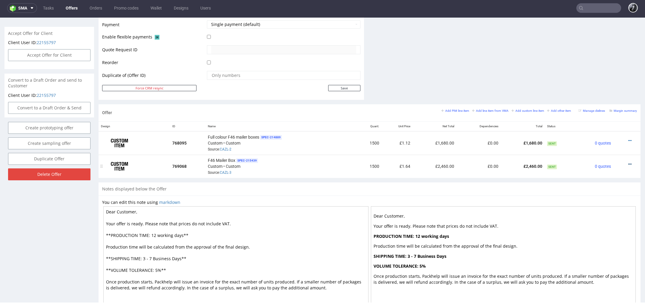
click at [628, 162] on icon at bounding box center [629, 164] width 3 height 4
click at [605, 97] on span "Edit item price" at bounding box center [602, 97] width 48 height 6
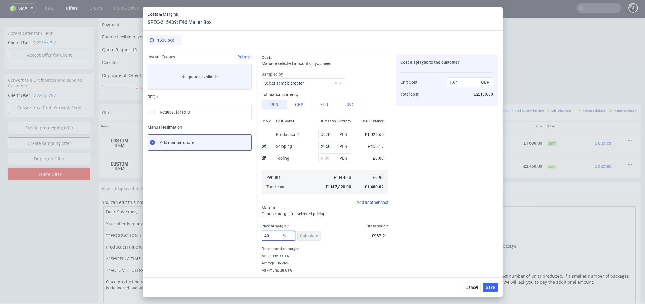
click at [275, 236] on input "40" at bounding box center [277, 236] width 33 height 10
type input "4"
type input "0"
type input "0.98"
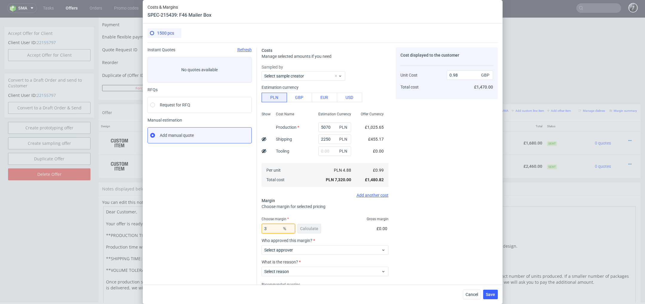
type input "35"
type input "1.52"
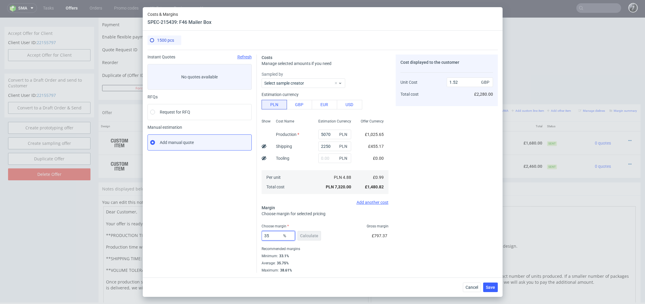
type input "35"
click at [416, 212] on div "Cost displayed to the customer Unit Cost Total cost 1.52 GBP £2,280.00" at bounding box center [446, 164] width 102 height 218
click at [461, 84] on input "1.52" at bounding box center [470, 83] width 46 height 10
type input "1.50"
type input "34"
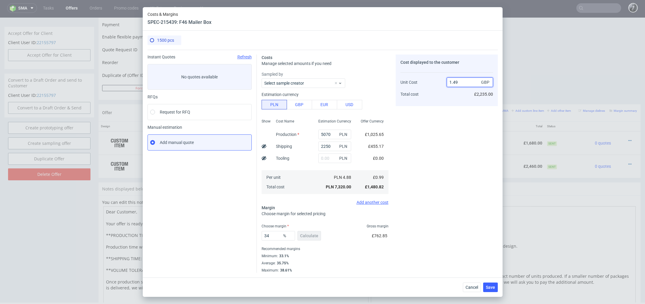
type input "1.49"
click at [466, 186] on div "Cost displayed to the customer Unit Cost Total cost 1.49 GBP £2,235.00" at bounding box center [446, 164] width 102 height 218
click at [490, 291] on button "Save" at bounding box center [490, 288] width 15 height 10
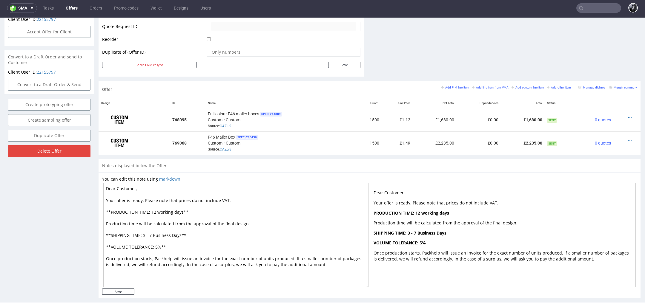
scroll to position [299, 0]
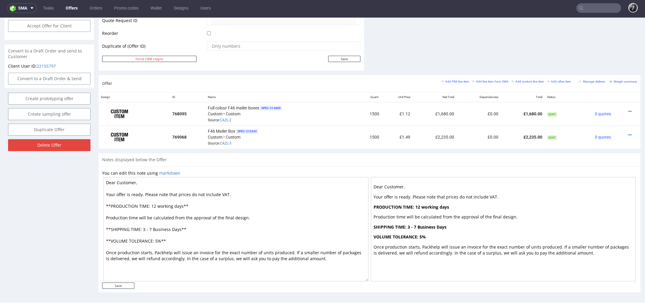
click at [134, 183] on textarea "Dear Customer, Your offer is ready. Please note that prices do not include VAT.…" at bounding box center [235, 229] width 265 height 104
click at [156, 206] on textarea "Dear [PERSON_NAME], Your offer is ready. Please note that prices do not include…" at bounding box center [235, 229] width 265 height 104
drag, startPoint x: 181, startPoint y: 204, endPoint x: 157, endPoint y: 204, distance: 23.9
click at [157, 204] on textarea "Dear [PERSON_NAME], Your offer is ready. Please note that prices do not include…" at bounding box center [235, 229] width 265 height 104
drag, startPoint x: 180, startPoint y: 229, endPoint x: 153, endPoint y: 227, distance: 26.9
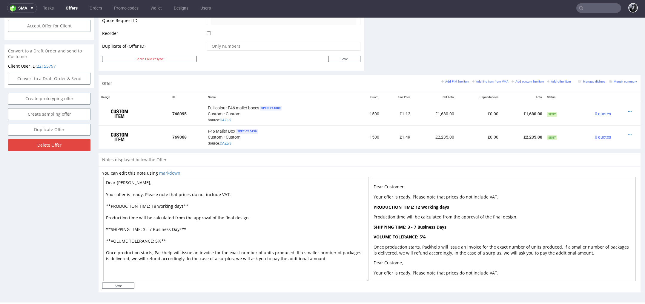
click at [153, 227] on textarea "Dear [PERSON_NAME], Your offer is ready. Please note that prices do not include…" at bounding box center [235, 229] width 265 height 104
paste textarea "working d"
type textarea "Dear [PERSON_NAME], Your offer is ready. Please note that prices do not include…"
click at [121, 286] on input "Save" at bounding box center [118, 286] width 32 height 6
type input "In progress..."
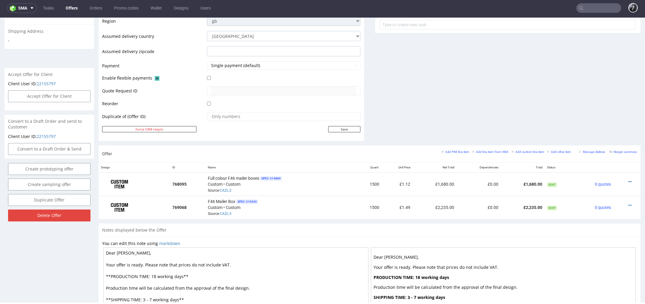
scroll to position [230, 0]
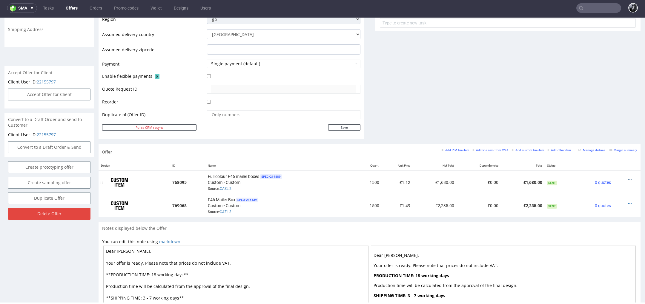
click at [628, 178] on icon at bounding box center [629, 180] width 3 height 4
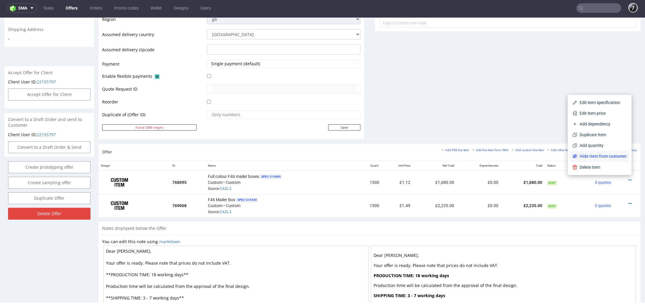
click at [612, 156] on span "Hide item from customer" at bounding box center [602, 156] width 50 height 6
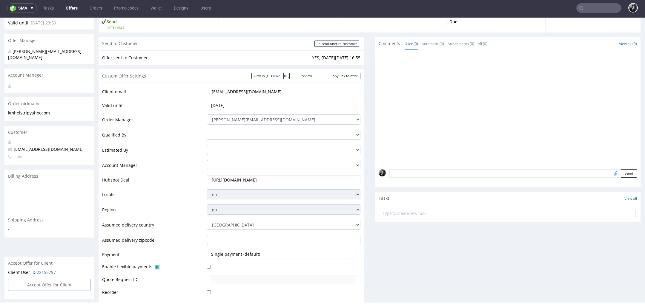
scroll to position [0, 0]
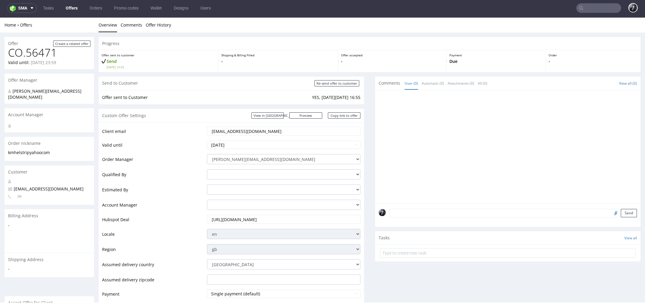
click at [69, 5] on link "Offers" at bounding box center [71, 8] width 19 height 10
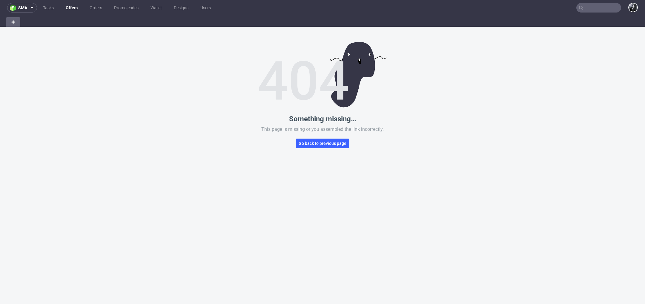
click at [73, 10] on link "Offers" at bounding box center [71, 8] width 19 height 10
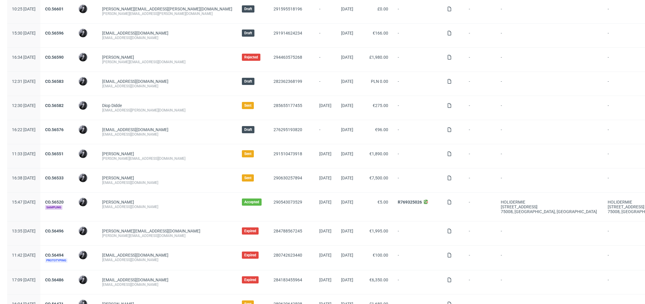
scroll to position [102, 0]
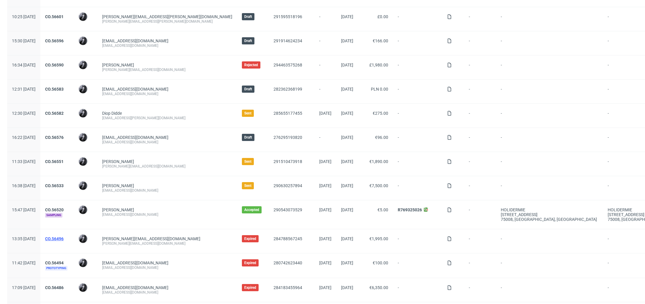
click at [64, 237] on link "CO.56496" at bounding box center [54, 239] width 19 height 5
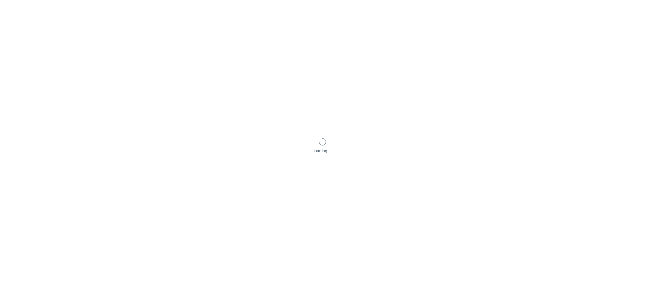
scroll to position [2, 0]
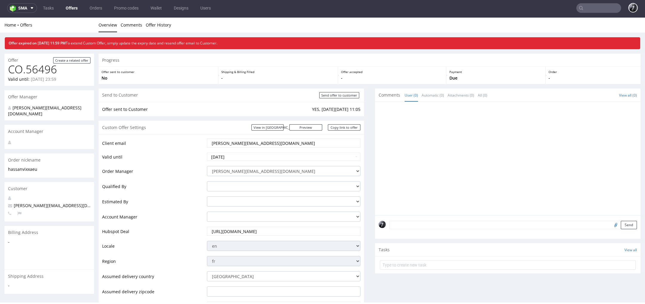
click at [261, 152] on td "[DATE]" at bounding box center [282, 158] width 155 height 13
click at [222, 150] on td "1" at bounding box center [220, 148] width 9 height 9
type input "[DATE]"
click at [198, 192] on td "Qualified By" at bounding box center [153, 188] width 103 height 15
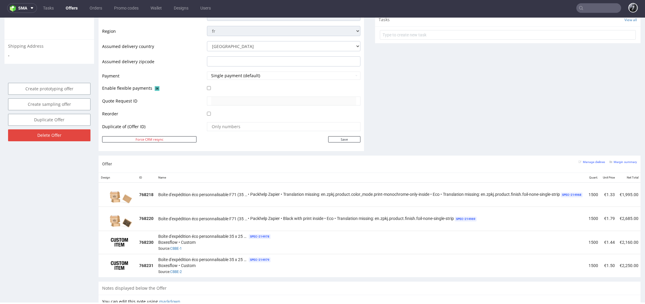
scroll to position [231, 0]
click at [342, 140] on input "Save" at bounding box center [344, 139] width 32 height 6
type input "In progress..."
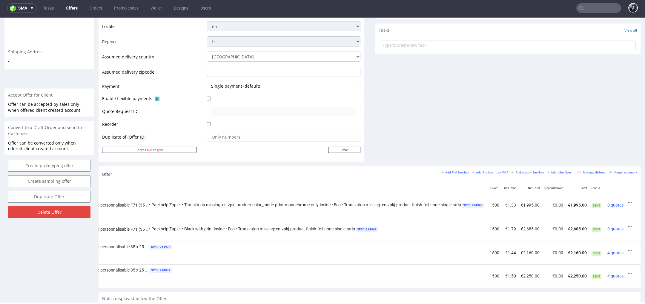
scroll to position [0, 0]
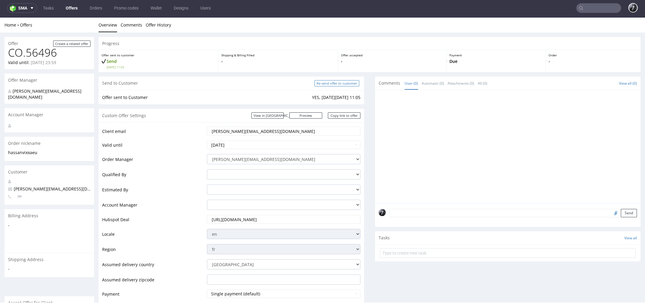
click at [337, 85] on input "Re-send offer to customer" at bounding box center [336, 83] width 45 height 6
type input "In progress..."
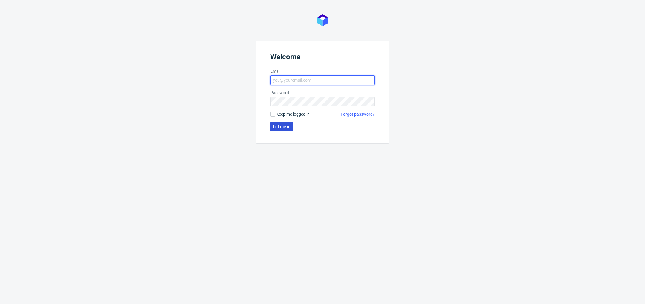
type input "[PERSON_NAME][EMAIL_ADDRESS][DOMAIN_NAME]"
click at [283, 124] on button "Let me in" at bounding box center [281, 127] width 23 height 10
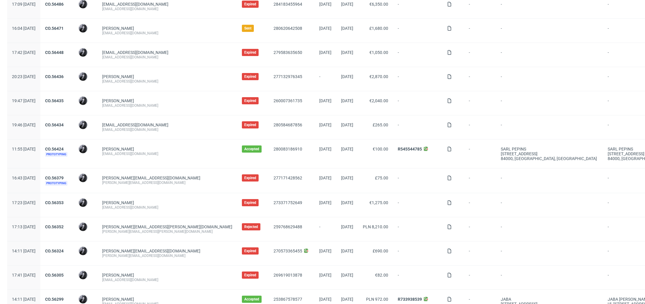
scroll to position [386, 0]
click at [64, 99] on link "CO.56435" at bounding box center [54, 101] width 19 height 5
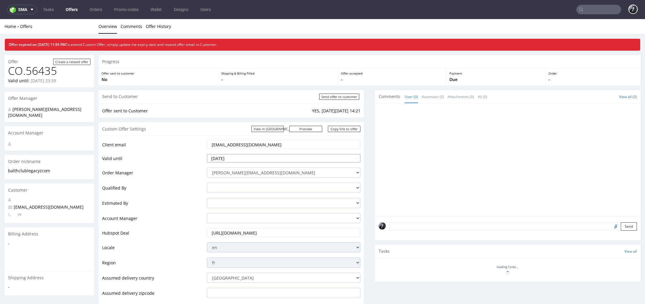
click at [261, 159] on input "2025-08-22" at bounding box center [283, 158] width 153 height 8
click at [300, 156] on input "2025-08-22" at bounding box center [283, 158] width 153 height 8
click at [186, 158] on td "Valid until" at bounding box center [153, 160] width 103 height 13
click at [225, 162] on td "2025-08-22" at bounding box center [282, 160] width 155 height 13
click at [232, 158] on input "2025-08-22" at bounding box center [283, 158] width 153 height 8
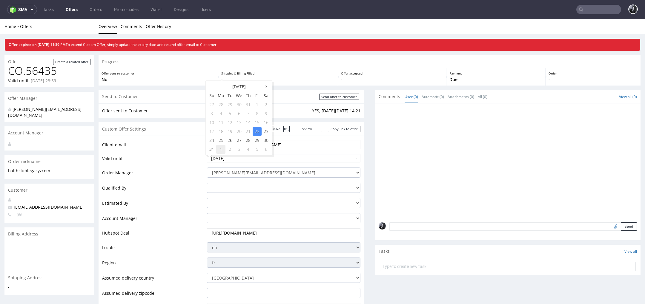
click at [221, 149] on td "1" at bounding box center [220, 149] width 9 height 9
type input "2025-09-01"
click at [190, 189] on td "Qualified By" at bounding box center [153, 189] width 103 height 15
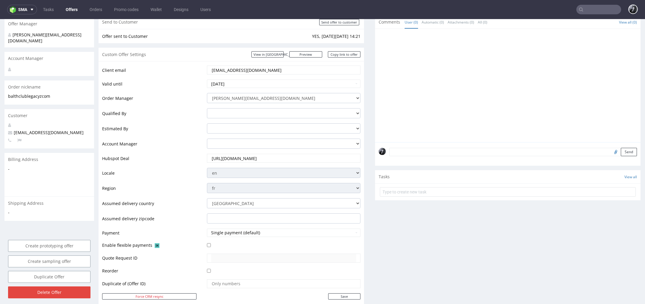
scroll to position [187, 0]
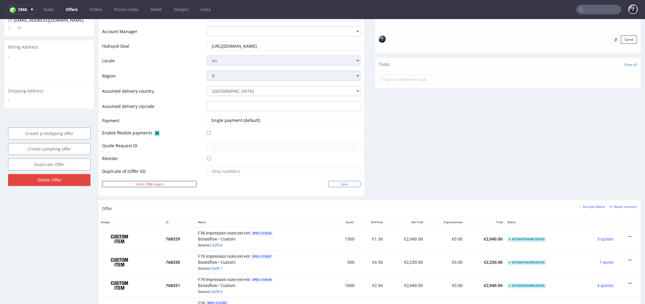
click at [350, 186] on input "Save" at bounding box center [344, 184] width 32 height 6
type input "In progress..."
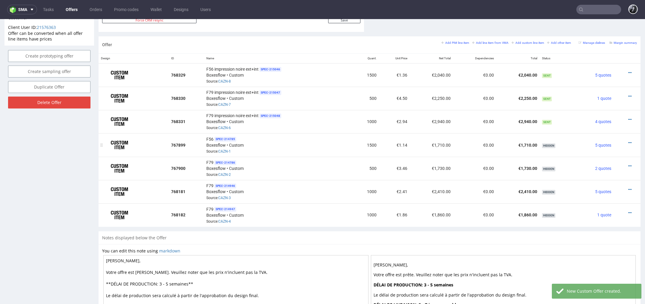
scroll to position [0, 0]
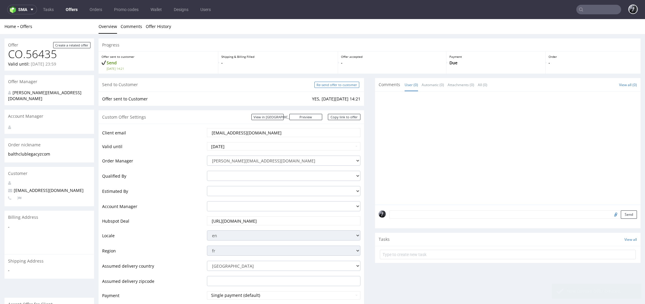
click at [335, 87] on input "Re-send offer to customer" at bounding box center [336, 85] width 45 height 6
type input "In progress..."
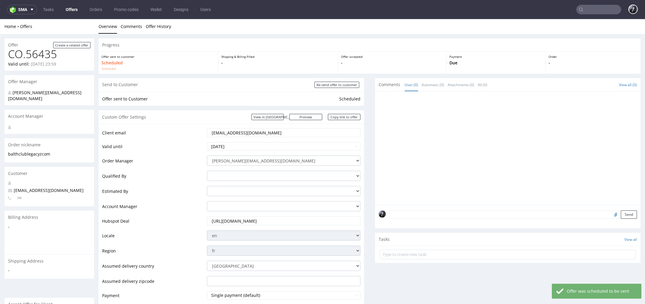
click at [74, 9] on link "Offers" at bounding box center [71, 10] width 19 height 10
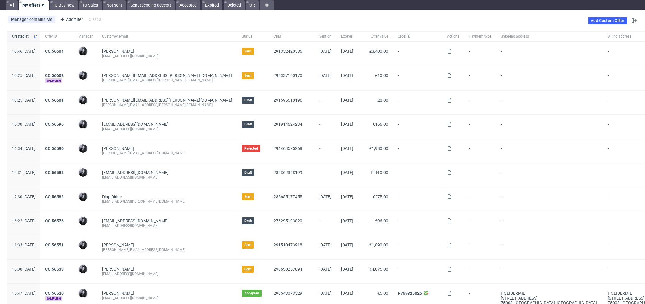
scroll to position [9, 0]
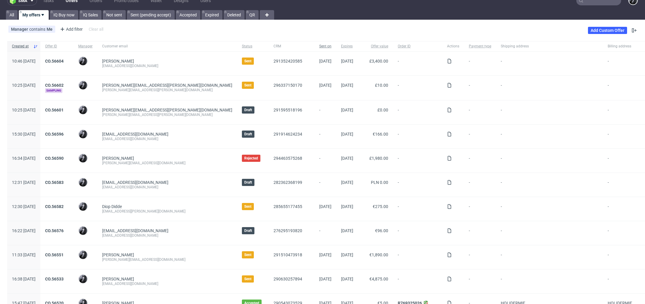
click at [319, 46] on span "Sent on" at bounding box center [325, 46] width 12 height 5
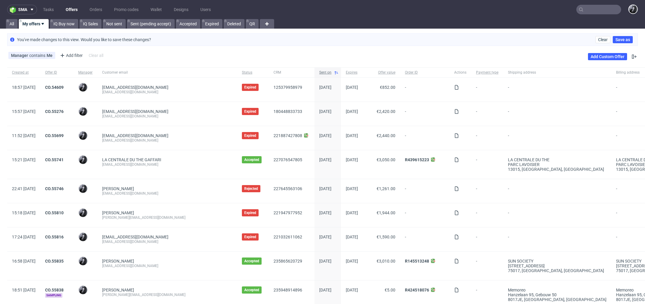
click at [319, 72] on span "Sent on" at bounding box center [325, 72] width 12 height 5
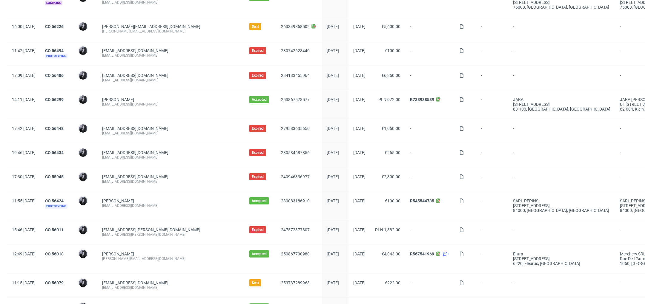
scroll to position [385, 0]
click at [64, 175] on link "CO.55945" at bounding box center [54, 177] width 19 height 5
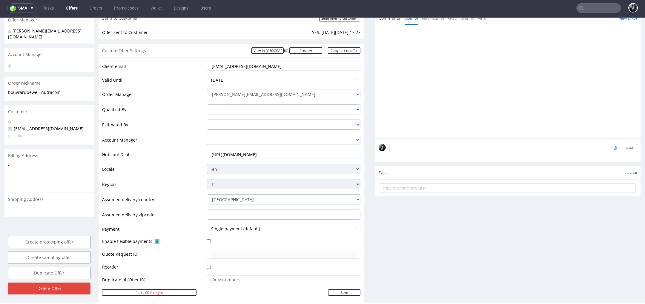
scroll to position [56, 0]
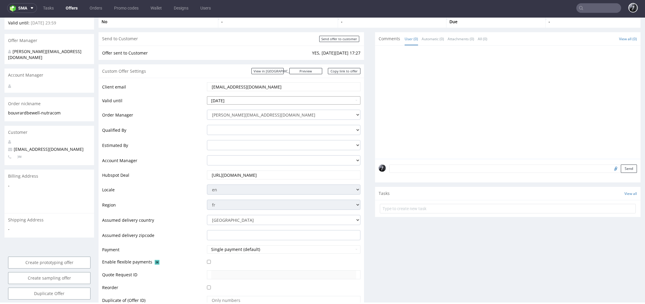
click at [253, 101] on input "2025-08-15" at bounding box center [283, 100] width 153 height 8
click at [256, 91] on td "5" at bounding box center [257, 91] width 9 height 9
type input "2025-09-05"
click at [167, 107] on td "Valid until" at bounding box center [153, 102] width 103 height 13
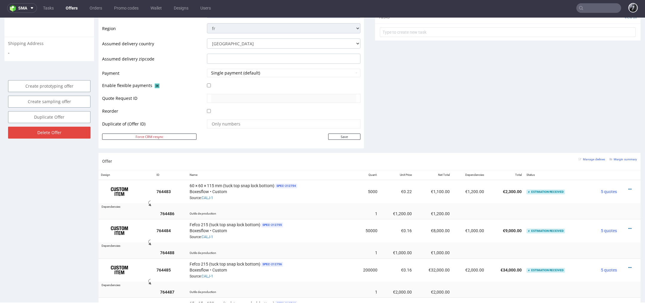
scroll to position [251, 0]
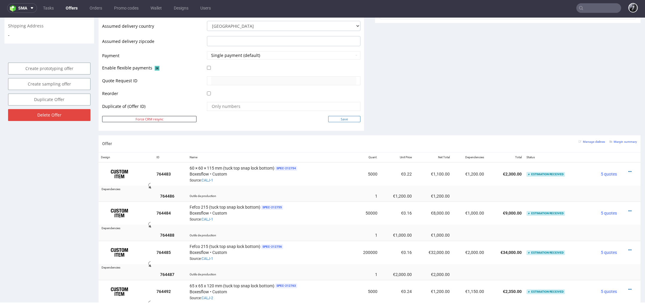
click at [348, 118] on input "Save" at bounding box center [344, 119] width 32 height 6
type input "In progress..."
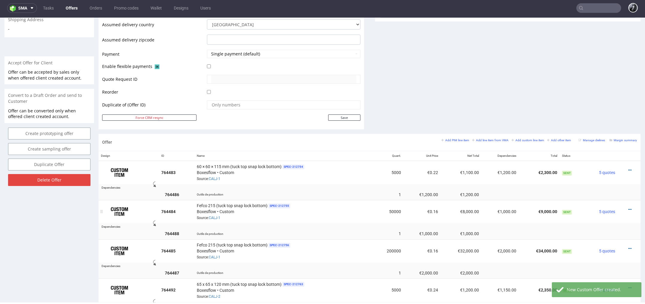
scroll to position [0, 0]
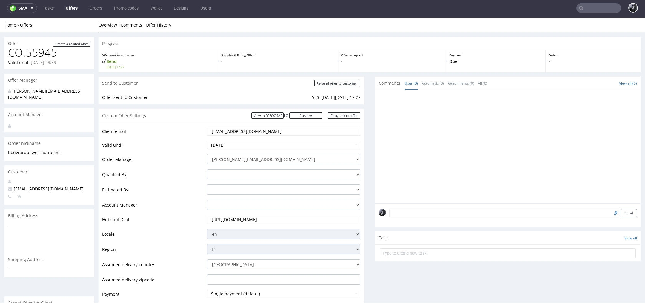
click at [69, 7] on link "Offers" at bounding box center [71, 8] width 19 height 10
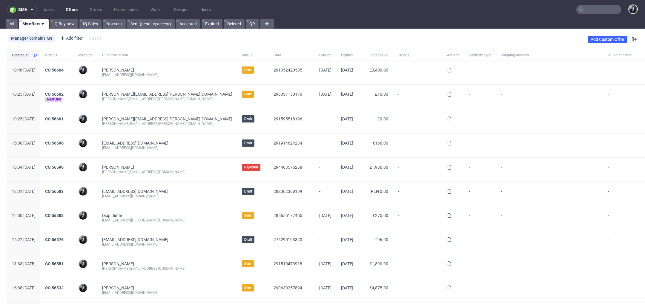
click at [590, 12] on input "text" at bounding box center [598, 10] width 45 height 10
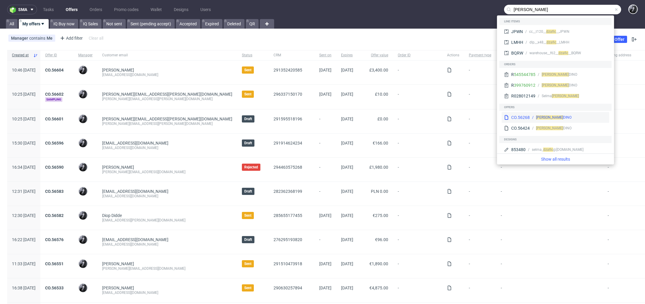
type input "dzafic"
click at [567, 120] on div "DZAFIC DINO" at bounding box center [568, 117] width 77 height 5
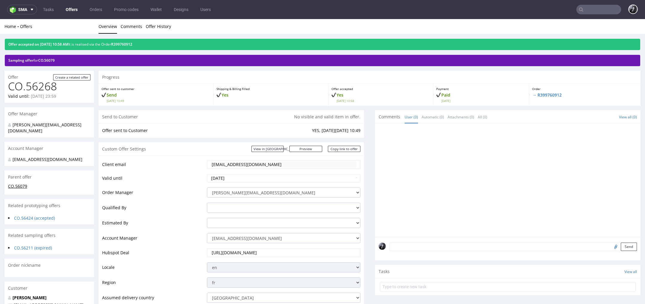
click at [17, 184] on link "CO.56079" at bounding box center [17, 187] width 19 height 6
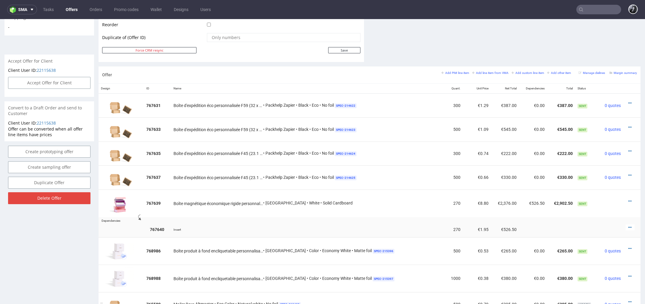
scroll to position [308, 0]
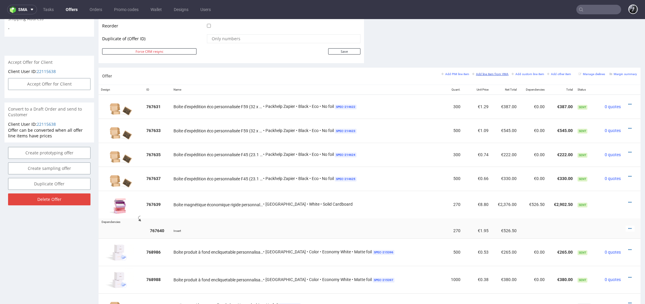
click at [488, 73] on small "Add line item from VMA" at bounding box center [490, 74] width 36 height 3
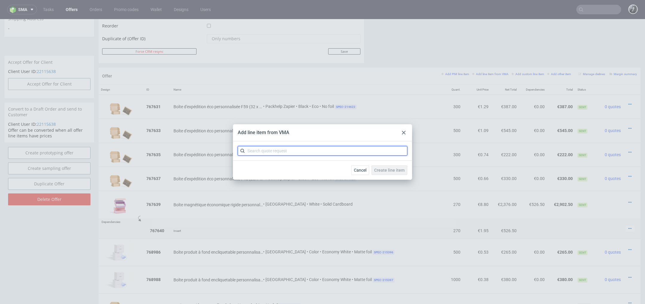
click at [336, 153] on input "text" at bounding box center [323, 151] width 170 height 10
type input "CBEF"
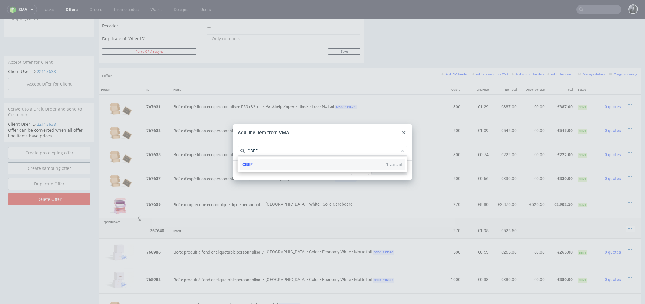
click at [309, 164] on div "CBEF 1 variant" at bounding box center [322, 164] width 165 height 11
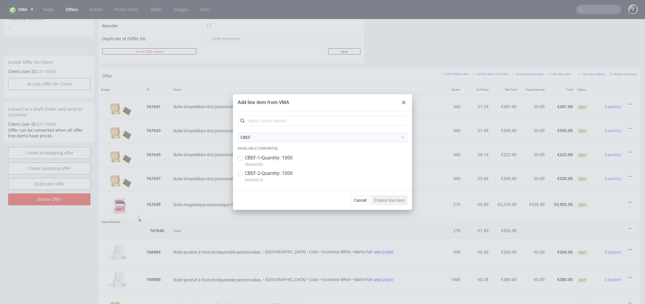
click at [284, 158] on p "CBEF-1 • Quantity: 1000" at bounding box center [269, 158] width 48 height 7
checkbox input "true"
click at [281, 178] on p "60x60x210" at bounding box center [269, 180] width 48 height 7
checkbox input "true"
click at [387, 199] on span "Create line item" at bounding box center [389, 200] width 30 height 4
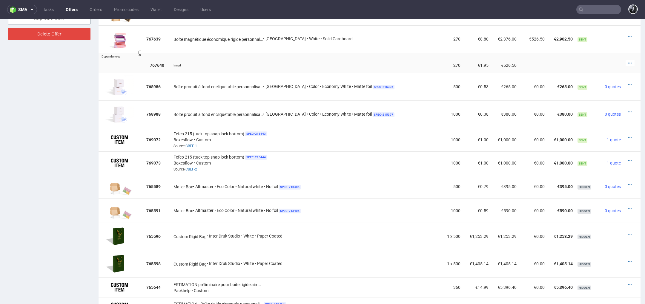
scroll to position [474, 0]
drag, startPoint x: 175, startPoint y: 85, endPoint x: 259, endPoint y: 86, distance: 84.8
click at [260, 86] on span "Boîte produit à fond encliquetable personnalisable P20 (5 cm x 5 cm x 10 cm)" at bounding box center [218, 87] width 90 height 6
copy span "Boîte produit à fond encliquetable personnalis"
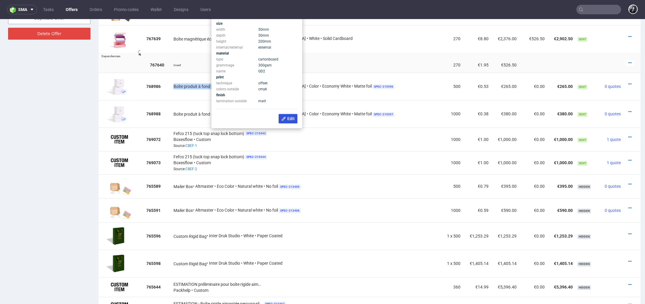
click at [294, 120] on span "Edit" at bounding box center [287, 118] width 13 height 5
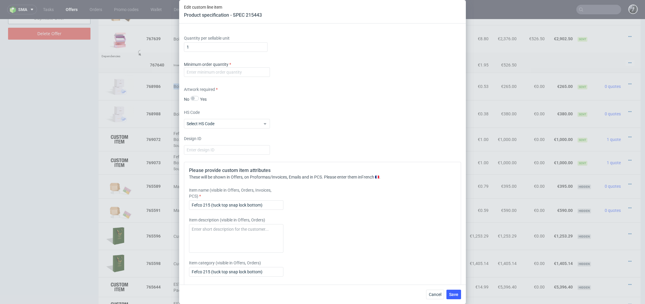
scroll to position [410, 0]
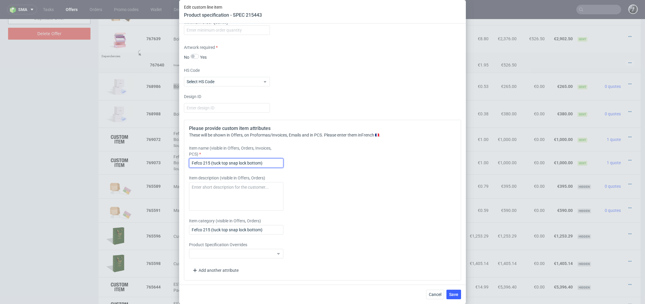
drag, startPoint x: 266, startPoint y: 165, endPoint x: 131, endPoint y: 165, distance: 134.9
click at [131, 165] on div "Edit custom line item Product specification - SPEC 215443 Supplier Custom Custo…" at bounding box center [322, 152] width 645 height 304
drag, startPoint x: 268, startPoint y: 164, endPoint x: 140, endPoint y: 153, distance: 127.9
click at [141, 153] on div "Edit custom line item Product specification - SPEC 215443 Supplier Custom Custo…" at bounding box center [322, 152] width 645 height 304
paste input "Boîte produit à fond encliquetable personnalis"
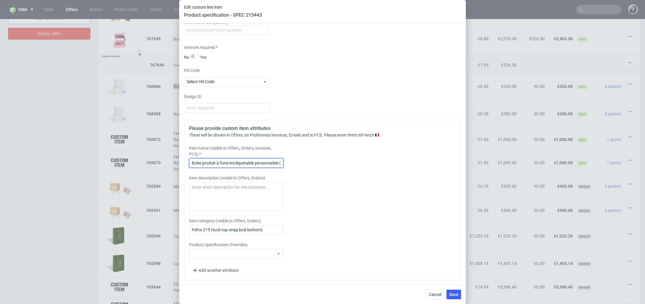
scroll to position [0, 0]
click at [269, 164] on input "Boîte produit à fond encliquetable personnalisé (" at bounding box center [236, 163] width 94 height 10
paste input "5x5x20 cm"
click at [263, 162] on input "Boîte produit à fond encliquetable personnalisé (5x5x20 cm" at bounding box center [236, 163] width 94 height 10
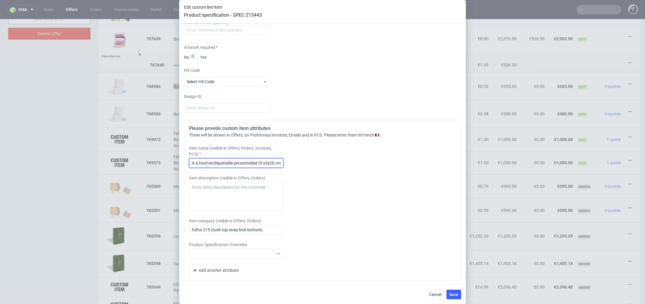
click at [265, 162] on input "Boîte produit à fond encliquetable personnalisé (5 x5x20 cm" at bounding box center [236, 163] width 94 height 10
click at [269, 164] on input "Boîte produit à fond encliquetable personnalisé (5 x 5x20 cm" at bounding box center [236, 163] width 94 height 10
click at [273, 164] on input "Boîte produit à fond encliquetable personnalisé (5 x 5 x20 cm" at bounding box center [236, 163] width 94 height 10
click at [216, 164] on input "Boîte produit à fond encliquetable personnalisé (5 x 5 x 20 cm)" at bounding box center [236, 163] width 94 height 10
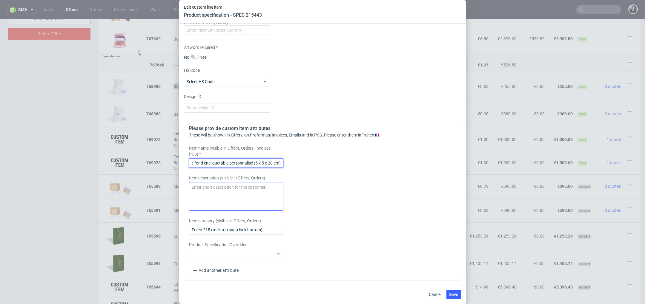
type input "Boîte produit à fond encliquetable personnalisé (5 x 5 x 20 cm)"
click at [215, 195] on textarea at bounding box center [236, 196] width 94 height 29
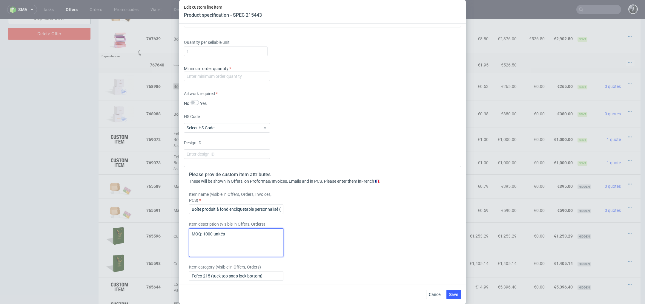
scroll to position [345, 0]
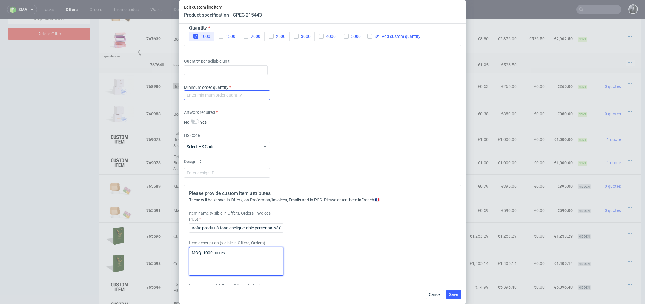
type textarea "MOQ: 1000 unités"
click at [231, 95] on input "number" at bounding box center [227, 95] width 86 height 10
type input "2"
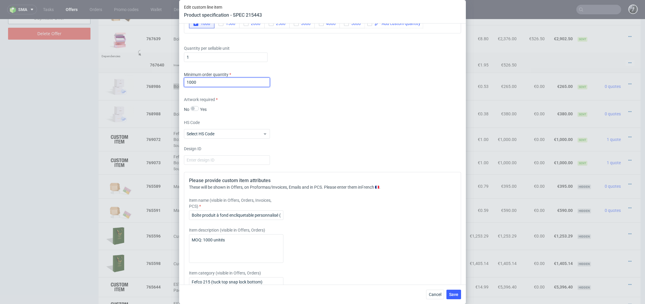
scroll to position [410, 0]
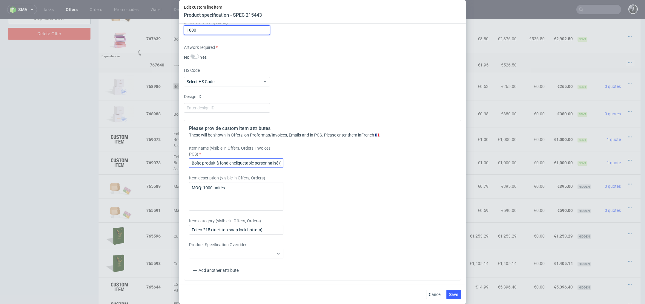
type input "1000"
click at [264, 165] on input "Boîte produit à fond encliquetable personnalisé (5 x 5 x 20 cm)" at bounding box center [236, 163] width 94 height 10
click at [283, 162] on input "Boîte produit à fond encliquetable personnalisé (5 x 5 x 20 cm)" at bounding box center [236, 163] width 94 height 10
click at [273, 163] on input "Boîte produit à fond encliquetable personnalisé (5 x 5 x 20 cm)" at bounding box center [236, 163] width 94 height 10
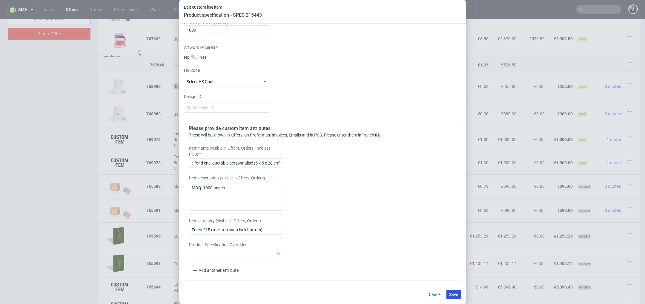
click at [455, 296] on span "Save" at bounding box center [453, 295] width 9 height 4
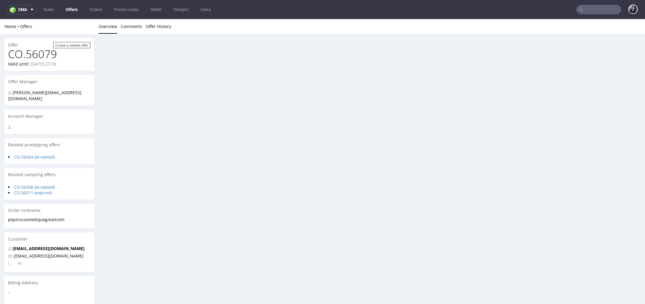
scroll to position [0, 0]
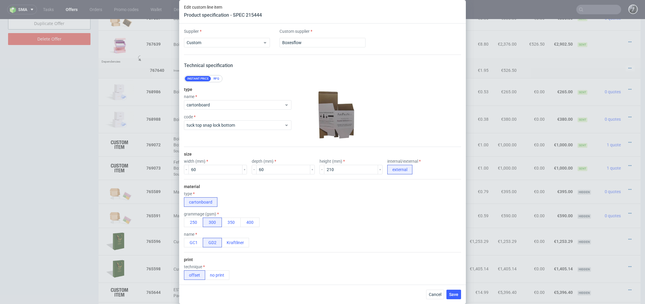
scroll to position [410, 0]
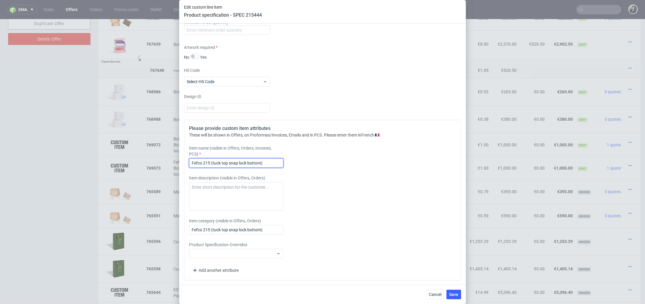
drag, startPoint x: 270, startPoint y: 163, endPoint x: 139, endPoint y: 156, distance: 131.5
click at [140, 156] on div "Edit custom line item Product specification - SPEC 215444 Supplier Custom Custo…" at bounding box center [322, 152] width 645 height 304
paste input "5x5x20 cm"
click at [192, 161] on input "5x5x20 cm" at bounding box center [236, 163] width 94 height 10
drag, startPoint x: 219, startPoint y: 164, endPoint x: 169, endPoint y: 162, distance: 49.9
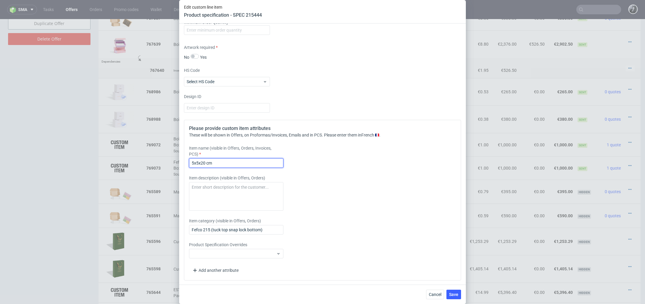
click at [170, 162] on div "Edit custom line item Product specification - SPEC 215444 Supplier Custom Custo…" at bounding box center [322, 152] width 645 height 304
type input "B"
click at [435, 293] on span "Cancel" at bounding box center [435, 295] width 13 height 4
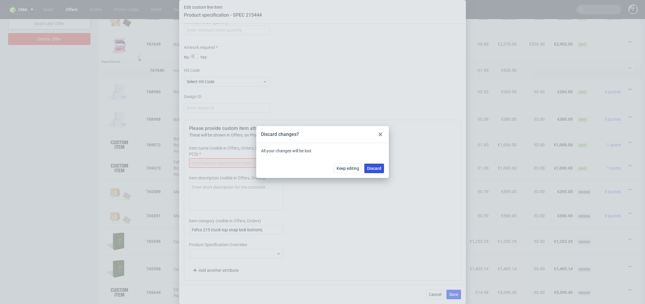
click at [375, 167] on span "Discard" at bounding box center [374, 169] width 14 height 4
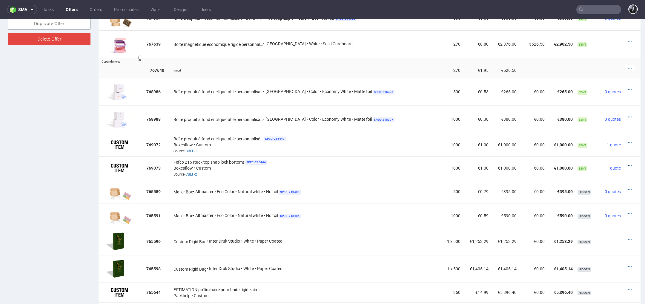
click at [628, 164] on icon at bounding box center [629, 166] width 3 height 4
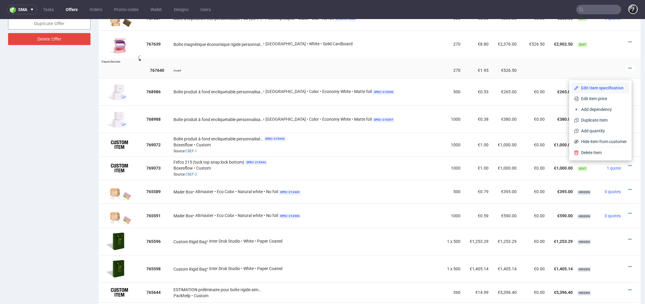
click at [597, 88] on span "Edit item specification" at bounding box center [602, 88] width 48 height 6
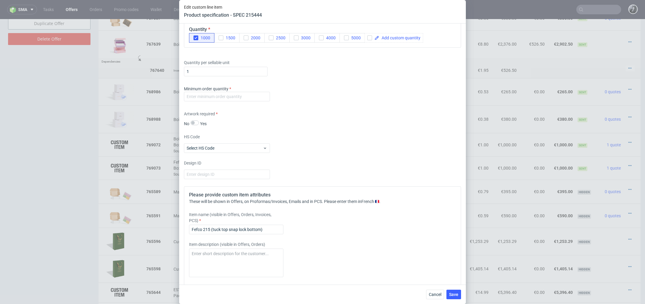
scroll to position [348, 0]
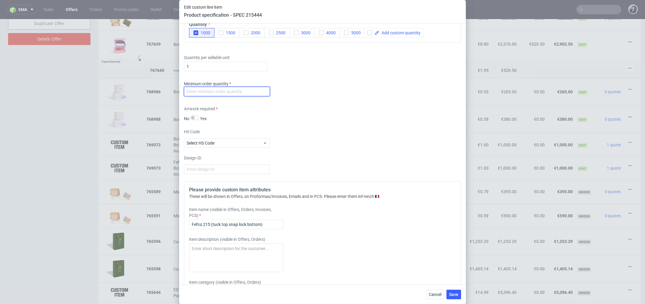
click at [215, 90] on input "number" at bounding box center [227, 92] width 86 height 10
type input "1000"
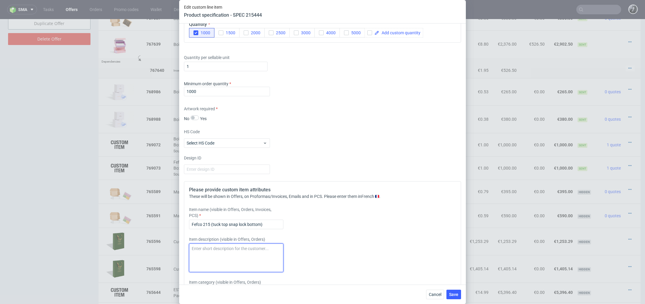
click at [220, 254] on textarea at bounding box center [236, 258] width 94 height 29
drag, startPoint x: 269, startPoint y: 223, endPoint x: 153, endPoint y: 220, distance: 115.6
click at [153, 220] on div "Edit custom line item Product specification - SPEC 215444 Supplier Custom Custo…" at bounding box center [322, 152] width 645 height 304
click at [278, 225] on input "Boîte produit à fond encliquetable personnalisé (5 x 5 x 20 cm)" at bounding box center [236, 225] width 94 height 10
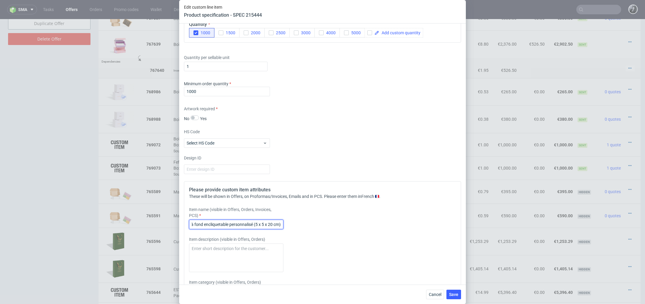
click at [252, 223] on input "Boîte produit à fond encliquetable personnalisé (5 x 5 x 20 cm)" at bounding box center [236, 225] width 94 height 10
click at [276, 226] on input "Boîte produit à fond encliquetable personnalisée (5 x 5 x 20 cm)" at bounding box center [236, 225] width 94 height 10
click at [254, 224] on input "Boîte produit à fond encliquetable personnalisée (5 x 5 x 20 cm)" at bounding box center [236, 225] width 94 height 10
click at [273, 225] on input "Boîte produit à fond encliquetable personnalisée (5 x 5 x 20 cm)" at bounding box center [236, 225] width 94 height 10
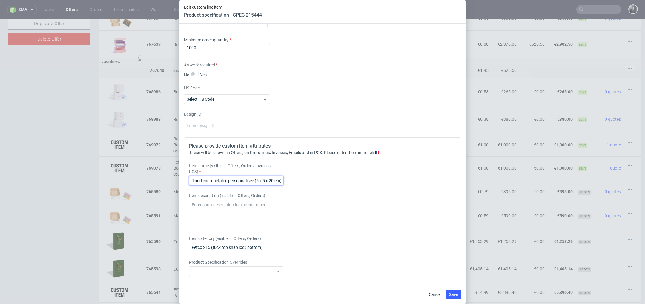
scroll to position [393, 0]
click at [258, 181] on input "Boîte produit à fond encliquetable personnalisée (5 x 5 x 20 cm)" at bounding box center [236, 180] width 94 height 10
type input "Boîte produit à fond encliquetable personnalisée (6 x 6 x 21 cm)"
click at [261, 210] on textarea at bounding box center [236, 213] width 94 height 29
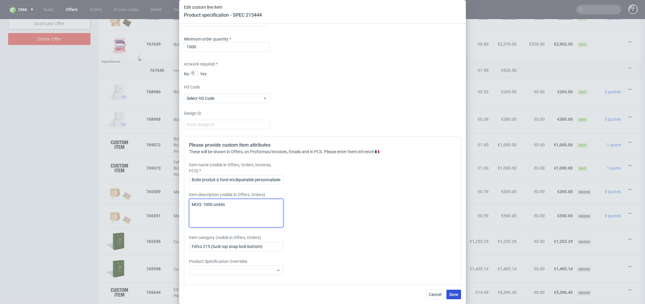
type textarea "MOQ: 1000 unités"
click at [456, 295] on span "Save" at bounding box center [453, 295] width 9 height 4
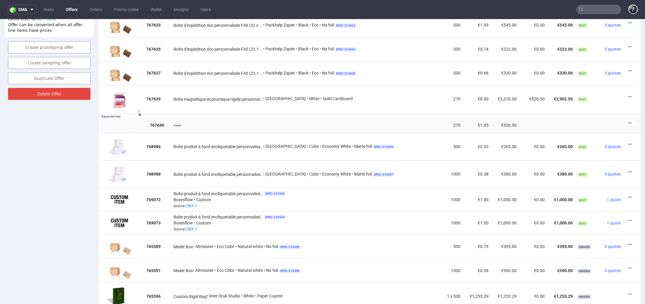
scroll to position [422, 0]
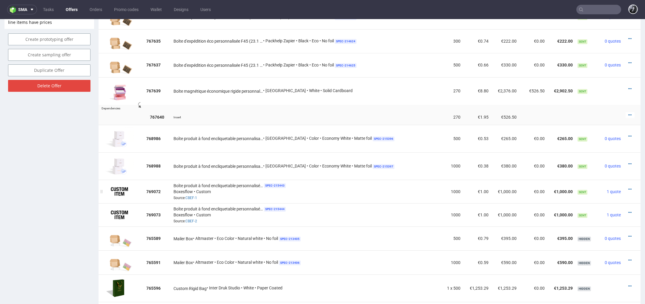
click at [625, 188] on div at bounding box center [629, 190] width 9 height 6
click at [628, 188] on icon at bounding box center [629, 189] width 3 height 4
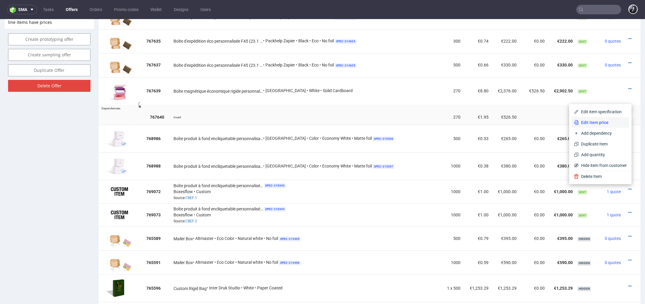
click at [601, 123] on span "Edit item price" at bounding box center [602, 123] width 48 height 6
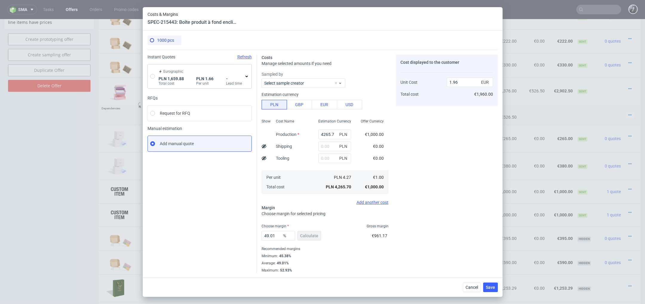
click at [155, 77] on div "Eurographic PLN 1,659.88 Total cost PLN 1.66 Per unit - Lead time" at bounding box center [200, 76] width 104 height 24
click at [153, 77] on input "radio" at bounding box center [152, 76] width 5 height 5
radio input "true"
radio input "false"
type input "1659.88"
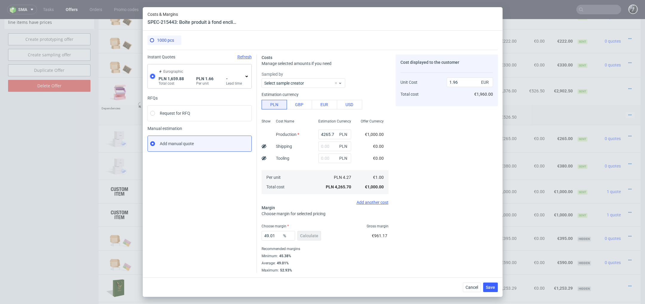
type input "0.39"
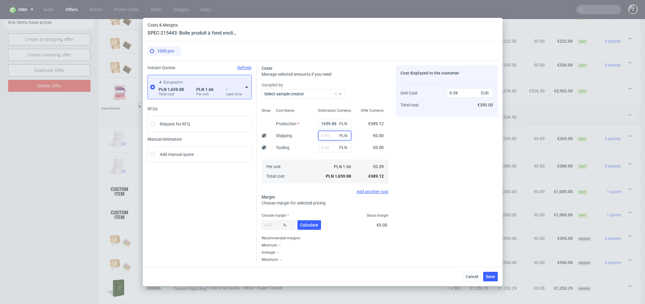
click at [332, 136] on input "text" at bounding box center [334, 136] width 33 height 10
type input "75"
type input "0.41"
type input "75"
click at [312, 225] on span "Calculate" at bounding box center [309, 225] width 18 height 4
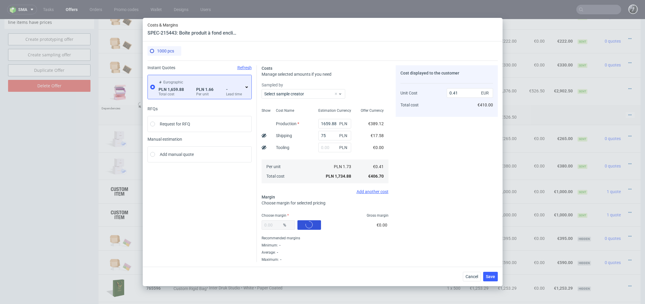
type input "45.34"
type input "0.75"
click at [492, 276] on span "Save" at bounding box center [490, 277] width 9 height 4
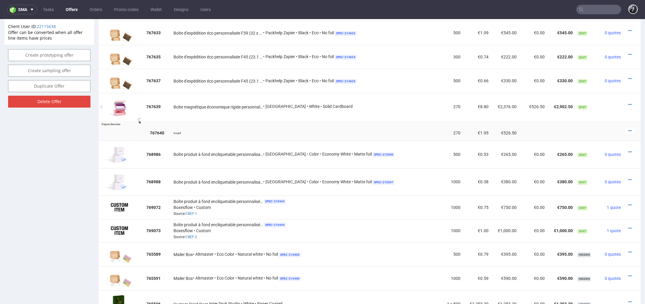
scroll to position [411, 0]
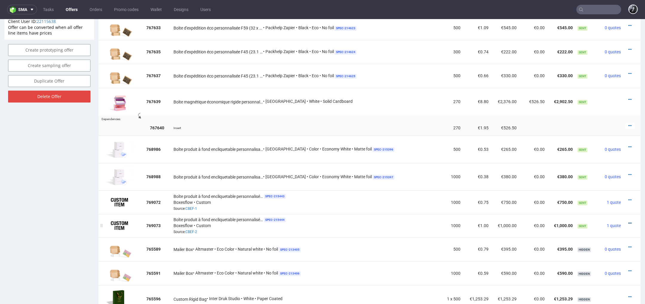
click at [628, 221] on icon at bounding box center [629, 223] width 3 height 4
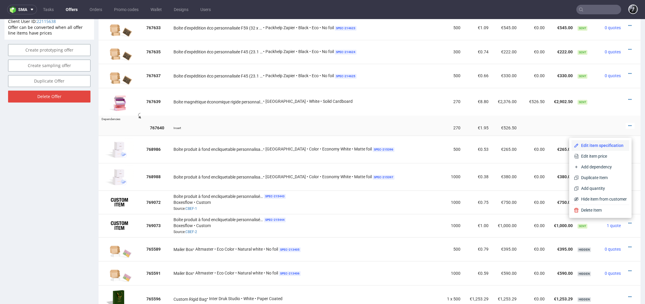
click at [602, 146] on span "Edit item specification" at bounding box center [602, 146] width 48 height 6
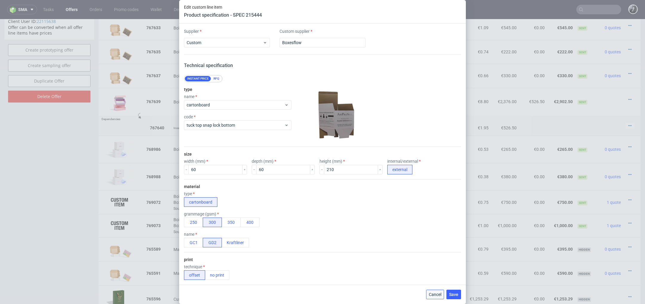
click at [442, 294] on button "Cancel" at bounding box center [435, 295] width 18 height 10
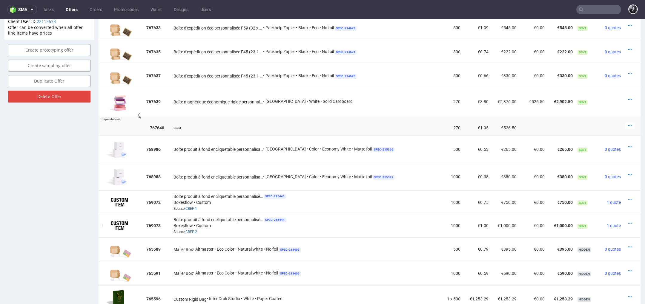
click at [628, 221] on icon at bounding box center [629, 223] width 3 height 4
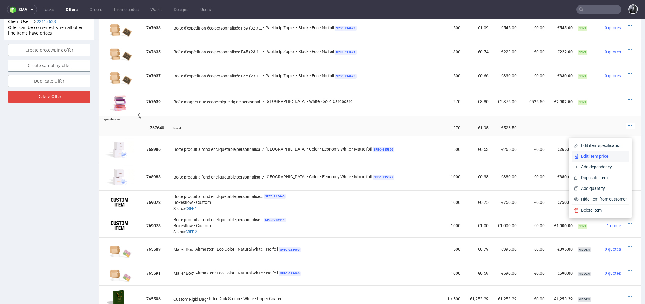
click at [597, 157] on span "Edit item price" at bounding box center [602, 156] width 48 height 6
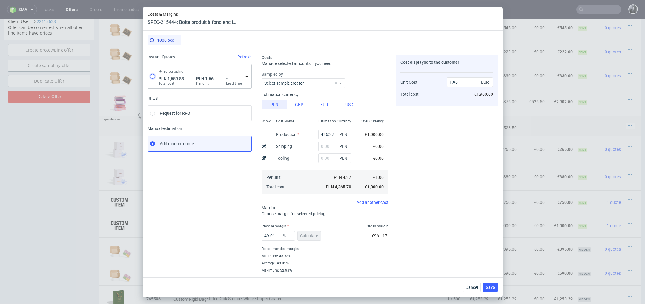
click at [154, 76] on input "radio" at bounding box center [152, 76] width 5 height 5
radio input "true"
radio input "false"
type input "1659.88"
type input "0.39"
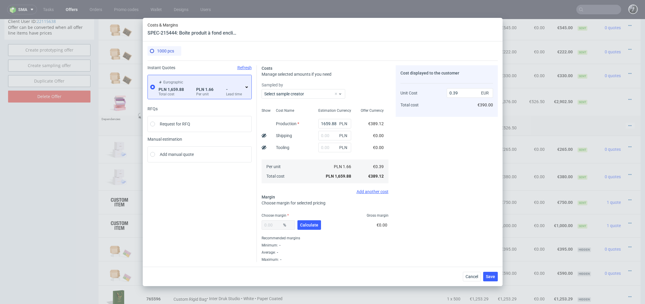
click at [245, 89] on div "Eurographic PLN 1,659.88 Total cost PLN 1.66 Per unit - Lead time" at bounding box center [203, 87] width 92 height 19
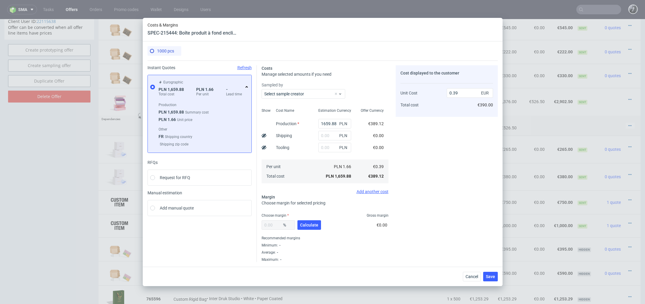
click at [245, 89] on div "Eurographic PLN 1,659.88 Total cost PLN 1.66 Per unit - Lead time" at bounding box center [203, 87] width 92 height 19
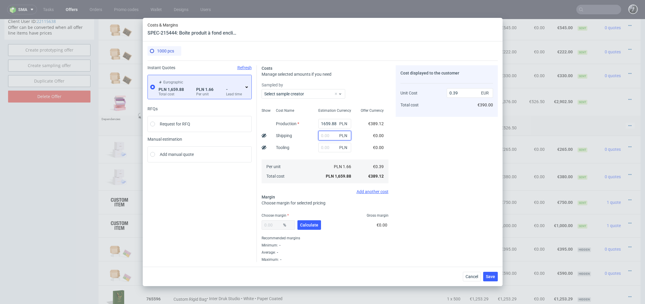
click at [325, 133] on input "text" at bounding box center [334, 136] width 33 height 10
type input "83"
type input "0.41"
type input "83"
click at [412, 180] on div "Cost displayed to the customer Unit Cost Total cost 0.41 EUR €410.00" at bounding box center [446, 163] width 102 height 197
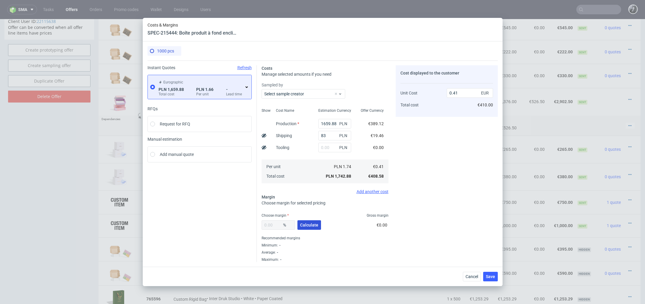
click at [307, 224] on span "Calculate" at bounding box center [309, 225] width 18 height 4
type input "45.31"
type input "0.75"
click at [490, 277] on span "Save" at bounding box center [490, 277] width 9 height 4
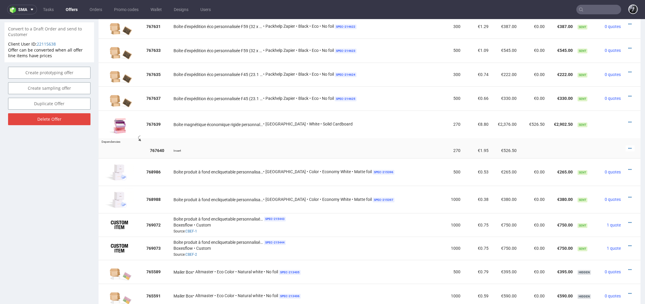
scroll to position [404, 0]
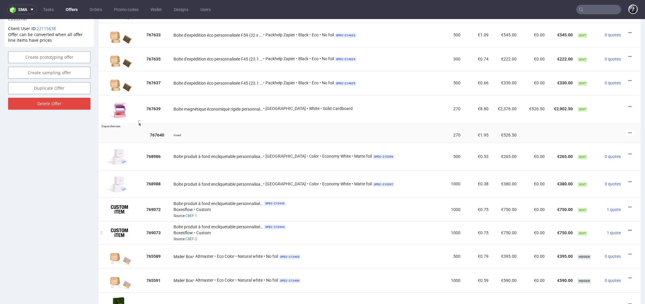
click at [628, 229] on icon at bounding box center [629, 231] width 3 height 4
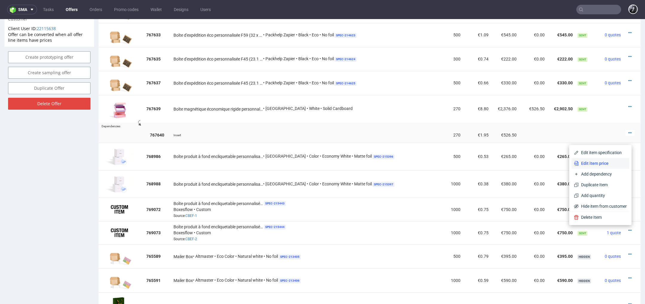
click at [603, 167] on li "Edit item price" at bounding box center [600, 163] width 58 height 11
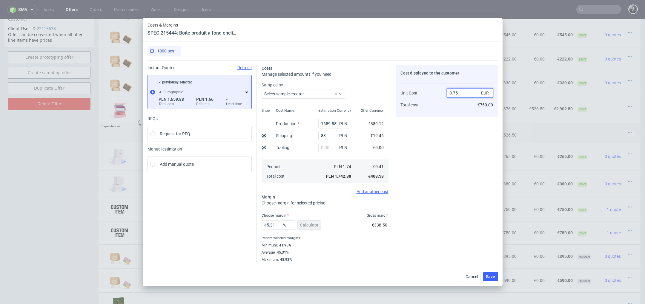
click at [471, 93] on input "0.75" at bounding box center [470, 93] width 46 height 10
type input "0.7"
type input "41.42857142857143"
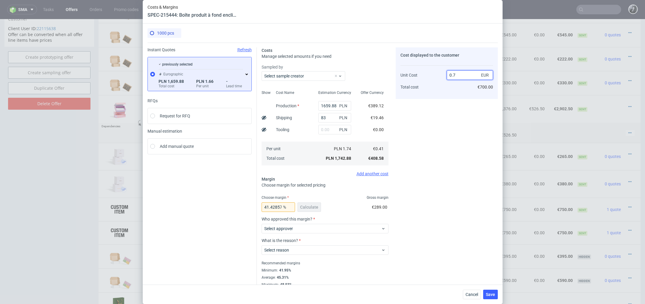
type input "0.76"
type input "46.05263157894737"
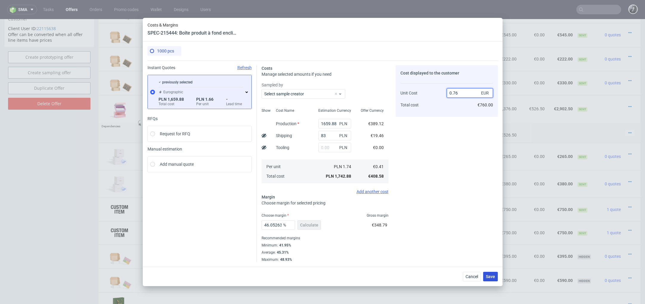
type input "0.76"
click at [490, 275] on span "Save" at bounding box center [490, 277] width 9 height 4
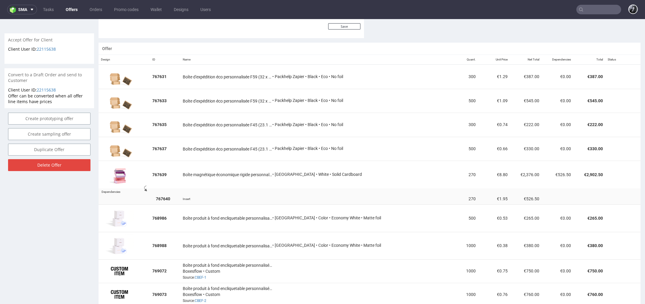
scroll to position [0, 0]
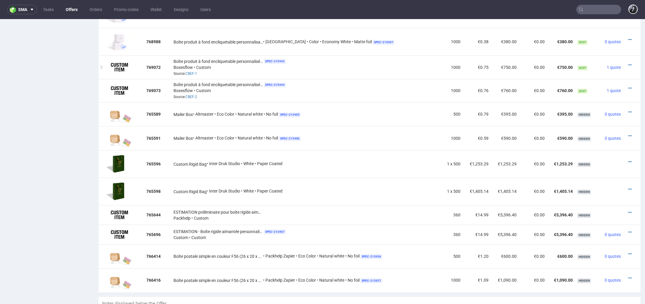
scroll to position [528, 0]
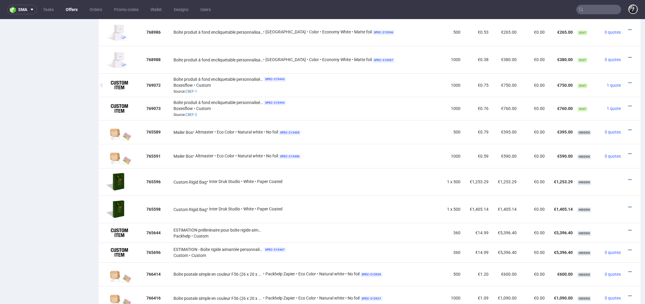
click at [625, 81] on div at bounding box center [629, 83] width 9 height 6
click at [628, 81] on icon at bounding box center [629, 83] width 3 height 4
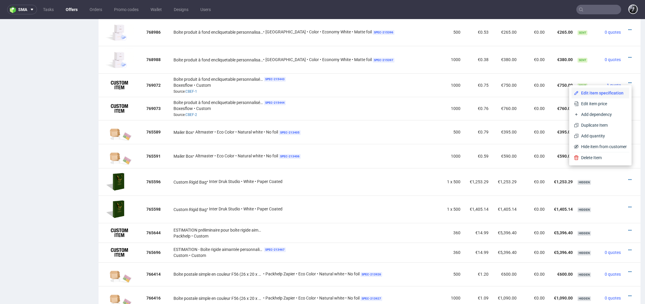
click at [607, 94] on span "Edit item specification" at bounding box center [602, 93] width 48 height 6
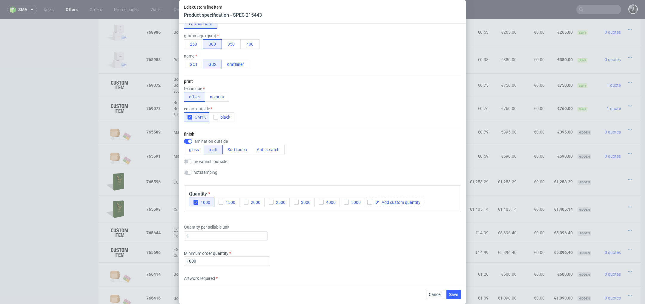
scroll to position [410, 0]
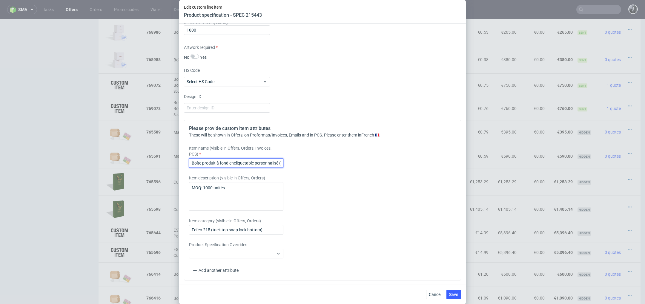
click at [278, 164] on input "Boîte produit à fond encliquetable personnalisé (5 x 5 x 20 cm)" at bounding box center [236, 163] width 94 height 10
type input "Boîte produit à fond encliquetable personnalisable (5 x 5 x 20 cm)"
click at [453, 292] on button "Save" at bounding box center [453, 295] width 15 height 10
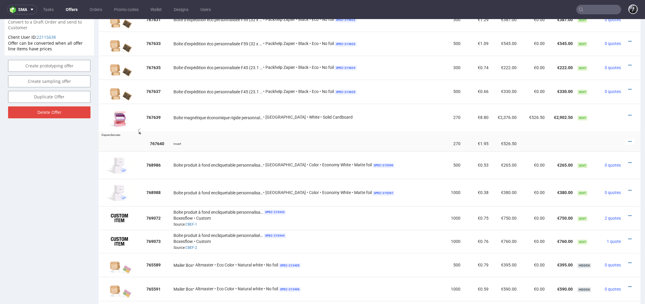
scroll to position [413, 0]
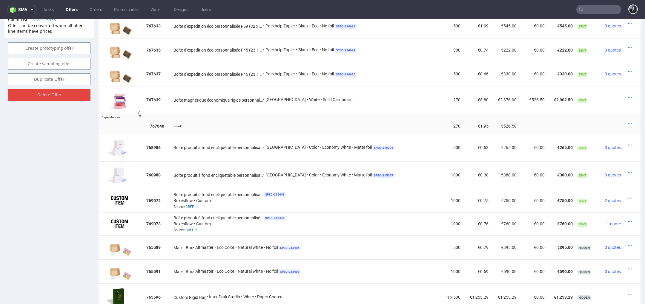
click at [628, 220] on icon at bounding box center [629, 222] width 3 height 4
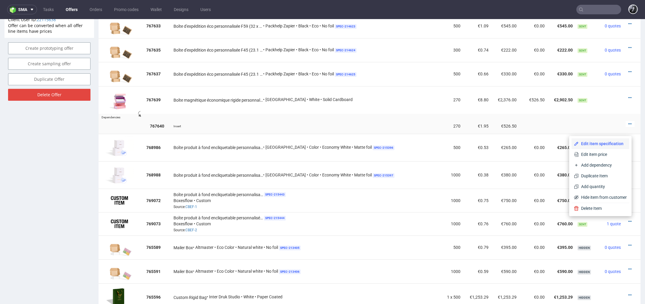
click at [593, 146] on span "Edit item specification" at bounding box center [602, 144] width 48 height 6
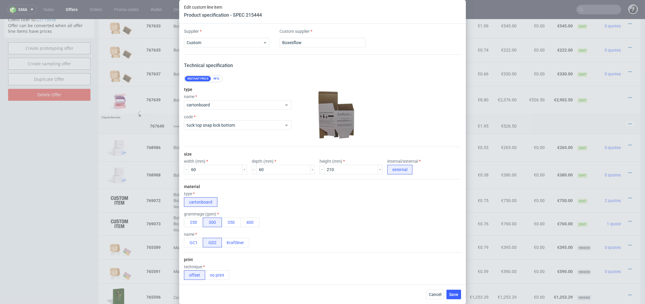
scroll to position [410, 0]
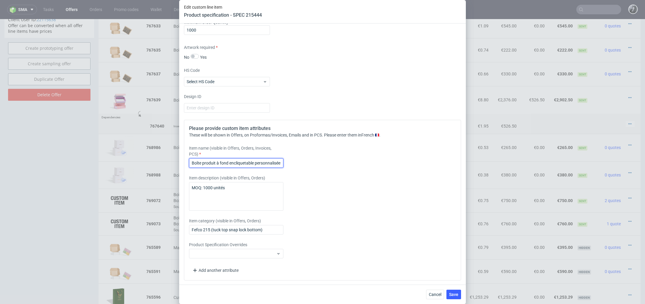
click at [277, 164] on input "Boîte produit à fond encliquetable personnalisée (6 x 6 x 21 cm)" at bounding box center [236, 163] width 94 height 10
type input "Boîte produit à fond encliquetable personnalisable (6 x 6 x 21 cm)"
click at [456, 297] on span "Save" at bounding box center [453, 295] width 9 height 4
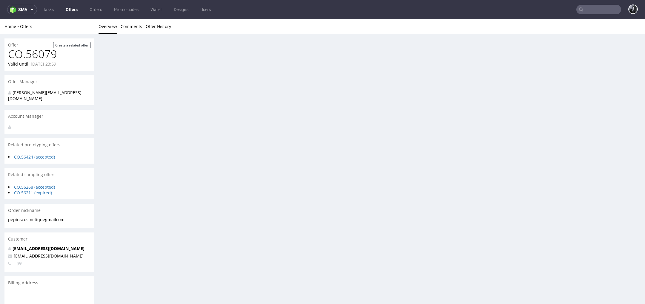
scroll to position [0, 0]
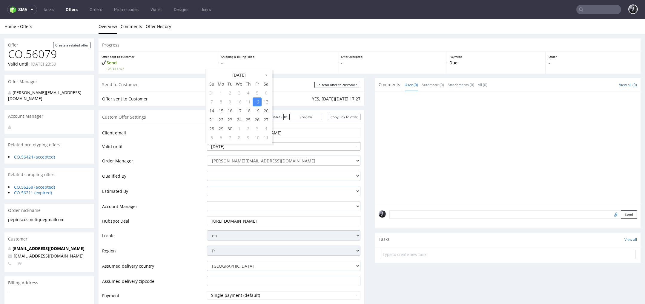
click at [291, 148] on input "[DATE]" at bounding box center [283, 146] width 153 height 8
click at [256, 100] on td "12" at bounding box center [257, 102] width 9 height 9
click at [317, 118] on link "Preview" at bounding box center [305, 117] width 33 height 6
click at [341, 118] on link "Copy link to offer" at bounding box center [344, 117] width 33 height 6
click at [342, 118] on link "Copy link to offer" at bounding box center [344, 117] width 33 height 6
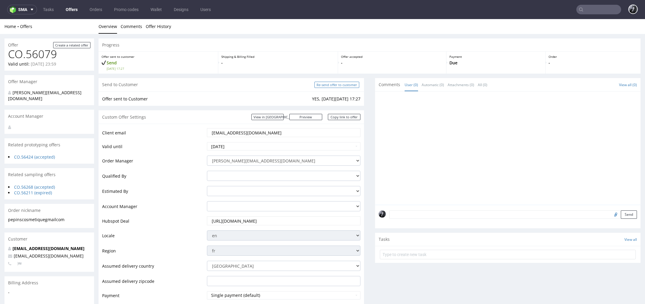
click at [338, 85] on input "Re-send offer to customer" at bounding box center [336, 85] width 45 height 6
type input "In progress..."
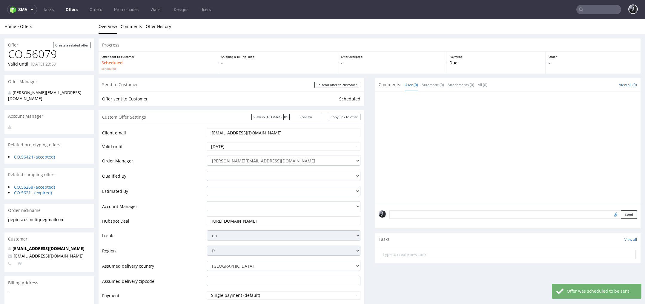
click at [70, 11] on link "Offers" at bounding box center [71, 10] width 19 height 10
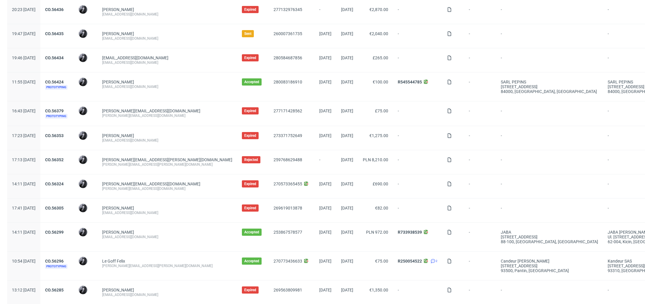
scroll to position [455, 0]
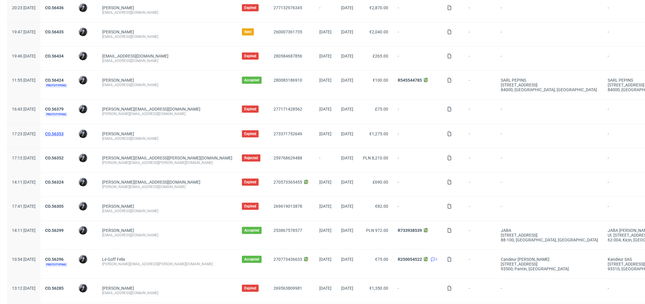
click at [64, 133] on link "CO.56353" at bounding box center [54, 134] width 19 height 5
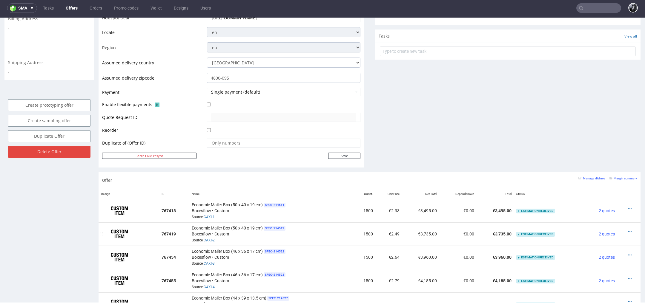
scroll to position [244, 0]
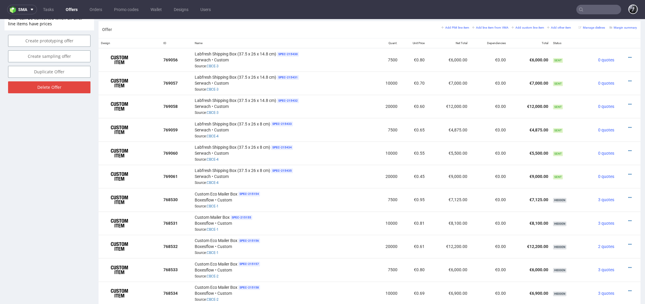
scroll to position [349, 0]
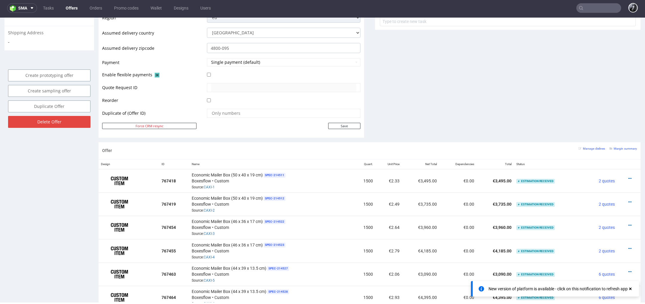
scroll to position [244, 0]
click at [73, 8] on link "Offers" at bounding box center [71, 8] width 19 height 10
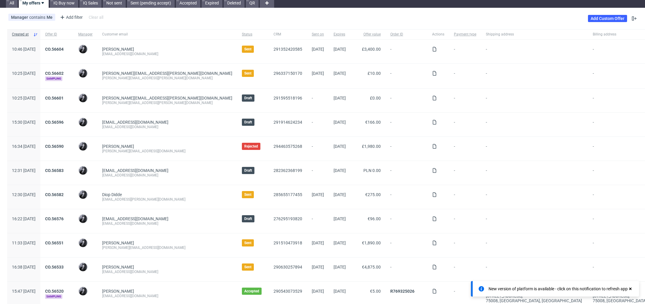
scroll to position [26, 0]
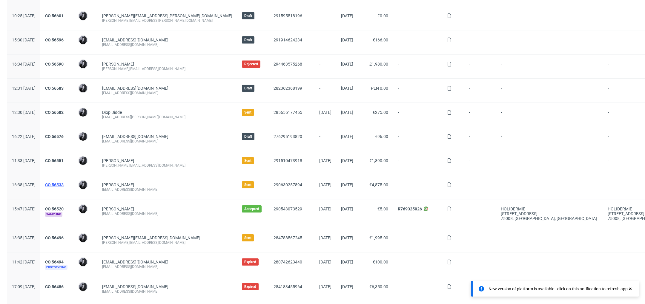
click at [64, 184] on link "CO.56533" at bounding box center [54, 185] width 19 height 5
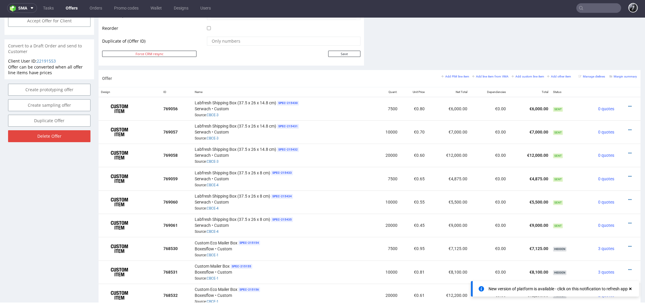
scroll to position [303, 0]
click at [620, 106] on div at bounding box center [627, 107] width 16 height 6
click at [628, 106] on icon at bounding box center [629, 107] width 3 height 4
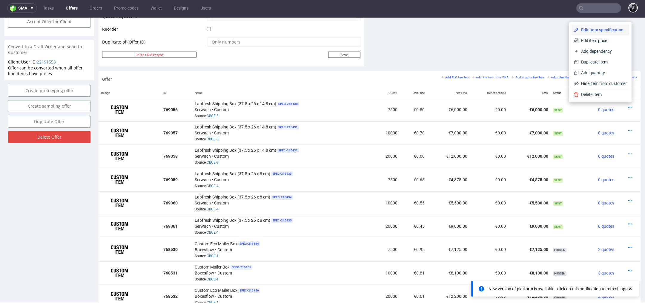
click at [601, 33] on li "Edit item specification" at bounding box center [600, 29] width 58 height 11
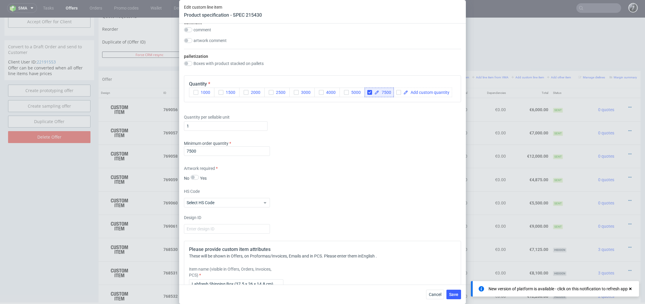
scroll to position [811, 0]
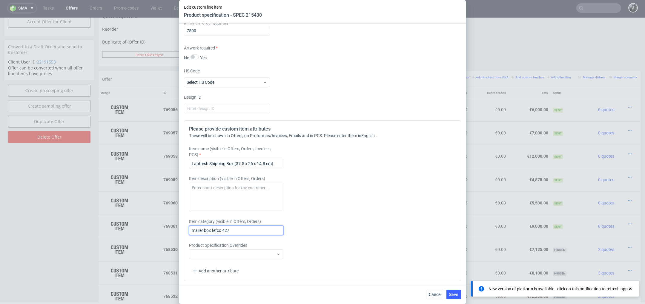
drag, startPoint x: 261, startPoint y: 231, endPoint x: 175, endPoint y: 229, distance: 85.7
click at [175, 229] on div "Edit custom line item Product specification - SPEC 215430 Supplier Custom Custo…" at bounding box center [322, 152] width 645 height 304
drag, startPoint x: 243, startPoint y: 229, endPoint x: 178, endPoint y: 230, distance: 65.7
click at [178, 230] on div "Edit custom line item Product specification - SPEC 215430 Supplier Custom Custo…" at bounding box center [322, 152] width 645 height 304
type input "Custom Labfresh Box"
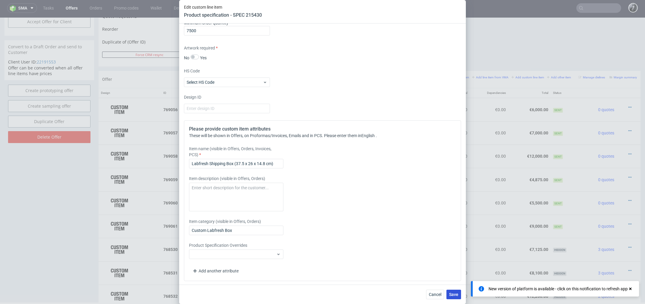
click at [456, 296] on span "Save" at bounding box center [453, 295] width 9 height 4
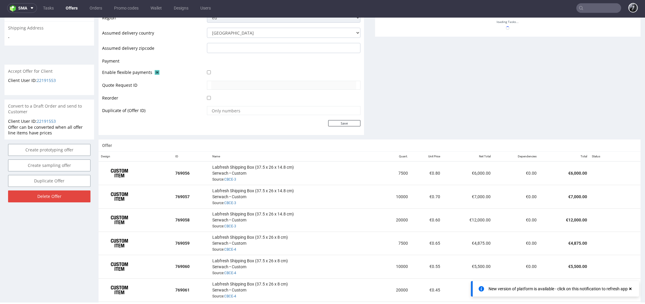
scroll to position [260, 0]
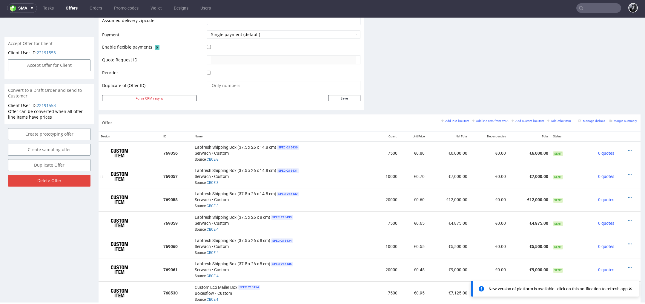
click at [625, 172] on div at bounding box center [627, 175] width 16 height 6
click at [628, 173] on icon at bounding box center [629, 175] width 3 height 4
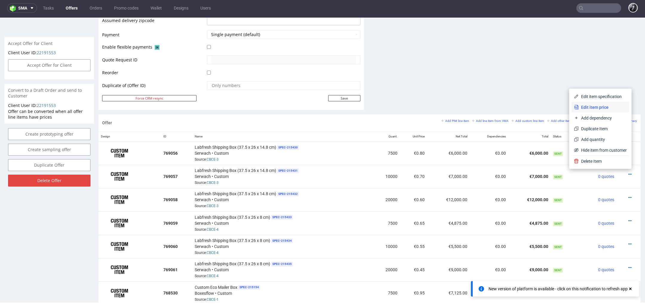
click at [601, 108] on span "Edit item price" at bounding box center [602, 107] width 48 height 6
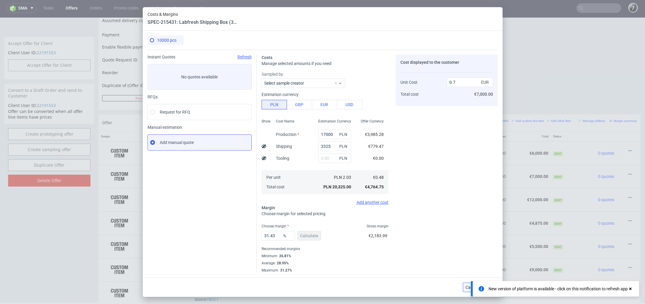
click at [467, 289] on span "Cancel" at bounding box center [471, 288] width 13 height 4
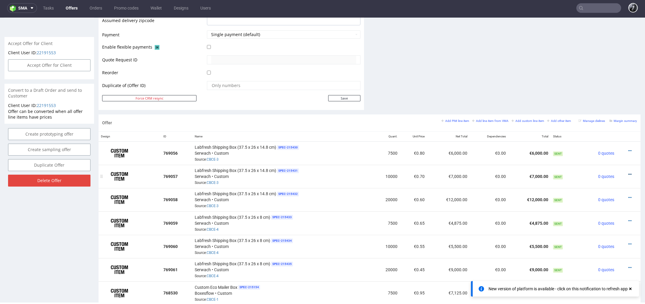
click at [628, 173] on icon at bounding box center [629, 175] width 3 height 4
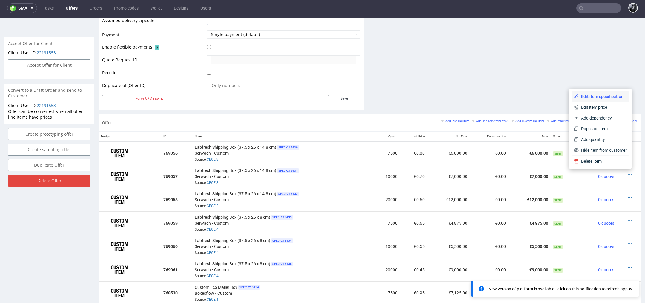
click at [602, 94] on span "Edit item specification" at bounding box center [602, 97] width 48 height 6
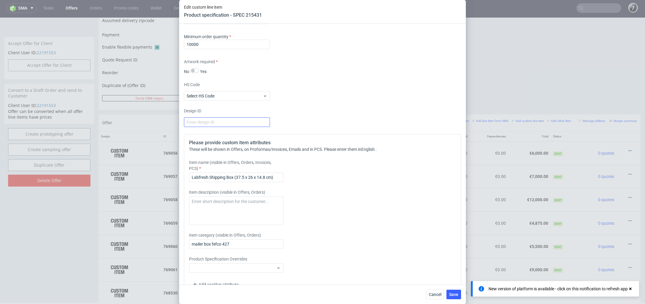
scroll to position [811, 0]
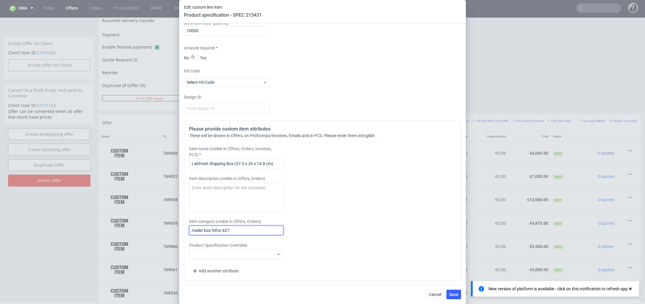
drag, startPoint x: 240, startPoint y: 230, endPoint x: 168, endPoint y: 227, distance: 72.0
click at [168, 228] on div "Edit custom line item Product specification - SPEC 215431 Supplier Custom Custo…" at bounding box center [322, 152] width 645 height 304
paste input "Custom Labfresh Box"
type input "Custom Labfresh Box"
click at [452, 294] on span "Save" at bounding box center [453, 295] width 9 height 4
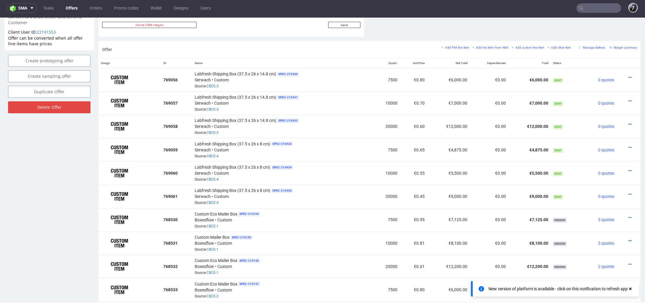
scroll to position [330, 0]
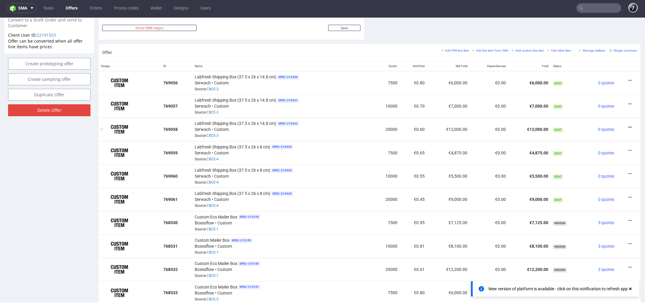
click at [628, 126] on icon at bounding box center [629, 127] width 3 height 4
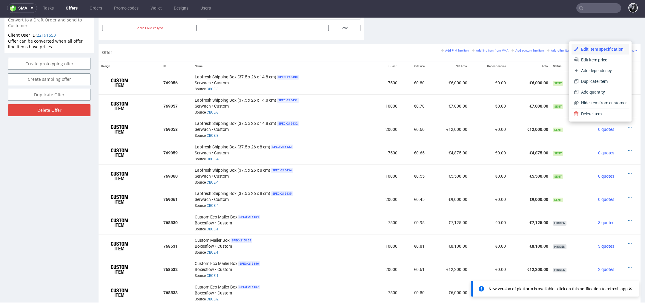
click at [597, 50] on span "Edit item specification" at bounding box center [602, 49] width 48 height 6
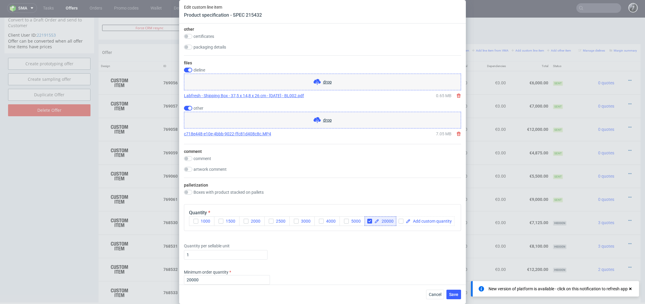
scroll to position [811, 0]
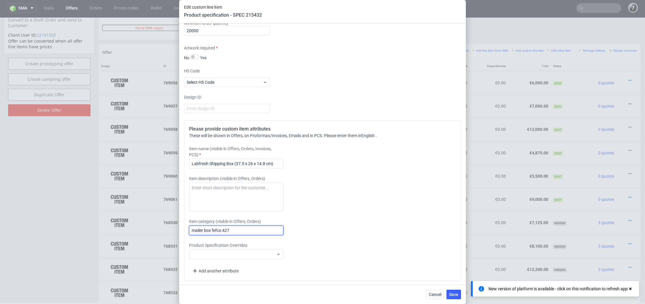
drag, startPoint x: 243, startPoint y: 226, endPoint x: 199, endPoint y: 227, distance: 43.9
click at [199, 226] on input "mailer box fefco 427" at bounding box center [236, 231] width 94 height 10
drag, startPoint x: 238, startPoint y: 228, endPoint x: 190, endPoint y: 228, distance: 48.1
click at [190, 228] on input "mailer box fefco 427" at bounding box center [236, 231] width 94 height 10
paste input "Custom Labfresh Box"
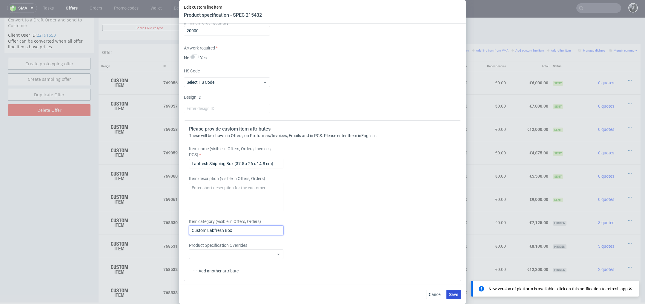
type input "Custom Labfresh Box"
click at [454, 294] on span "Save" at bounding box center [453, 295] width 9 height 4
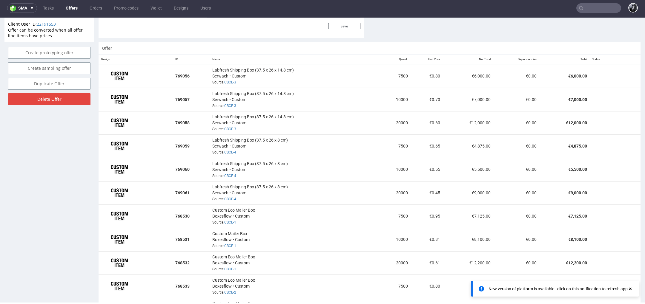
scroll to position [357, 0]
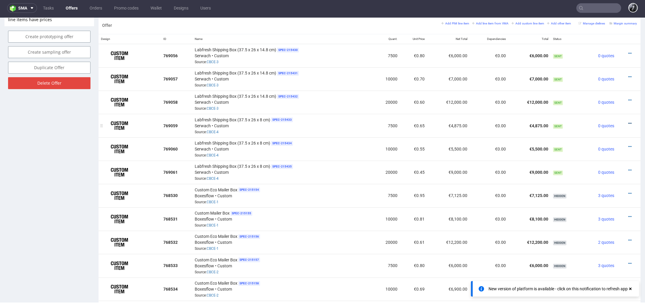
click at [628, 121] on icon at bounding box center [629, 123] width 3 height 4
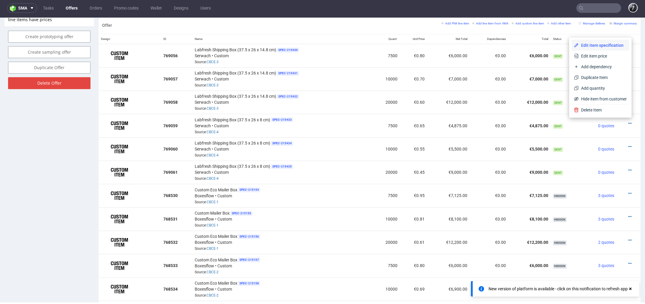
click at [596, 50] on li "Edit item specification" at bounding box center [600, 45] width 58 height 11
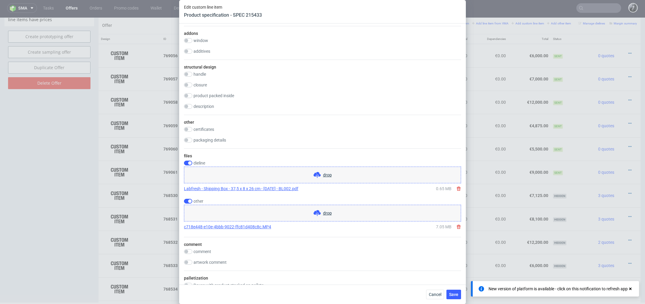
scroll to position [811, 0]
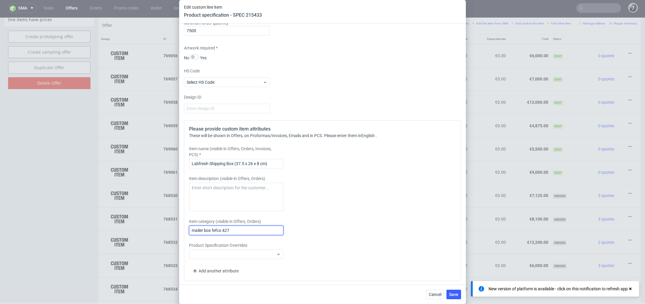
drag, startPoint x: 243, startPoint y: 229, endPoint x: 175, endPoint y: 228, distance: 68.4
click at [176, 228] on div "Edit custom line item Product specification - SPEC 215433 Supplier Custom Custo…" at bounding box center [322, 152] width 645 height 304
paste input "Custom Labfresh Box"
type input "Custom Labfresh Box"
click at [450, 295] on span "Save" at bounding box center [453, 295] width 9 height 4
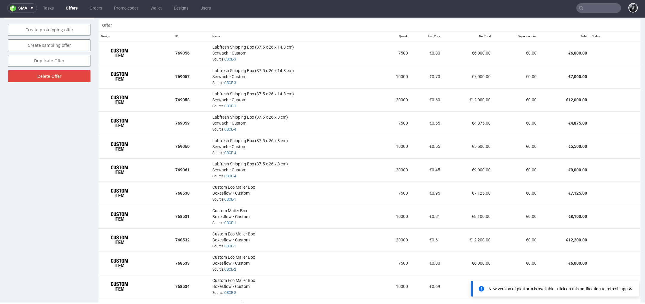
scroll to position [381, 0]
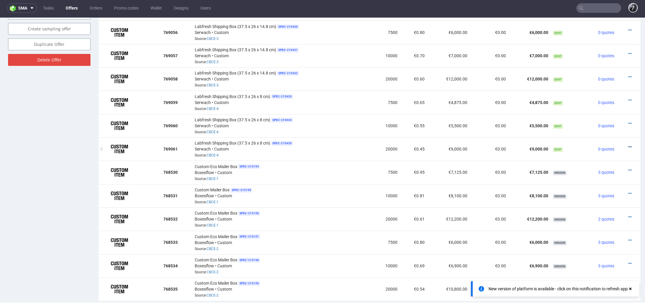
click at [628, 145] on icon at bounding box center [629, 147] width 3 height 4
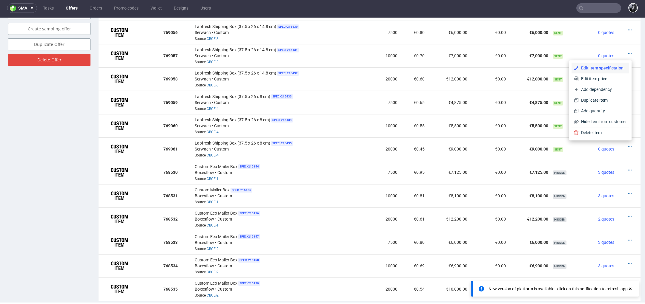
click at [596, 68] on span "Edit item specification" at bounding box center [602, 68] width 48 height 6
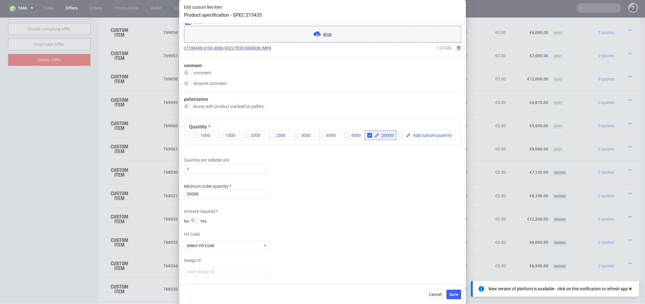
scroll to position [811, 0]
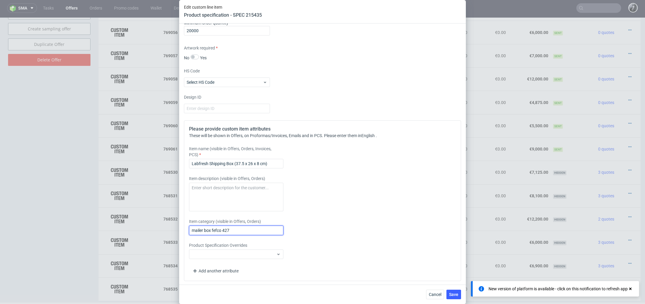
drag, startPoint x: 242, startPoint y: 227, endPoint x: 171, endPoint y: 227, distance: 71.0
click at [171, 227] on div "Edit custom line item Product specification - SPEC 215435 Supplier Custom Custo…" at bounding box center [322, 152] width 645 height 304
paste input "Custom Labfresh Box"
type input "Custom Labfresh Box"
click at [450, 294] on span "Save" at bounding box center [453, 295] width 9 height 4
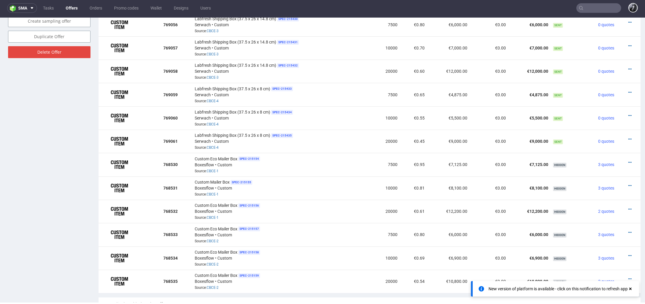
scroll to position [369, 0]
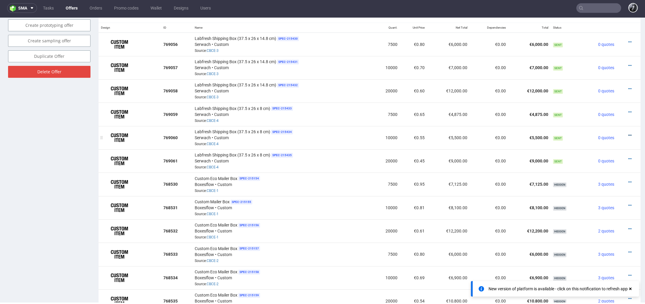
click at [628, 133] on icon at bounding box center [629, 135] width 3 height 4
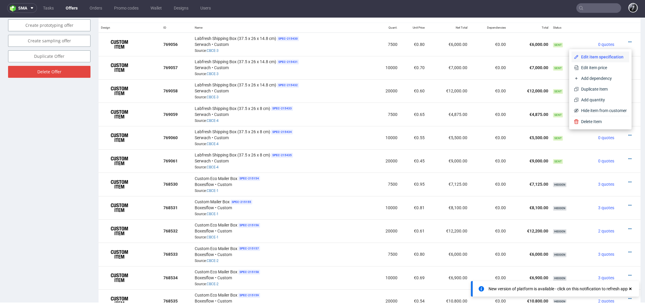
click at [597, 57] on span "Edit item specification" at bounding box center [602, 57] width 48 height 6
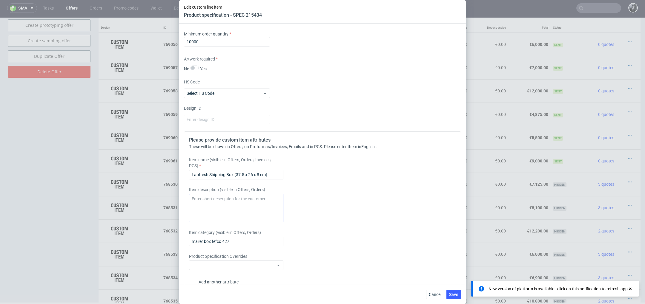
scroll to position [811, 0]
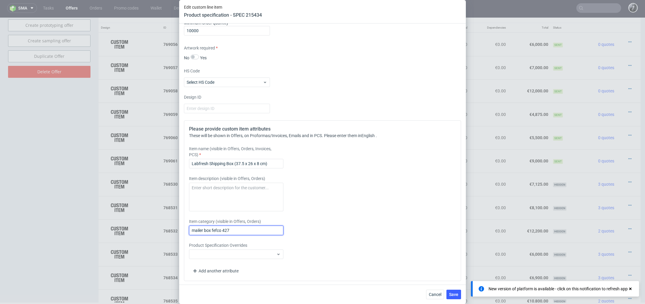
drag, startPoint x: 249, startPoint y: 230, endPoint x: 167, endPoint y: 230, distance: 82.1
click at [167, 230] on div "Edit custom line item Product specification - SPEC 215434 Supplier Custom Custo…" at bounding box center [322, 152] width 645 height 304
paste input "Custom Labfresh Box"
type input "Custom Labfresh Box"
click at [451, 293] on span "Save" at bounding box center [453, 295] width 9 height 4
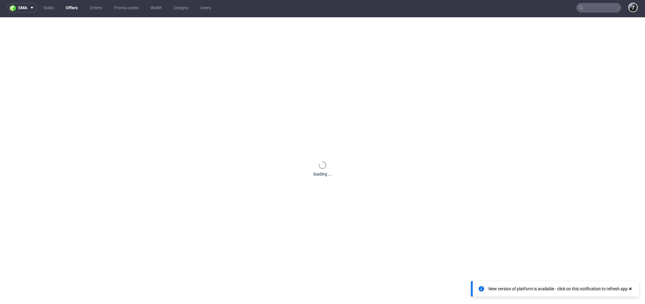
scroll to position [0, 0]
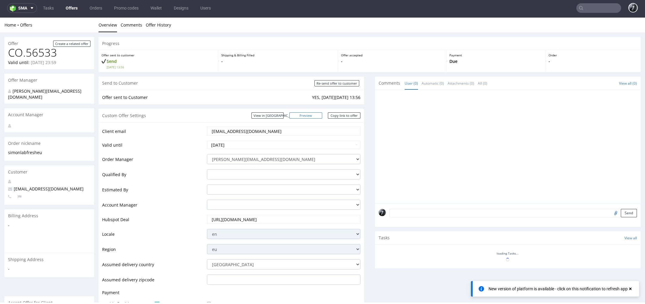
click at [310, 114] on link "Preview" at bounding box center [305, 116] width 33 height 6
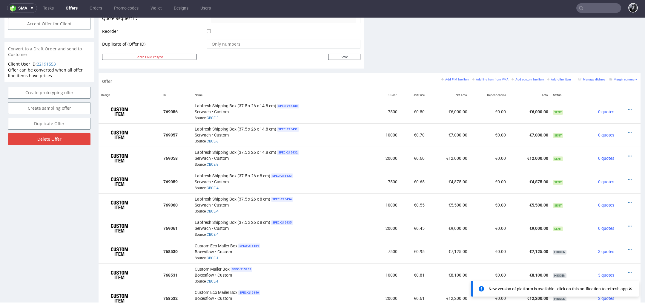
scroll to position [308, 0]
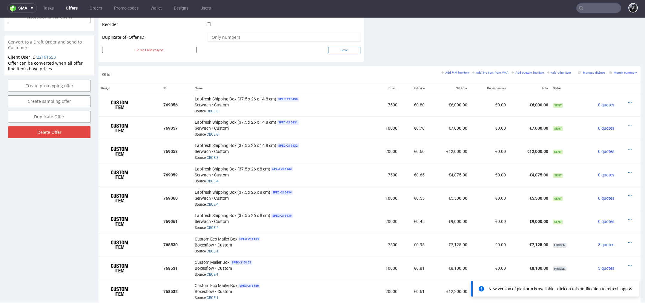
click at [344, 47] on input "Save" at bounding box center [344, 50] width 32 height 6
type input "In progress..."
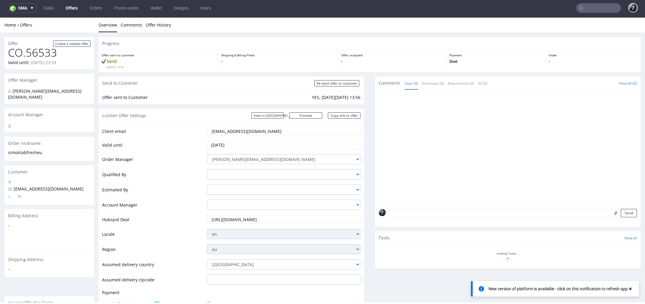
scroll to position [0, 0]
click at [310, 114] on link "Preview" at bounding box center [305, 116] width 33 height 6
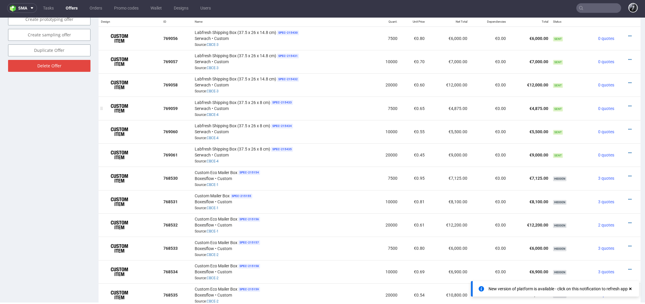
scroll to position [309, 0]
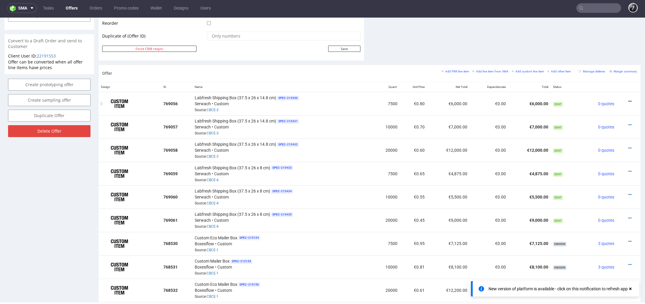
click at [628, 100] on icon at bounding box center [629, 101] width 3 height 4
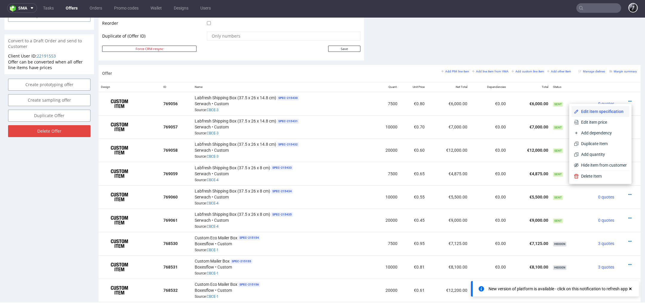
click at [610, 110] on span "Edit item specification" at bounding box center [602, 112] width 48 height 6
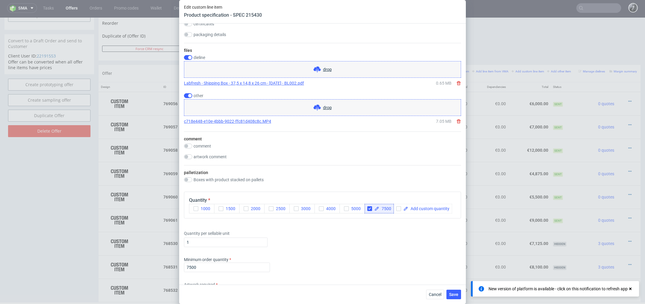
scroll to position [811, 0]
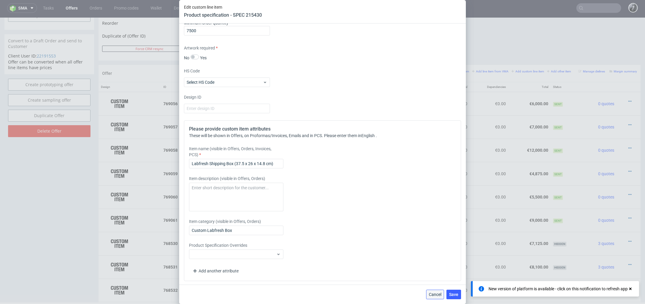
click at [434, 295] on span "Cancel" at bounding box center [435, 295] width 13 height 4
